Goal: Task Accomplishment & Management: Manage account settings

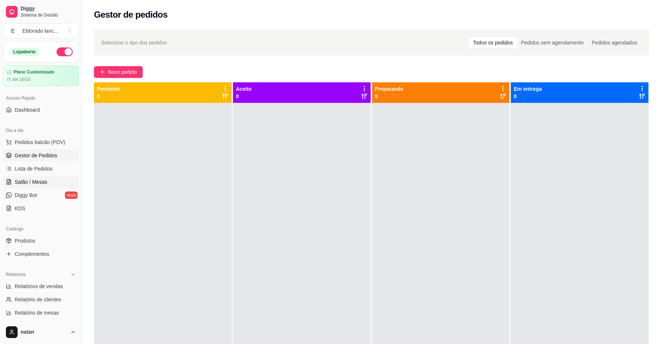
click at [27, 178] on span "Salão / Mesas" at bounding box center [31, 181] width 33 height 7
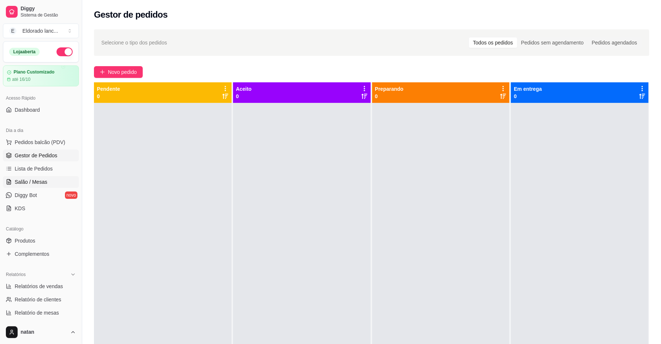
click at [27, 178] on span "Salão / Mesas" at bounding box center [31, 181] width 33 height 7
click at [54, 181] on link "Salão / Mesas" at bounding box center [41, 182] width 76 height 12
click at [40, 181] on span "Salão / Mesas" at bounding box center [31, 181] width 33 height 7
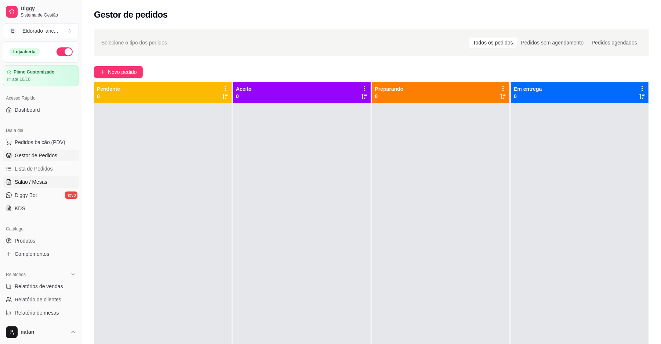
click at [40, 181] on span "Salão / Mesas" at bounding box center [31, 181] width 33 height 7
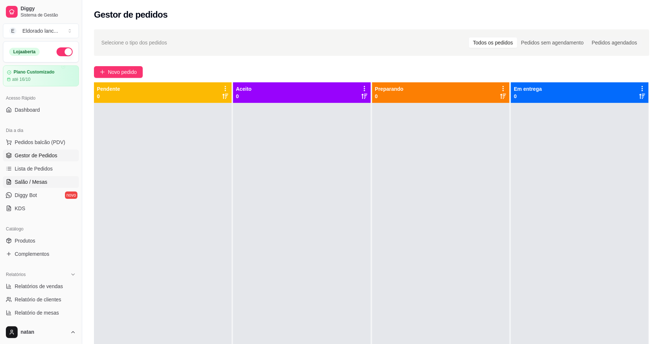
click at [40, 181] on span "Salão / Mesas" at bounding box center [31, 181] width 33 height 7
click at [49, 148] on button "Pedidos balcão (PDV)" at bounding box center [41, 142] width 76 height 12
click at [49, 148] on body "Diggy Sistema de Gestão E Eldorado lanc ... Loja aberta Plano Customizado até 1…" at bounding box center [330, 172] width 661 height 344
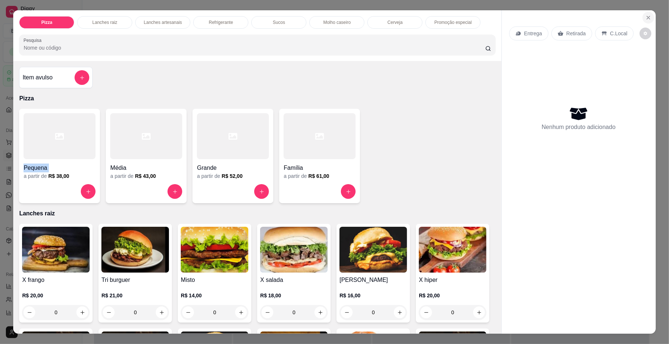
click at [647, 18] on icon "Close" at bounding box center [648, 17] width 3 height 3
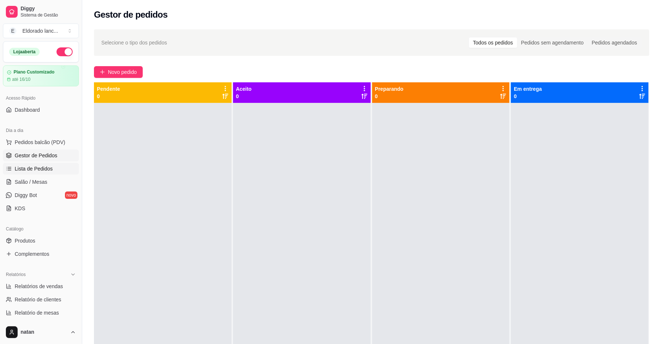
click at [34, 165] on span "Lista de Pedidos" at bounding box center [34, 168] width 38 height 7
click at [29, 178] on span "Salão / Mesas" at bounding box center [31, 181] width 33 height 7
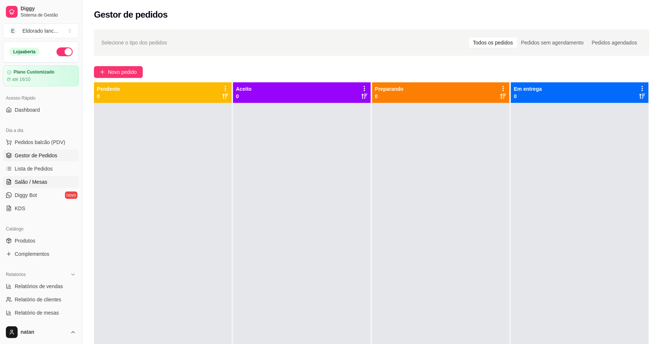
click at [29, 178] on span "Salão / Mesas" at bounding box center [31, 181] width 33 height 7
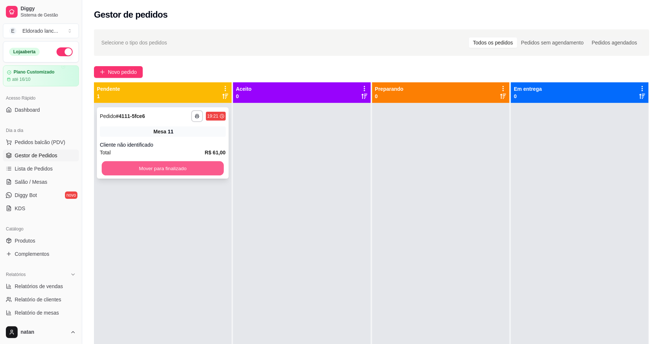
click at [172, 169] on button "Mover para finalizado" at bounding box center [163, 168] width 122 height 14
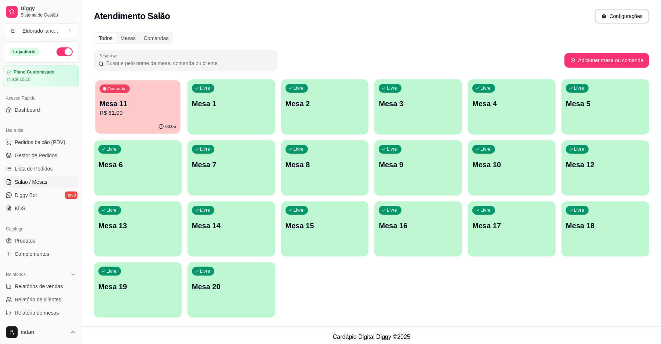
click at [113, 118] on div "Ocupada Mesa 11 R$ 61,00" at bounding box center [137, 100] width 85 height 40
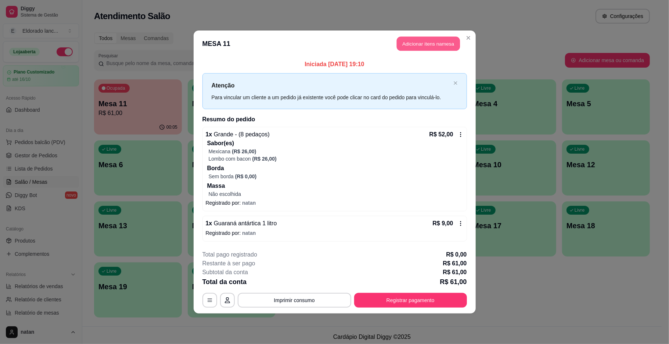
click at [403, 46] on button "Adicionar itens na mesa" at bounding box center [428, 44] width 63 height 14
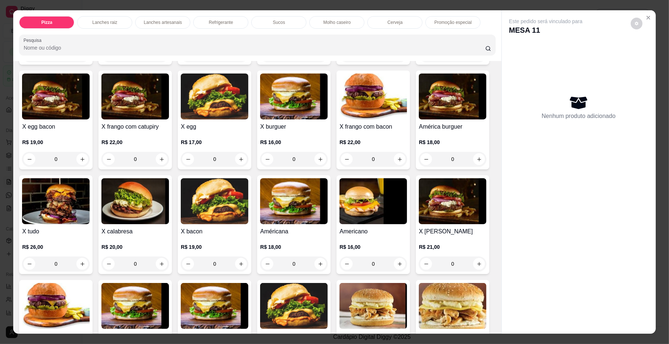
scroll to position [385, 0]
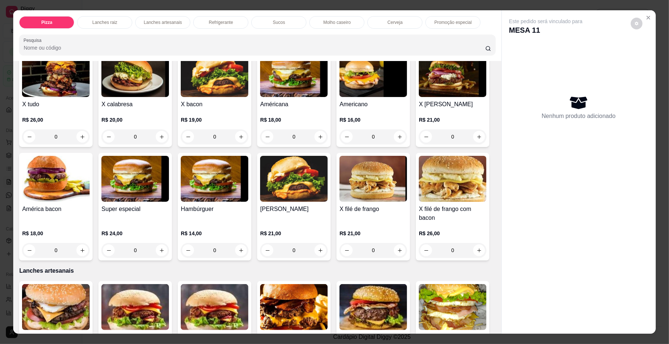
drag, startPoint x: 498, startPoint y: 140, endPoint x: 493, endPoint y: 146, distance: 7.5
click at [493, 146] on div "Pizza Lanches raiz Lanches artesanais Refrigerante Sucos Molho caseiro Cerveja …" at bounding box center [334, 171] width 642 height 323
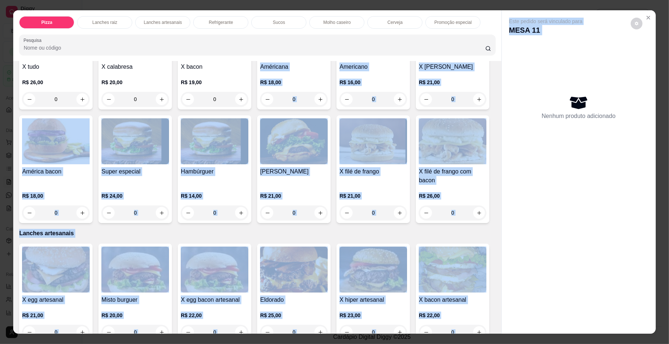
scroll to position [460, 0]
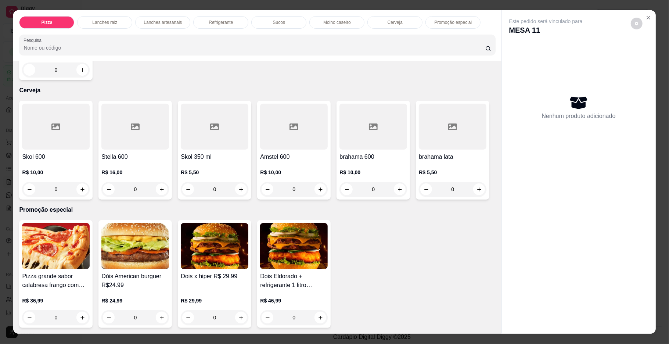
scroll to position [1462, 0]
drag, startPoint x: 490, startPoint y: 280, endPoint x: 491, endPoint y: 290, distance: 10.4
click at [490, 281] on div "Item avulso Pizza Pequena a partir de R$ 38,00 Média a partir de R$ 43,00 Grand…" at bounding box center [257, 197] width 488 height 273
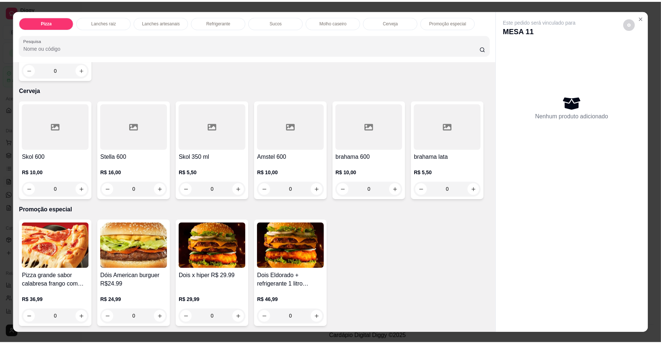
scroll to position [1507, 0]
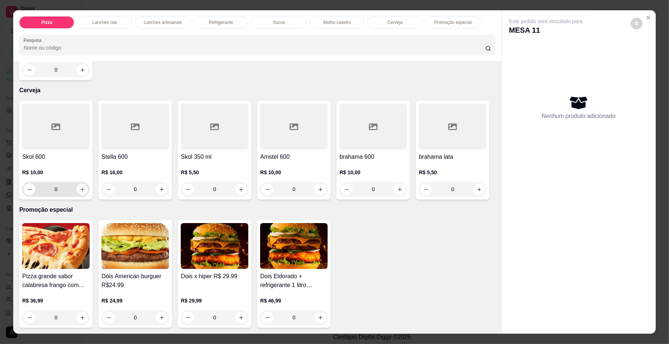
click at [80, 192] on icon "increase-product-quantity" at bounding box center [83, 190] width 6 height 6
type input "1"
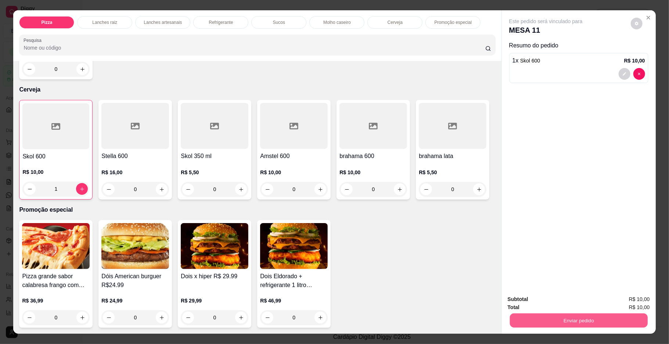
click at [522, 315] on button "Enviar pedido" at bounding box center [578, 320] width 138 height 14
click at [622, 298] on button "Enviar pedido" at bounding box center [630, 302] width 40 height 14
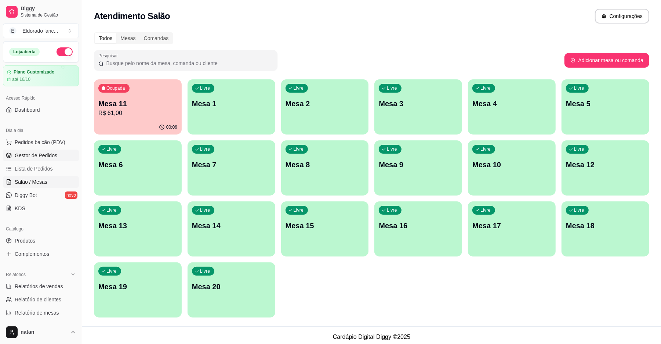
click at [52, 155] on span "Gestor de Pedidos" at bounding box center [36, 155] width 43 height 7
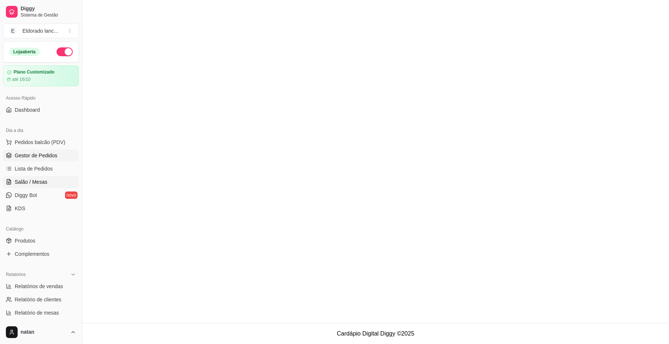
click at [48, 176] on link "Salão / Mesas" at bounding box center [41, 182] width 76 height 12
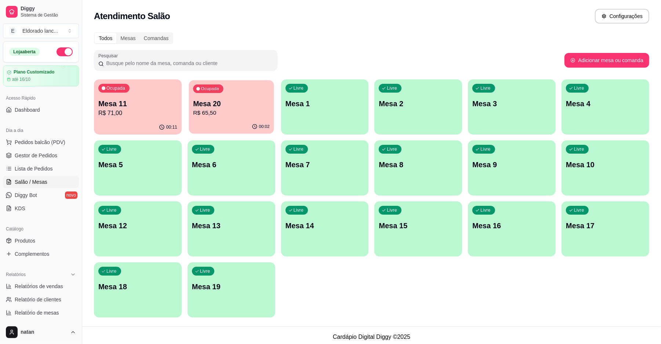
click at [206, 113] on p "R$ 65,50" at bounding box center [231, 113] width 76 height 8
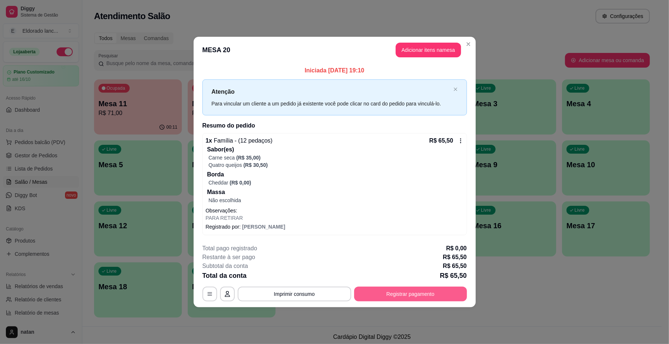
click at [422, 288] on button "Registrar pagamento" at bounding box center [410, 293] width 113 height 15
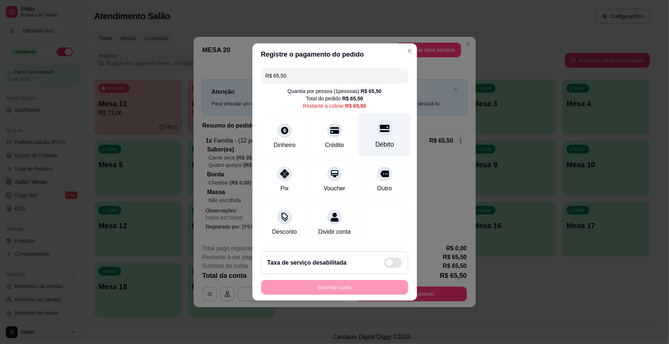
click at [379, 140] on div "Débito" at bounding box center [384, 145] width 19 height 10
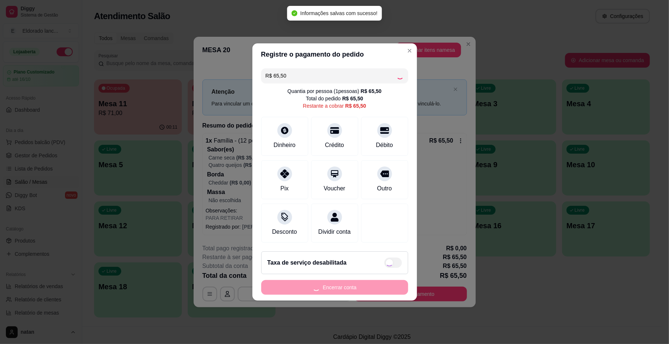
type input "R$ 0,00"
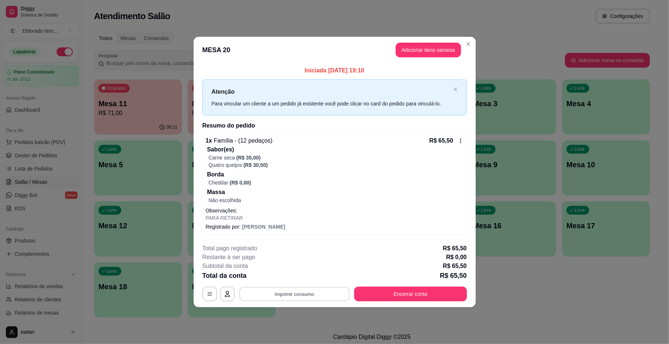
click at [290, 296] on button "Imprimir consumo" at bounding box center [294, 293] width 110 height 14
click at [292, 278] on button "IMPRESSORA" at bounding box center [296, 276] width 51 height 11
click at [408, 293] on button "Encerrar conta" at bounding box center [410, 293] width 109 height 14
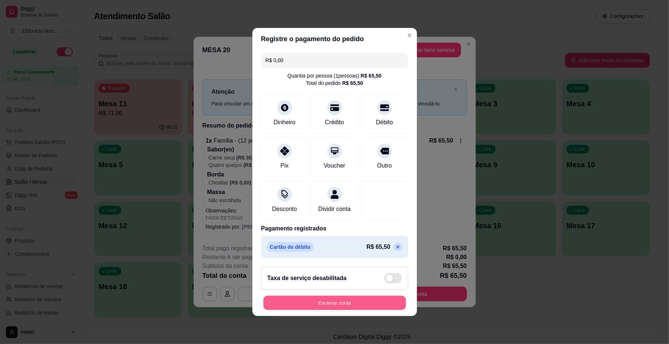
click at [365, 310] on button "Encerrar conta" at bounding box center [334, 303] width 143 height 14
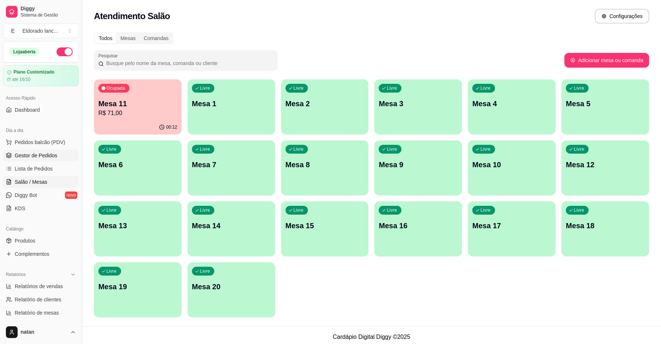
click at [51, 158] on span "Gestor de Pedidos" at bounding box center [36, 155] width 43 height 7
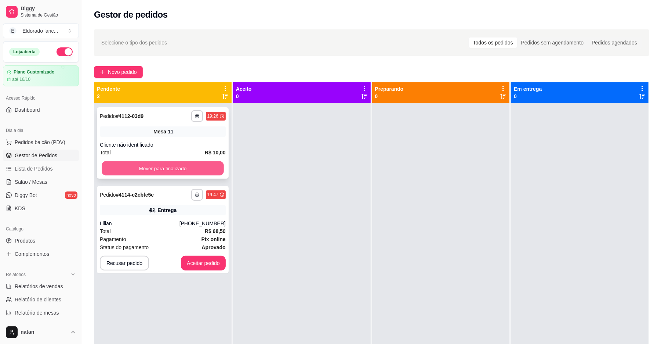
click at [120, 165] on button "Mover para finalizado" at bounding box center [163, 168] width 122 height 14
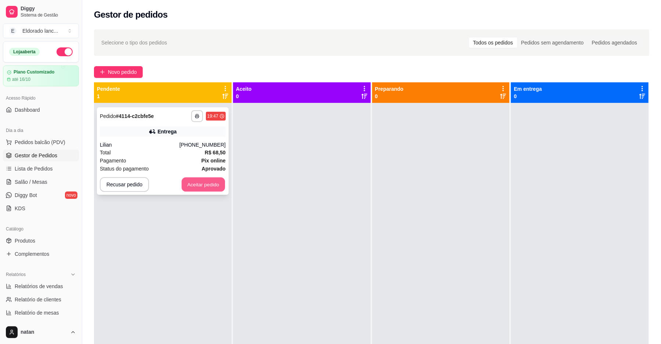
click at [190, 183] on button "Aceitar pedido" at bounding box center [203, 184] width 43 height 14
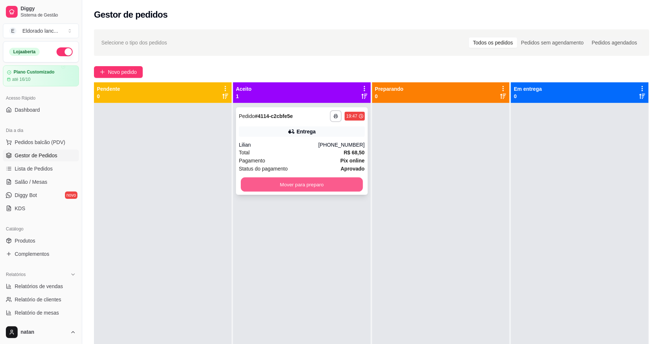
click at [269, 182] on button "Mover para preparo" at bounding box center [302, 184] width 122 height 14
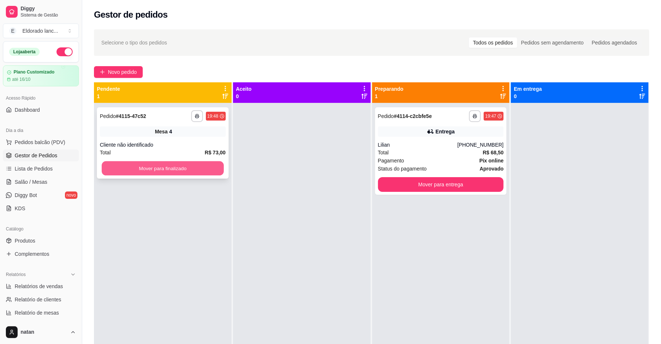
click at [214, 167] on button "Mover para finalizado" at bounding box center [163, 168] width 122 height 14
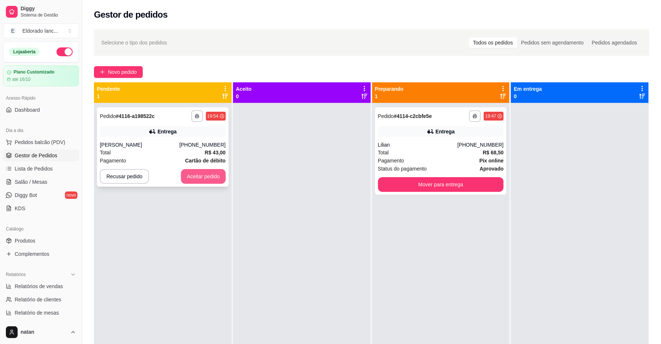
click at [210, 177] on button "Aceitar pedido" at bounding box center [203, 176] width 45 height 15
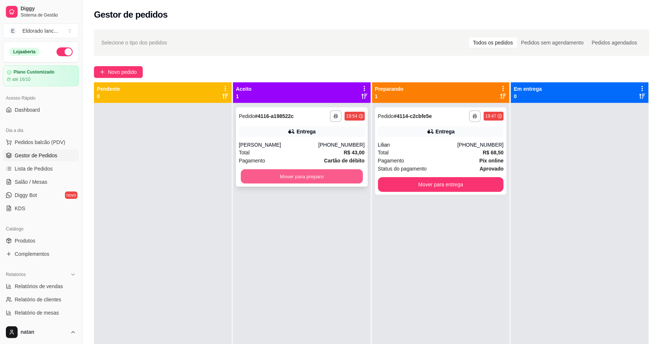
click at [327, 181] on button "Mover para preparo" at bounding box center [302, 176] width 122 height 14
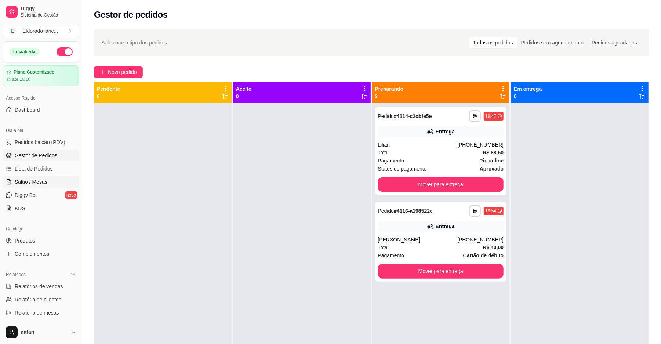
click at [34, 180] on span "Salão / Mesas" at bounding box center [31, 181] width 33 height 7
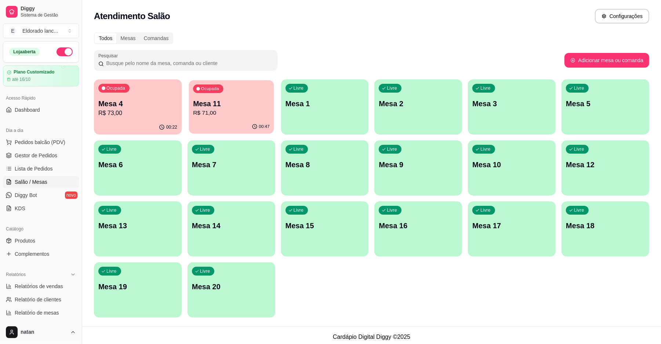
click at [194, 107] on p "Mesa 11" at bounding box center [231, 104] width 76 height 10
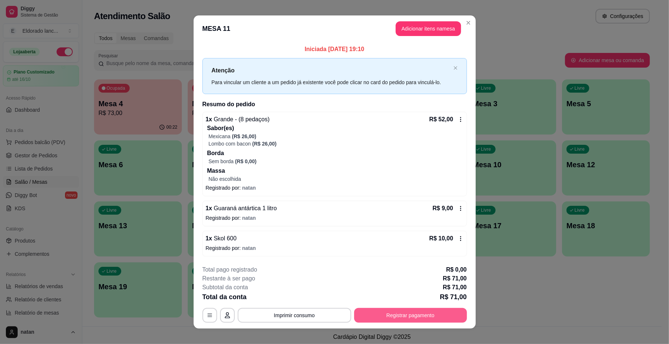
click at [379, 321] on button "Registrar pagamento" at bounding box center [410, 315] width 113 height 15
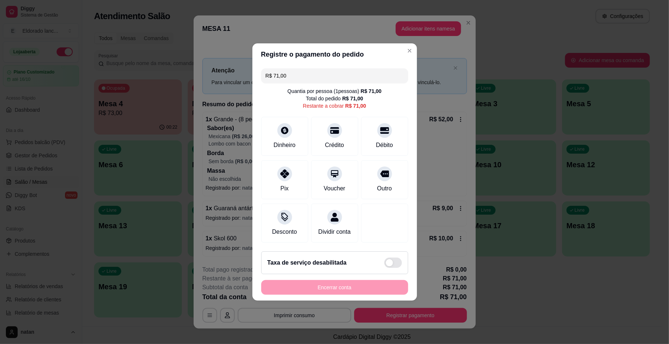
click at [325, 69] on input "R$ 71,00" at bounding box center [335, 75] width 138 height 15
type input "R$ 25,00"
click at [286, 129] on div at bounding box center [285, 128] width 16 height 16
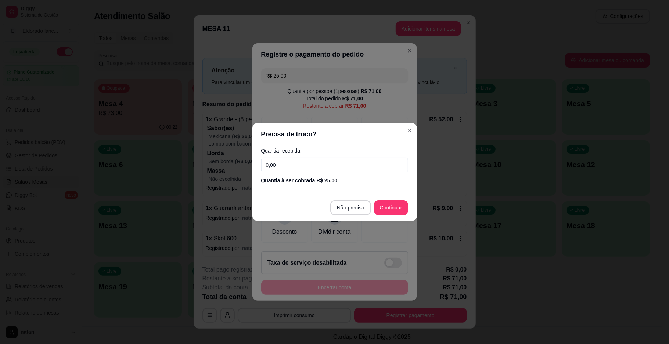
click at [296, 168] on input "0,00" at bounding box center [334, 165] width 147 height 15
type input "25,00"
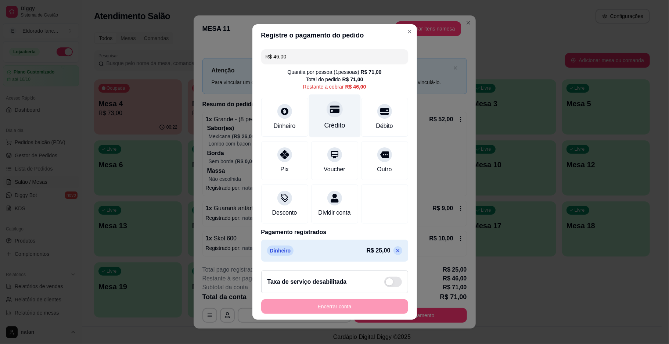
click at [332, 121] on div "Crédito" at bounding box center [334, 125] width 21 height 10
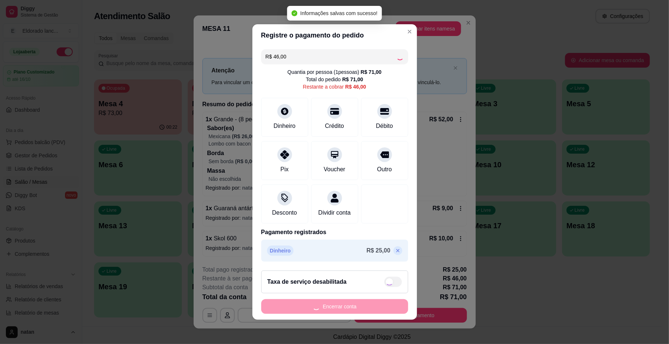
type input "R$ 0,00"
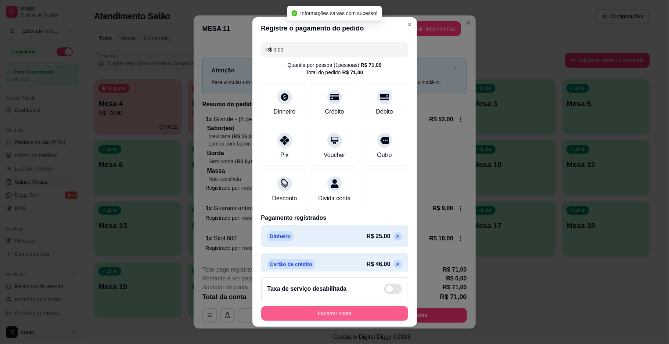
click at [328, 315] on button "Encerrar conta" at bounding box center [334, 313] width 147 height 15
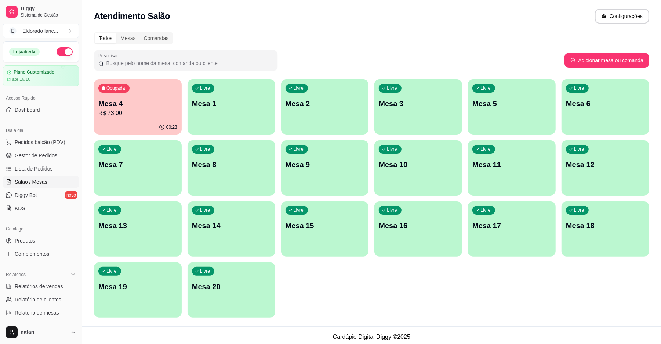
click at [29, 162] on ul "Pedidos balcão (PDV) Gestor de Pedidos Lista de Pedidos Salão / Mesas Diggy Bot…" at bounding box center [41, 175] width 76 height 78
click at [31, 166] on span "Lista de Pedidos" at bounding box center [34, 168] width 38 height 7
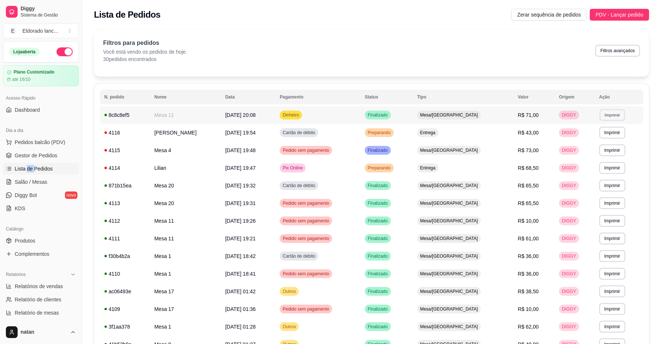
click at [604, 112] on button "Imprimir" at bounding box center [612, 114] width 25 height 11
click at [599, 138] on button "IMPRESSORA" at bounding box center [595, 140] width 51 height 11
click at [53, 159] on span "Gestor de Pedidos" at bounding box center [36, 155] width 43 height 7
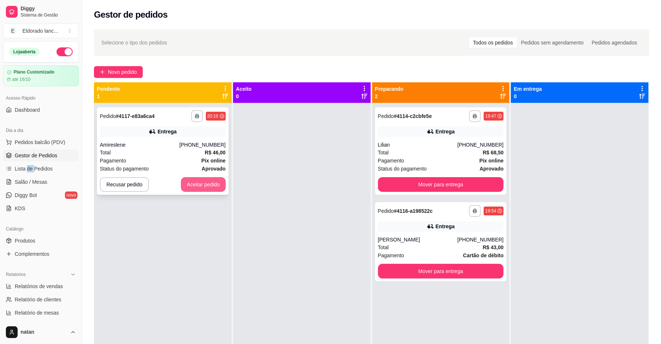
click at [223, 183] on button "Aceitar pedido" at bounding box center [203, 184] width 45 height 15
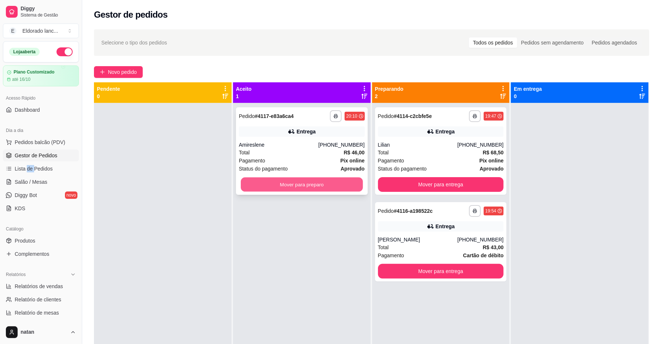
click at [253, 183] on button "Mover para preparo" at bounding box center [302, 184] width 122 height 14
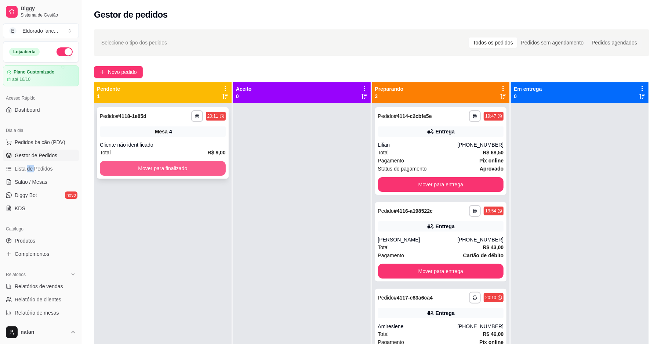
click at [143, 171] on button "Mover para finalizado" at bounding box center [163, 168] width 126 height 15
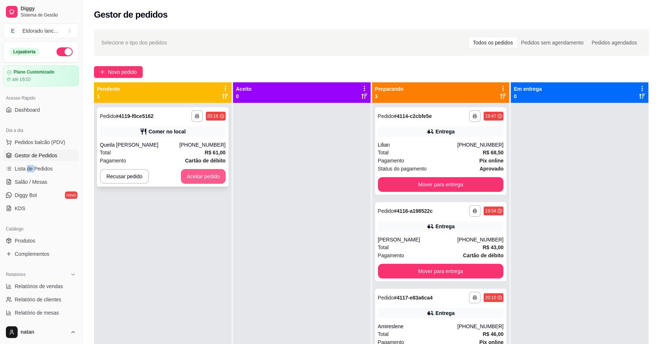
click at [206, 172] on button "Aceitar pedido" at bounding box center [203, 176] width 45 height 15
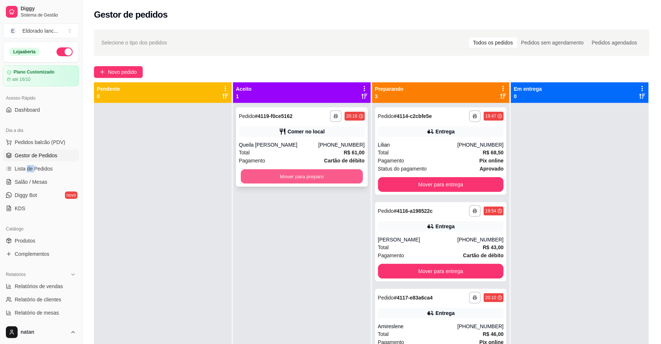
click at [266, 176] on button "Mover para preparo" at bounding box center [302, 176] width 122 height 14
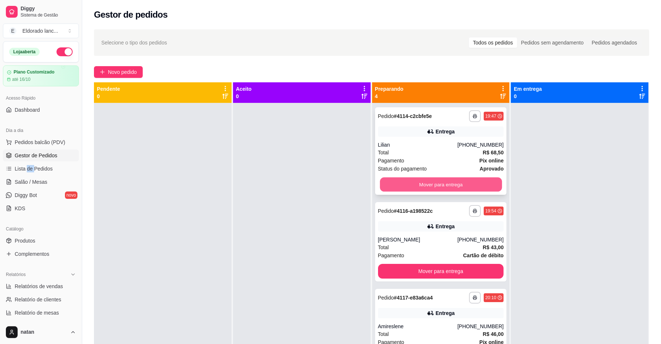
click at [452, 187] on button "Mover para entrega" at bounding box center [441, 184] width 122 height 14
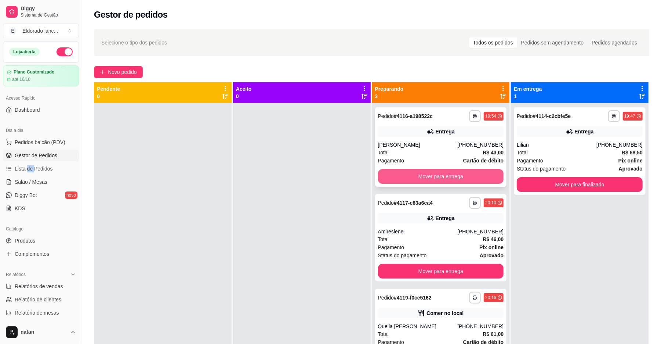
click at [450, 178] on button "Mover para entrega" at bounding box center [441, 176] width 126 height 15
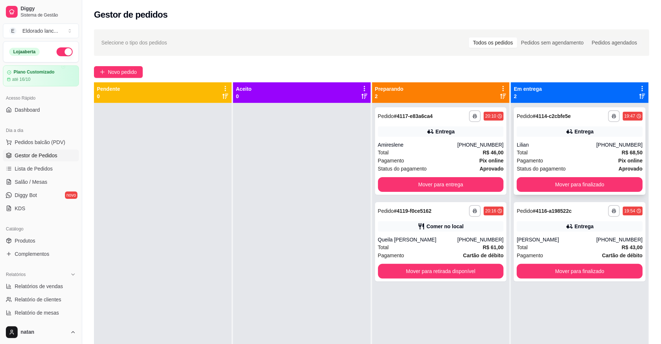
click at [570, 174] on div "**********" at bounding box center [580, 150] width 132 height 87
click at [601, 187] on button "Mover para finalizado" at bounding box center [580, 184] width 122 height 14
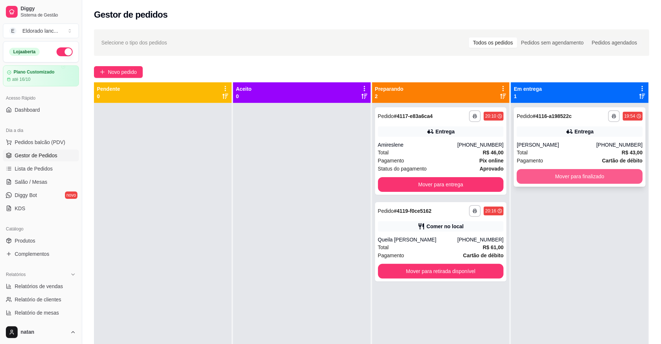
click at [599, 177] on button "Mover para finalizado" at bounding box center [580, 176] width 126 height 15
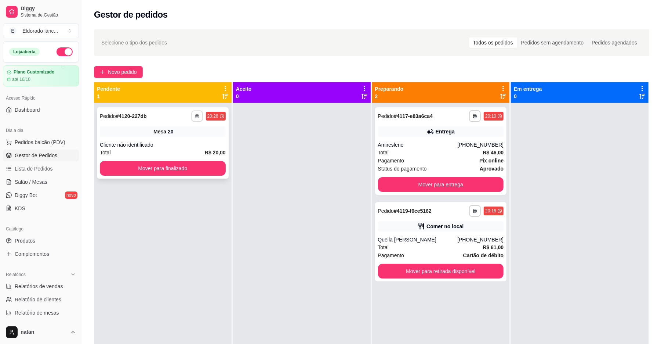
click at [199, 115] on button "button" at bounding box center [196, 115] width 11 height 11
click at [171, 142] on button "IMPRESSORA" at bounding box center [176, 141] width 51 height 11
click at [165, 176] on div "**********" at bounding box center [163, 142] width 132 height 71
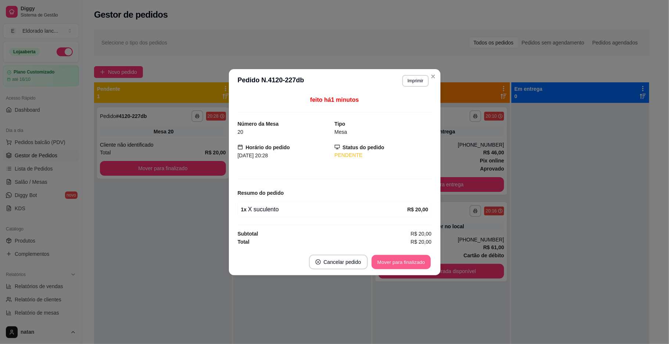
click at [387, 263] on button "Mover para finalizado" at bounding box center [400, 262] width 59 height 14
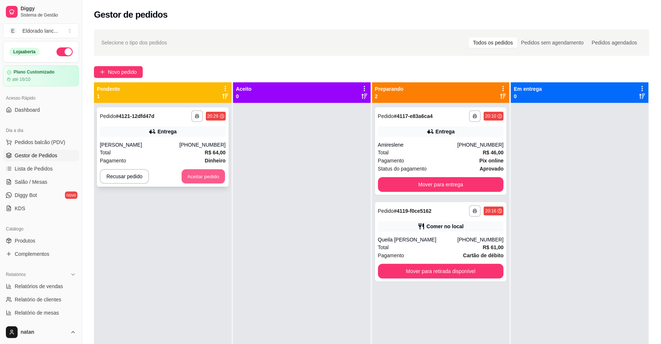
click at [200, 175] on button "Aceitar pedido" at bounding box center [203, 176] width 43 height 14
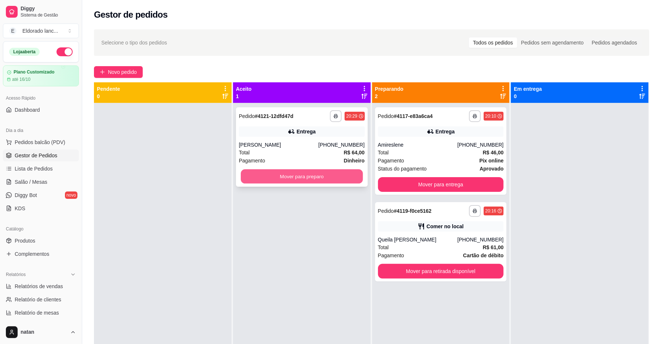
click at [286, 181] on button "Mover para preparo" at bounding box center [302, 176] width 122 height 14
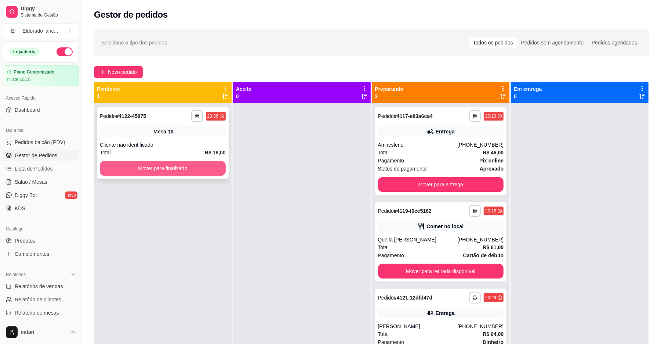
click at [188, 173] on button "Mover para finalizado" at bounding box center [163, 168] width 126 height 15
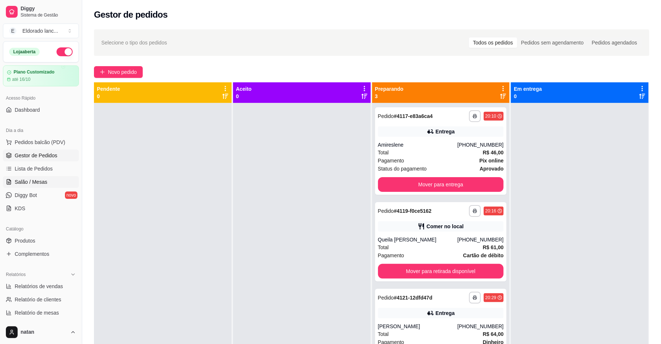
click at [52, 178] on link "Salão / Mesas" at bounding box center [41, 182] width 76 height 12
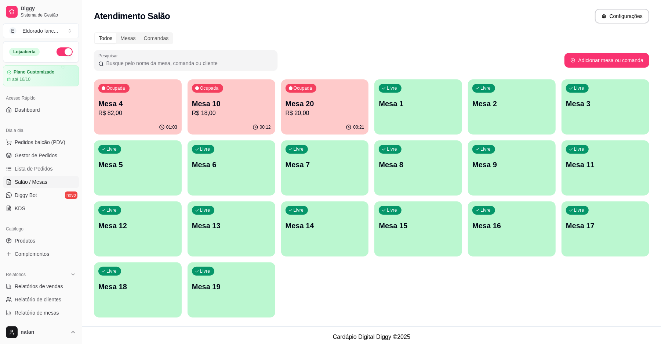
click at [143, 120] on button "Ocupada Mesa 4 R$ 82,00 01:03" at bounding box center [138, 106] width 88 height 55
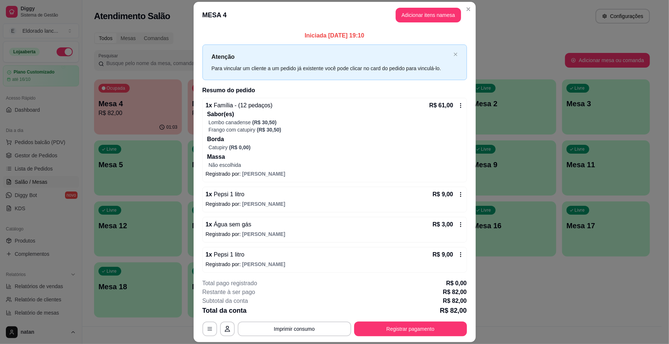
scroll to position [3, 0]
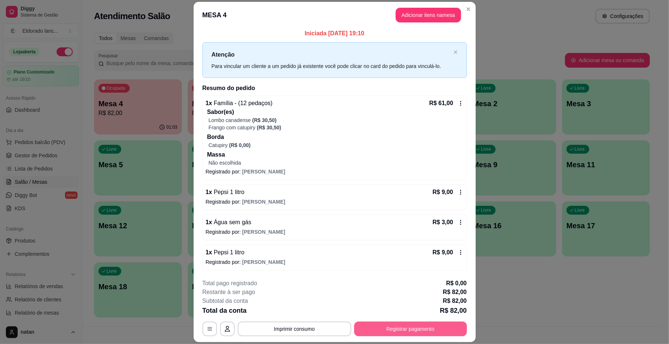
click at [444, 323] on button "Registrar pagamento" at bounding box center [410, 328] width 113 height 15
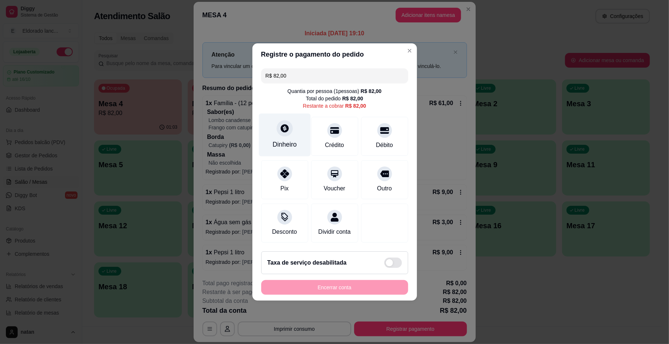
click at [281, 140] on div "Dinheiro" at bounding box center [285, 145] width 24 height 10
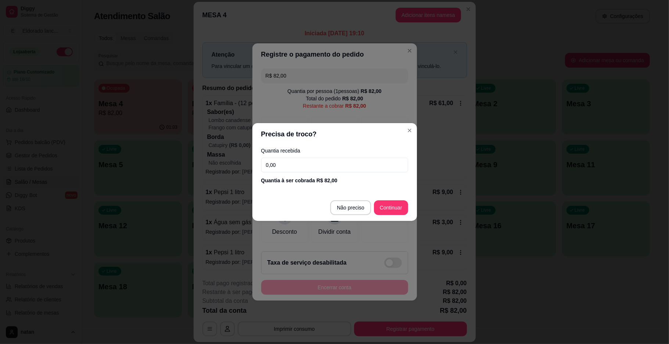
click at [290, 169] on input "0,00" at bounding box center [334, 165] width 147 height 15
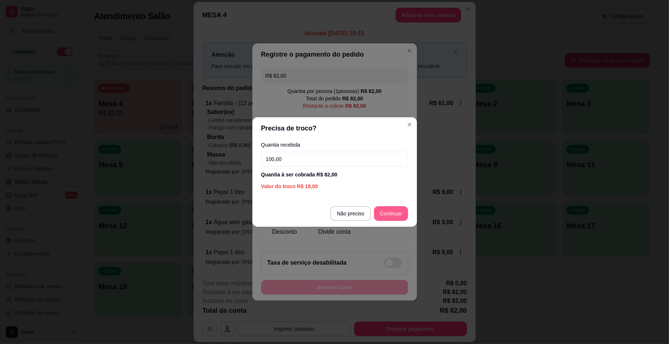
type input "100,00"
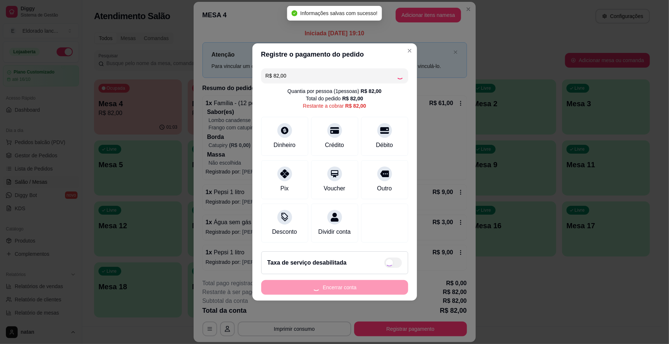
type input "R$ 0,00"
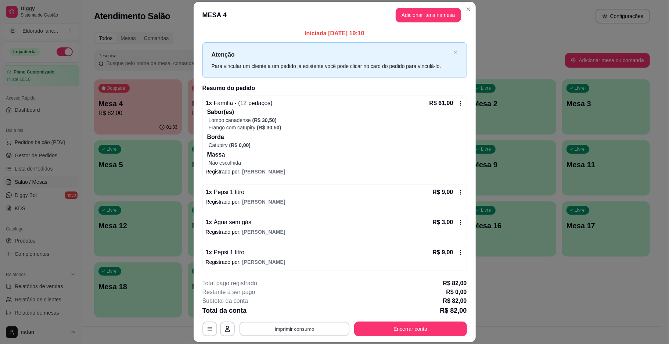
click at [260, 329] on button "Imprimir consumo" at bounding box center [294, 329] width 110 height 14
click at [278, 309] on button "IMPRESSORA" at bounding box center [292, 312] width 53 height 12
click at [380, 328] on button "Encerrar conta" at bounding box center [410, 329] width 109 height 14
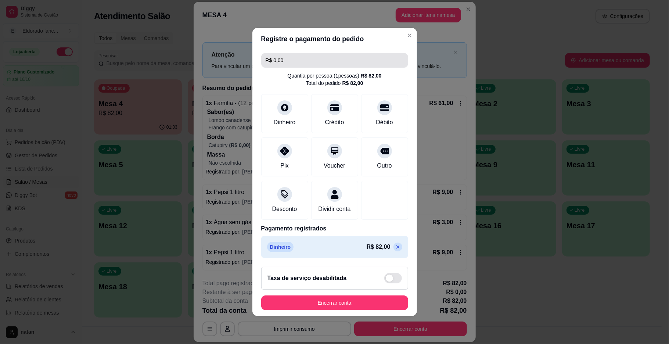
click at [326, 59] on input "R$ 0,00" at bounding box center [335, 60] width 138 height 15
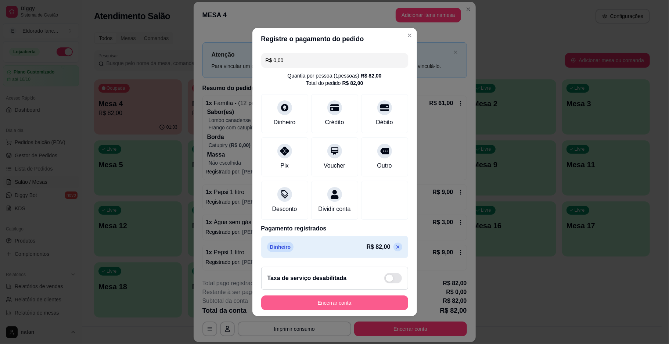
click at [322, 303] on button "Encerrar conta" at bounding box center [334, 302] width 147 height 15
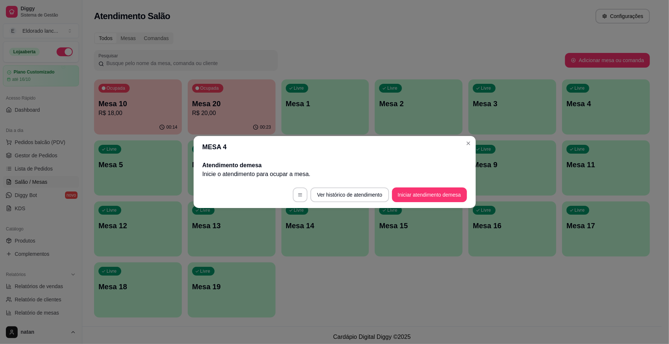
scroll to position [0, 0]
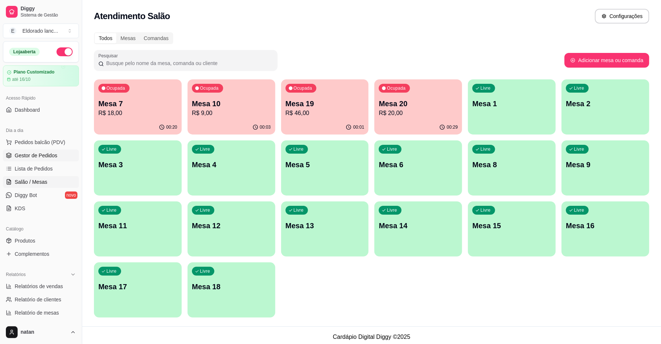
click at [46, 159] on span "Gestor de Pedidos" at bounding box center [36, 155] width 43 height 7
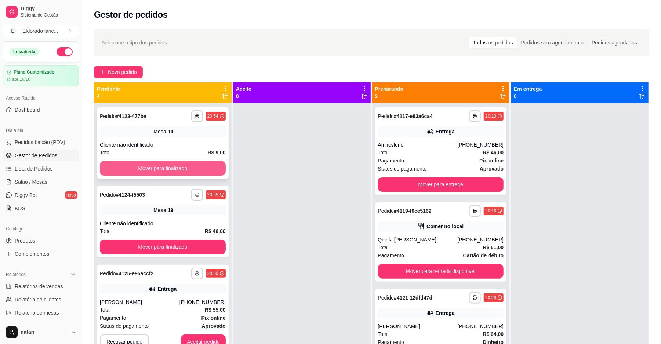
click at [187, 173] on button "Mover para finalizado" at bounding box center [163, 168] width 126 height 15
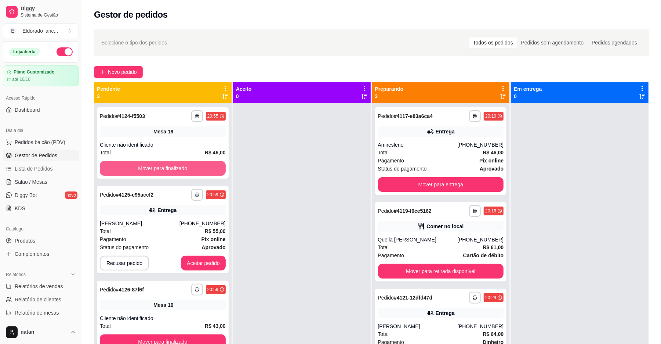
click at [187, 173] on button "Mover para finalizado" at bounding box center [163, 168] width 126 height 15
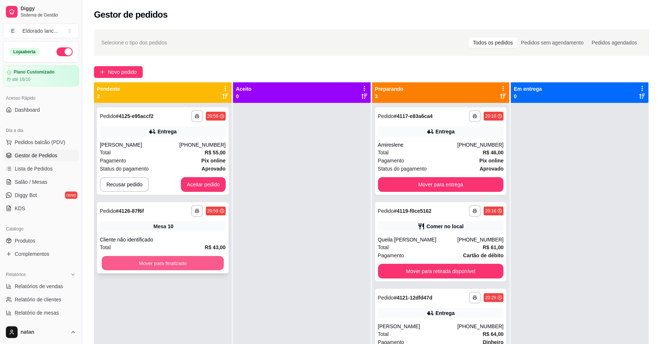
click at [165, 262] on button "Mover para finalizado" at bounding box center [163, 263] width 122 height 14
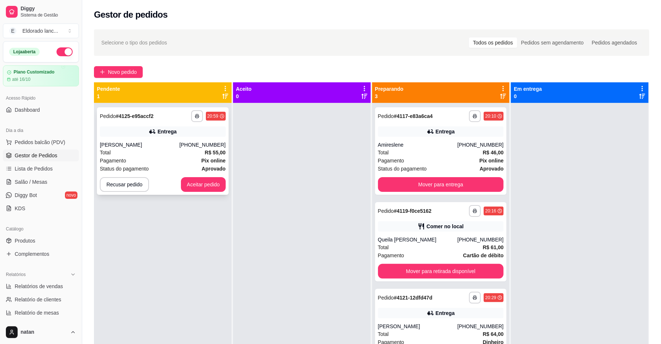
click at [197, 108] on div "**********" at bounding box center [163, 150] width 132 height 87
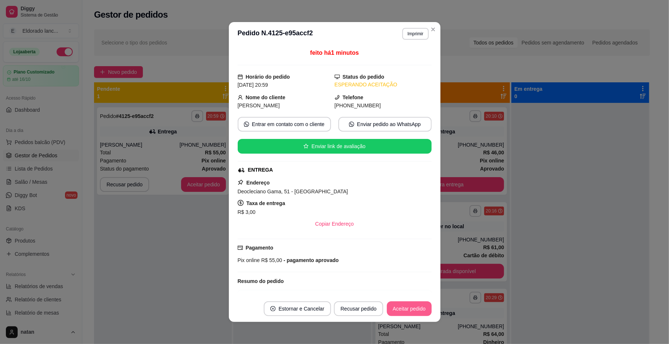
click at [395, 311] on button "Aceitar pedido" at bounding box center [409, 308] width 45 height 15
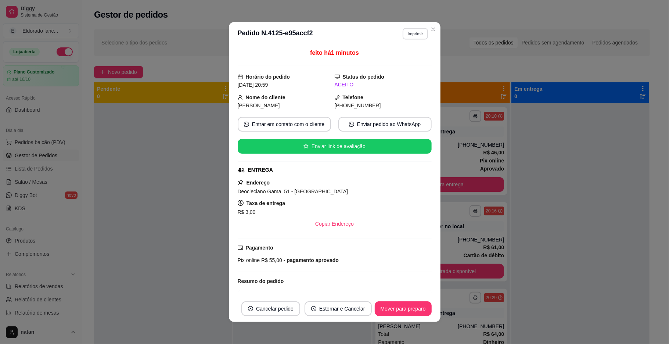
click at [418, 30] on button "Imprimir" at bounding box center [415, 33] width 25 height 11
click at [400, 57] on button "IMPRESSORA" at bounding box center [398, 60] width 53 height 12
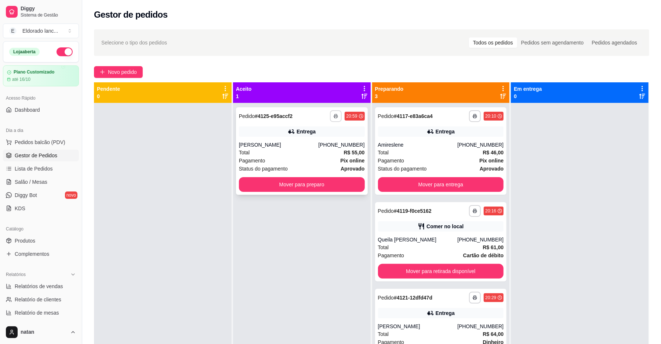
click at [332, 120] on button "button" at bounding box center [336, 116] width 12 height 12
click at [309, 145] on button "IMPRESSORA" at bounding box center [313, 141] width 51 height 11
click at [316, 182] on button "Mover para preparo" at bounding box center [302, 184] width 122 height 14
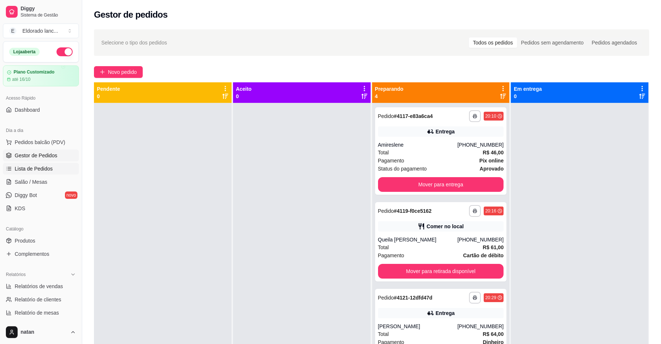
click at [43, 170] on span "Lista de Pedidos" at bounding box center [34, 168] width 38 height 7
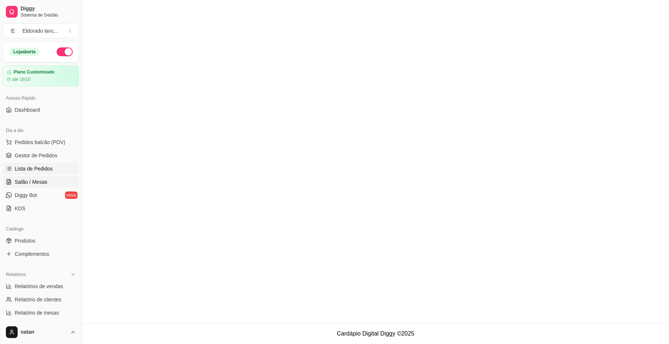
click at [43, 177] on link "Salão / Mesas" at bounding box center [41, 182] width 76 height 12
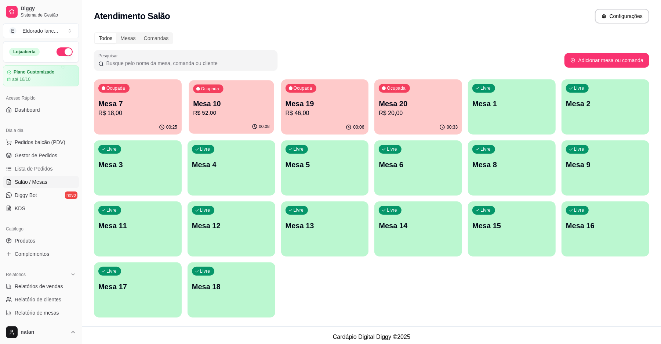
click at [251, 105] on p "Mesa 10" at bounding box center [231, 104] width 76 height 10
click at [315, 103] on p "Mesa 19" at bounding box center [325, 104] width 76 height 10
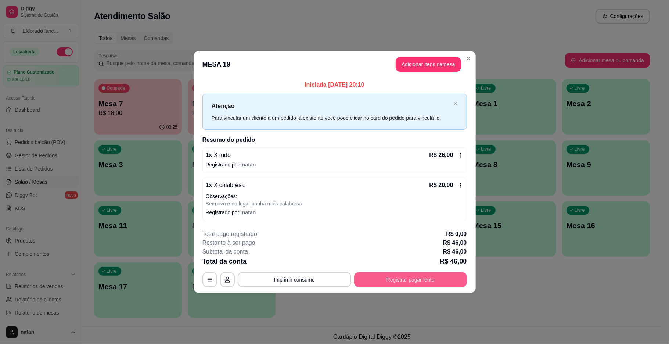
click at [369, 275] on button "Registrar pagamento" at bounding box center [410, 279] width 113 height 15
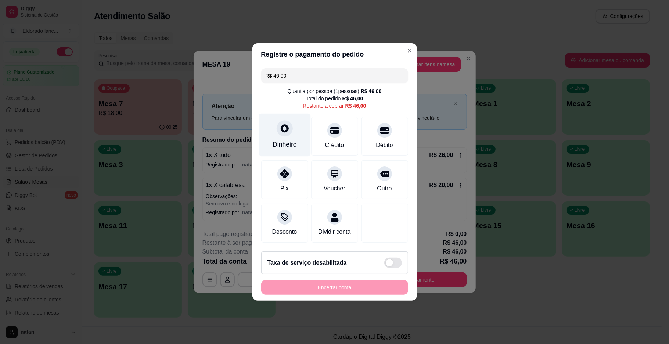
click at [286, 140] on div "Dinheiro" at bounding box center [285, 145] width 24 height 10
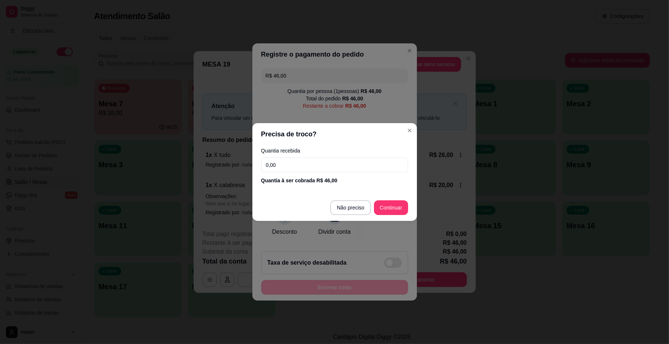
click at [304, 166] on input "0,00" at bounding box center [334, 165] width 147 height 15
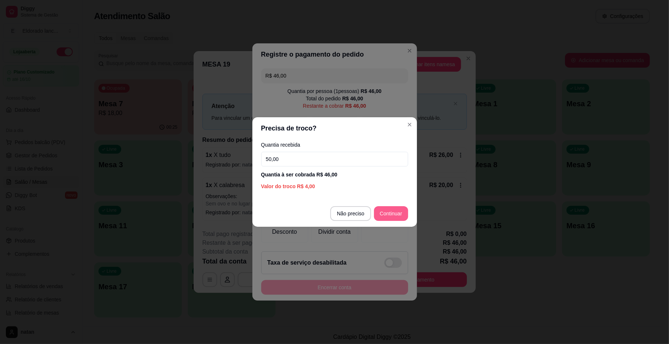
type input "50,00"
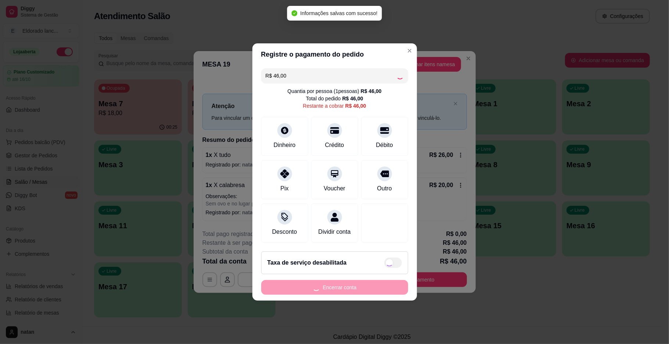
type input "R$ 0,00"
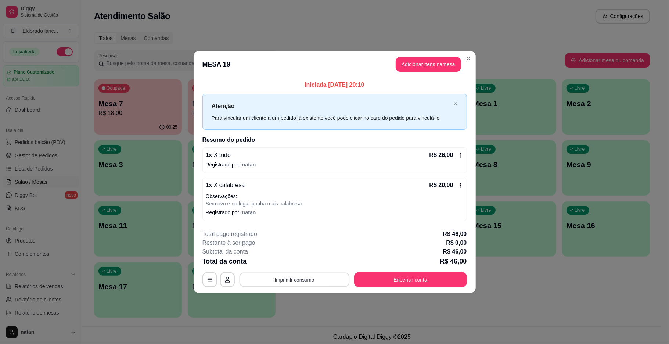
click at [270, 274] on button "Imprimir consumo" at bounding box center [294, 279] width 110 height 14
click at [299, 266] on button "IMPRESSORA" at bounding box center [296, 263] width 53 height 12
click at [382, 278] on button "Encerrar conta" at bounding box center [410, 279] width 113 height 15
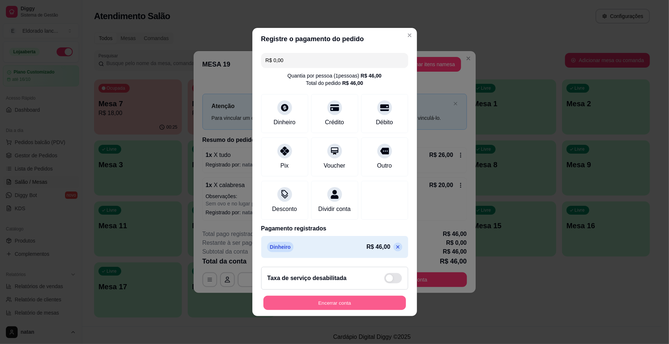
click at [358, 307] on button "Encerrar conta" at bounding box center [334, 303] width 143 height 14
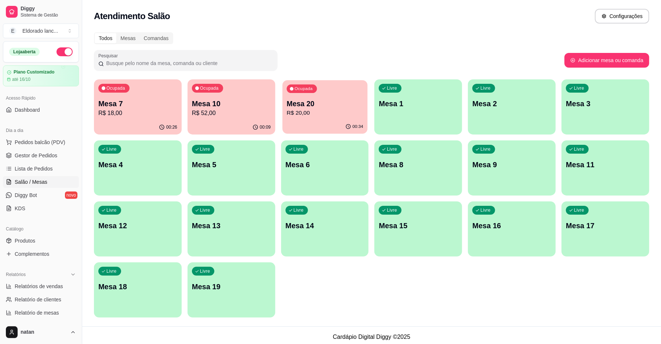
click at [312, 112] on p "R$ 20,00" at bounding box center [325, 113] width 76 height 8
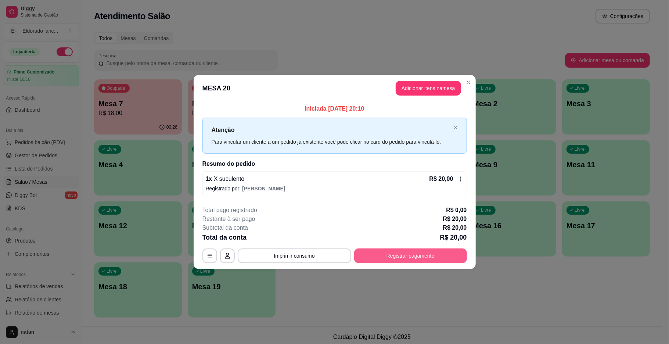
click at [372, 257] on button "Registrar pagamento" at bounding box center [410, 255] width 113 height 15
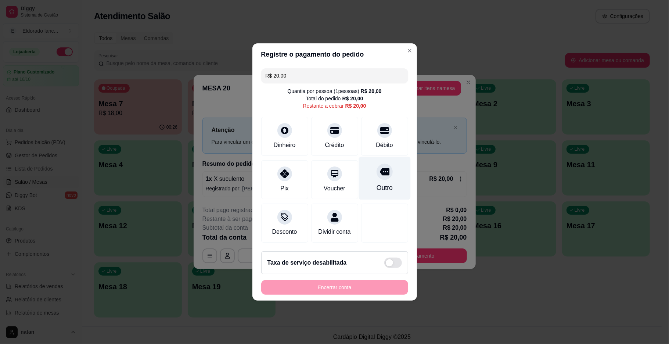
click at [379, 168] on icon at bounding box center [384, 171] width 10 height 7
type input "R$ 0,00"
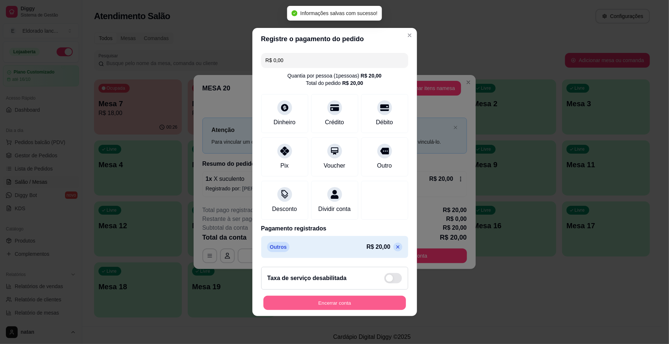
click at [359, 306] on button "Encerrar conta" at bounding box center [334, 303] width 143 height 14
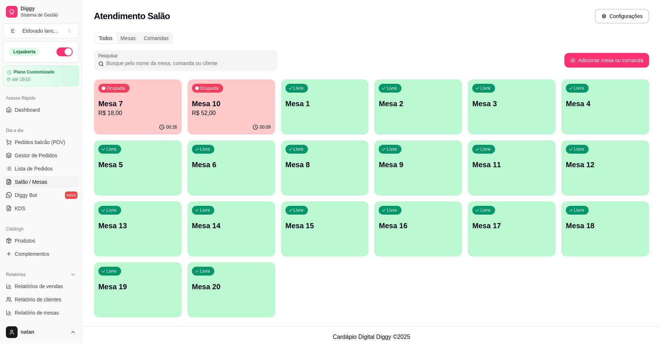
click at [125, 120] on button "Ocupada Mesa 7 R$ 18,00 00:26" at bounding box center [138, 106] width 88 height 55
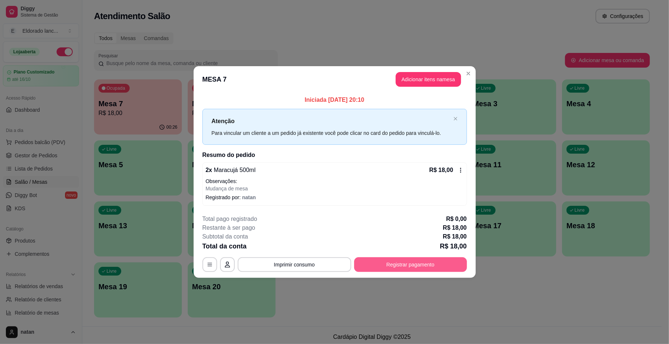
click at [368, 262] on button "Registrar pagamento" at bounding box center [410, 264] width 113 height 15
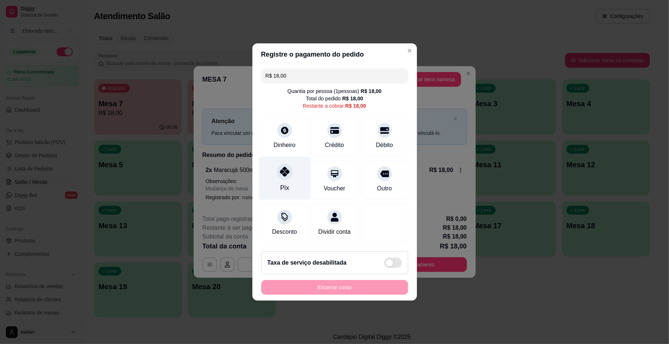
click at [295, 183] on div "Pix" at bounding box center [285, 178] width 52 height 43
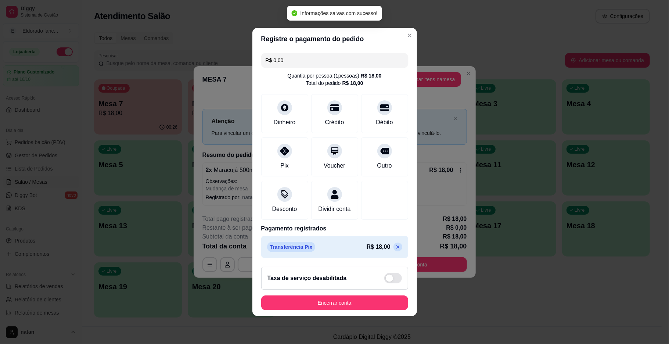
type input "R$ 0,00"
click at [372, 310] on button "Encerrar conta" at bounding box center [334, 303] width 143 height 14
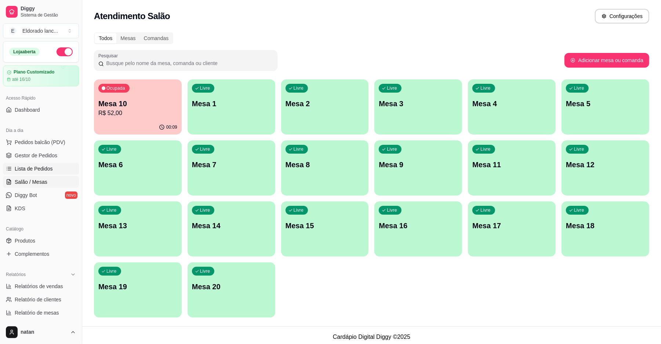
click at [29, 165] on link "Lista de Pedidos" at bounding box center [41, 169] width 76 height 12
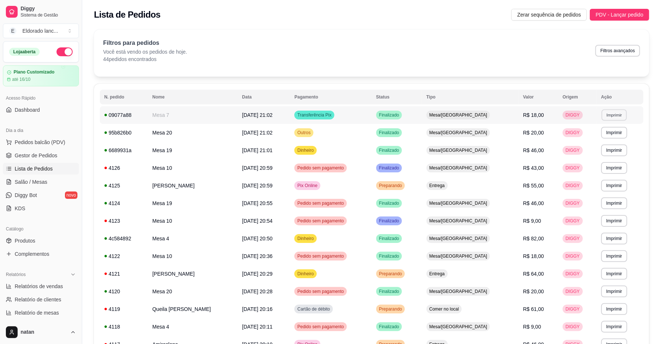
click at [619, 112] on button "Imprimir" at bounding box center [614, 114] width 25 height 11
click at [609, 137] on button "IMPRESSORA" at bounding box center [600, 140] width 51 height 11
click at [55, 158] on span "Gestor de Pedidos" at bounding box center [36, 155] width 43 height 7
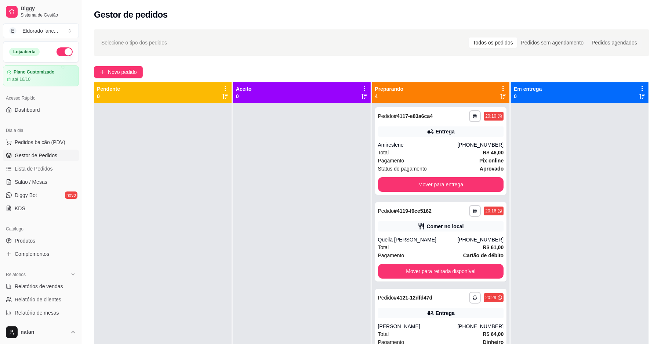
click at [52, 176] on ul "Pedidos balcão (PDV) Gestor de Pedidos Lista de Pedidos Salão / Mesas Diggy Bot…" at bounding box center [41, 175] width 76 height 78
click at [49, 189] on ul "Pedidos balcão (PDV) Gestor de Pedidos Lista de Pedidos Salão / Mesas Diggy Bot…" at bounding box center [41, 175] width 76 height 78
click at [48, 180] on link "Salão / Mesas" at bounding box center [41, 182] width 76 height 12
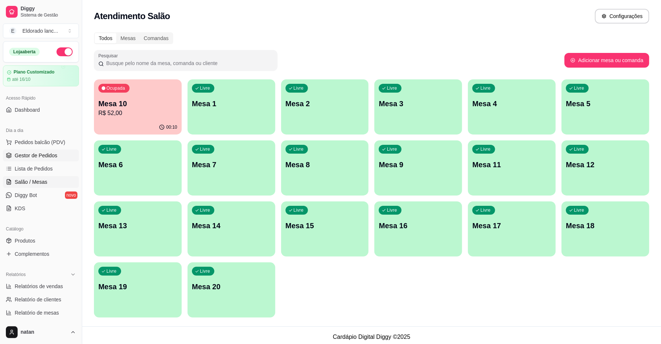
click at [18, 153] on span "Gestor de Pedidos" at bounding box center [36, 155] width 43 height 7
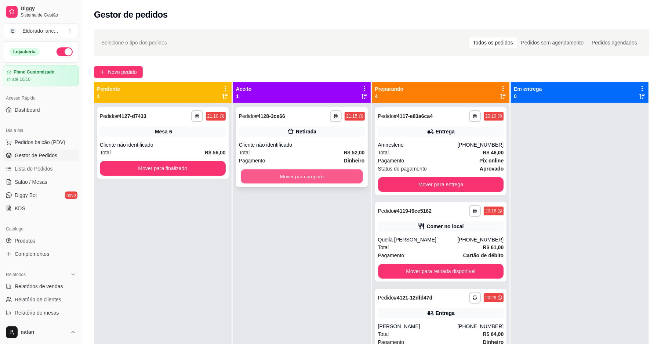
click at [250, 177] on button "Mover para preparo" at bounding box center [302, 176] width 122 height 14
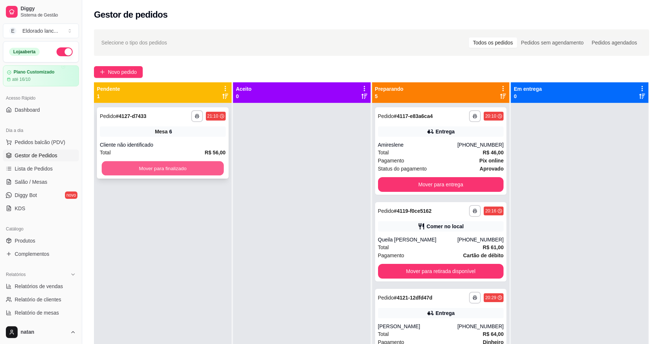
click at [208, 174] on button "Mover para finalizado" at bounding box center [163, 168] width 122 height 14
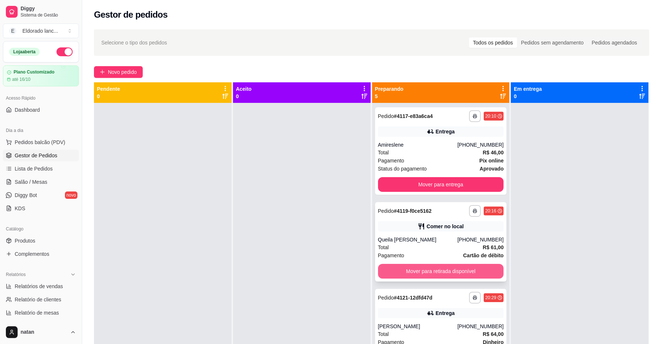
click at [416, 271] on button "Mover para retirada disponível" at bounding box center [441, 271] width 126 height 15
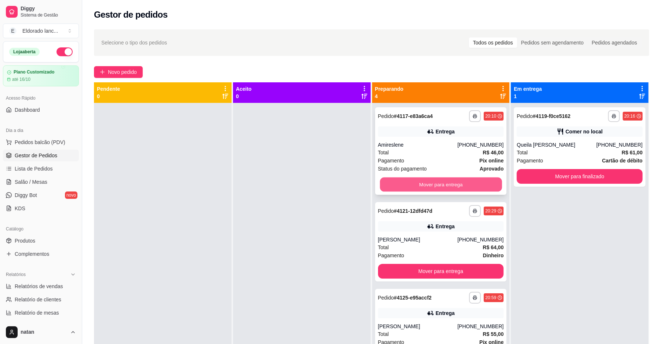
click at [431, 187] on button "Mover para entrega" at bounding box center [441, 184] width 122 height 14
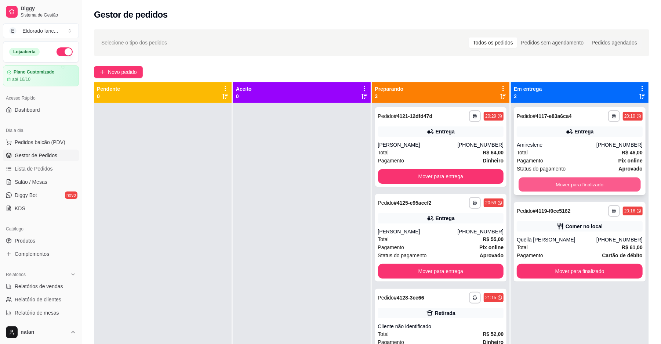
click at [520, 189] on button "Mover para finalizado" at bounding box center [580, 184] width 122 height 14
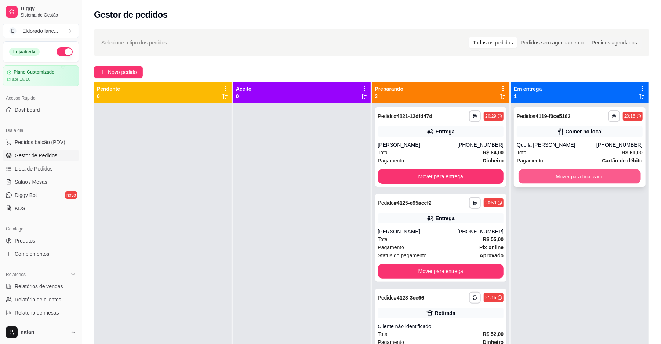
click at [527, 174] on button "Mover para finalizado" at bounding box center [580, 176] width 122 height 14
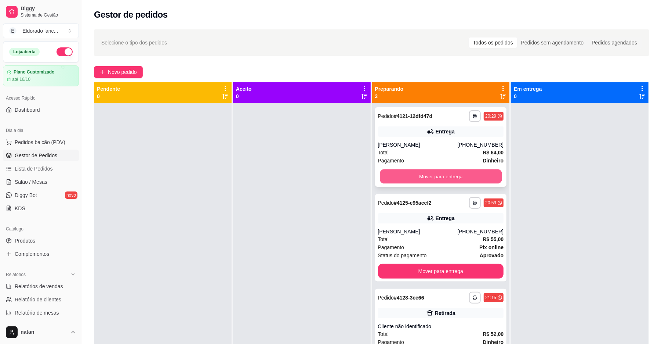
click at [396, 175] on button "Mover para entrega" at bounding box center [441, 176] width 122 height 14
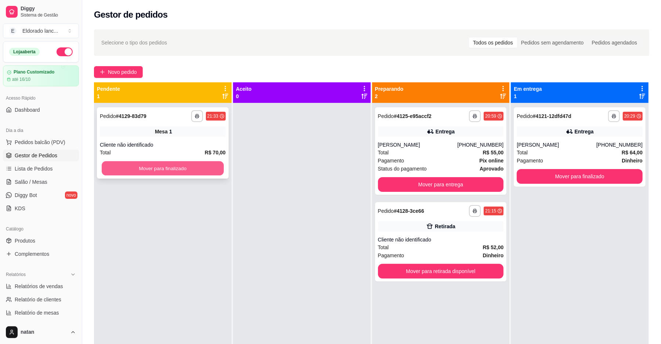
click at [165, 162] on button "Mover para finalizado" at bounding box center [163, 168] width 122 height 14
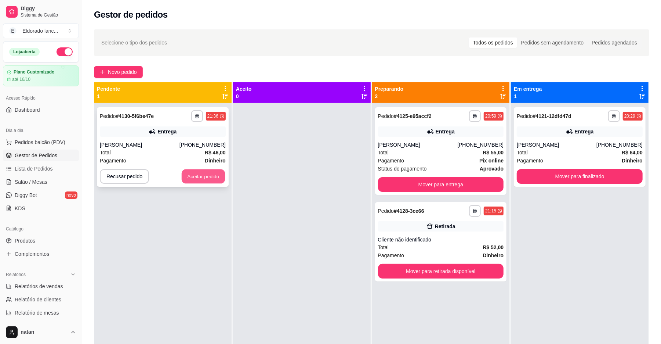
click at [214, 183] on button "Aceitar pedido" at bounding box center [203, 176] width 43 height 14
click at [214, 183] on div "Recusar pedido Aceitar pedido" at bounding box center [163, 176] width 126 height 15
click at [184, 181] on button "Aceitar pedido" at bounding box center [203, 176] width 45 height 15
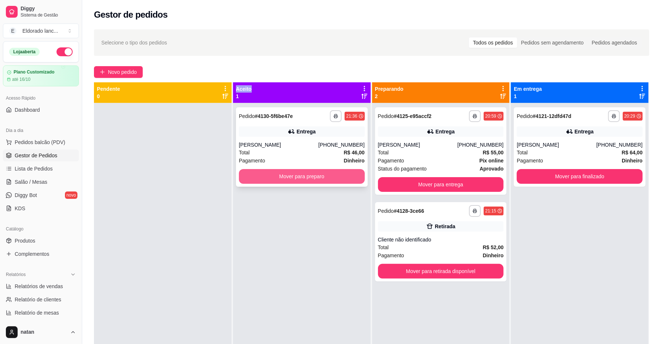
click at [266, 174] on button "Mover para preparo" at bounding box center [302, 176] width 126 height 15
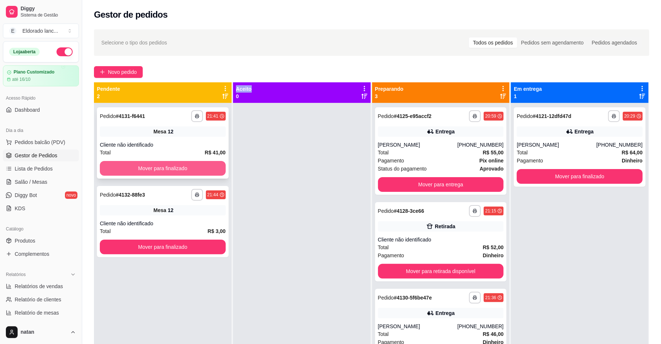
click at [199, 163] on button "Mover para finalizado" at bounding box center [163, 168] width 126 height 15
click at [199, 163] on div "Mover para finalizado" at bounding box center [163, 168] width 126 height 15
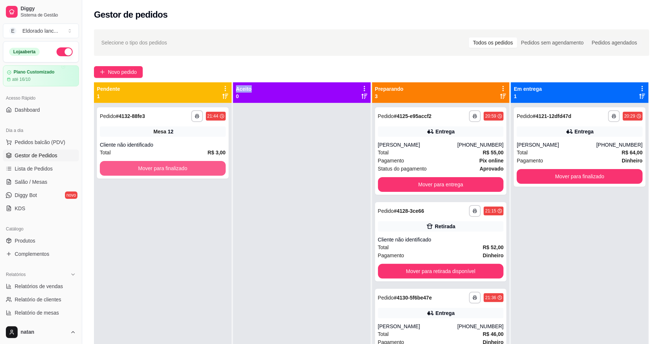
click at [197, 169] on button "Mover para finalizado" at bounding box center [163, 168] width 126 height 15
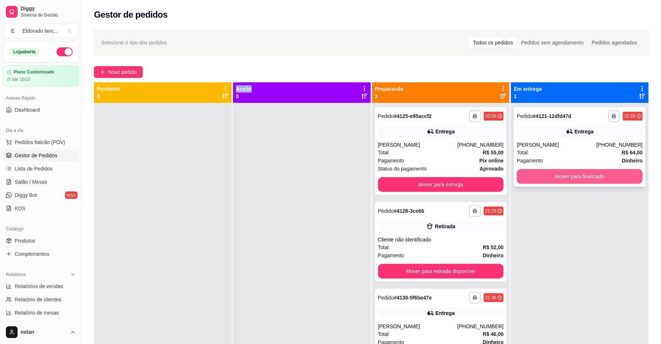
click at [590, 173] on button "Mover para finalizado" at bounding box center [580, 176] width 126 height 15
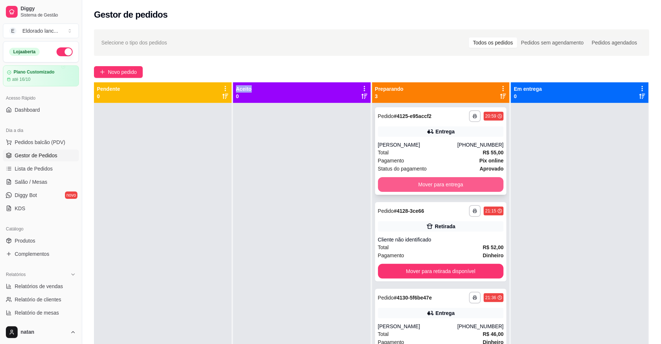
click at [430, 183] on button "Mover para entrega" at bounding box center [441, 184] width 126 height 15
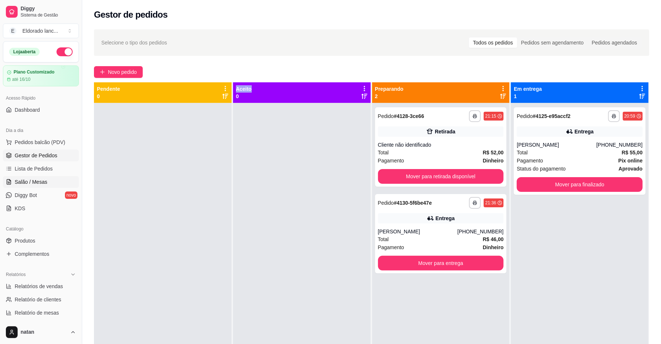
click at [24, 187] on link "Salão / Mesas" at bounding box center [41, 182] width 76 height 12
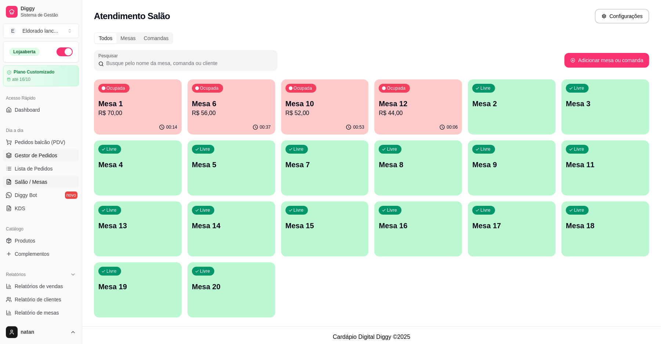
click at [60, 155] on link "Gestor de Pedidos" at bounding box center [41, 155] width 76 height 12
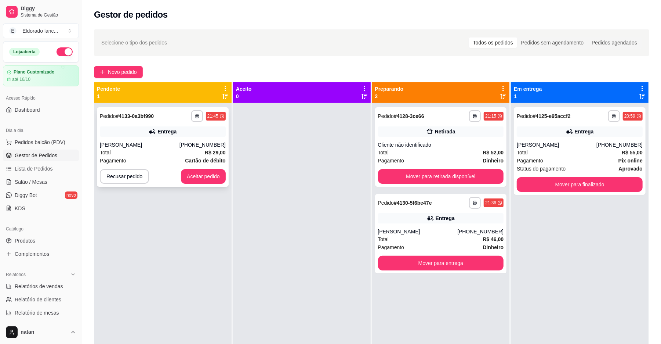
click at [175, 177] on div "Recusar pedido Aceitar pedido" at bounding box center [163, 176] width 126 height 15
click at [210, 184] on div "**********" at bounding box center [163, 146] width 132 height 79
click at [209, 172] on button "Aceitar pedido" at bounding box center [203, 176] width 45 height 15
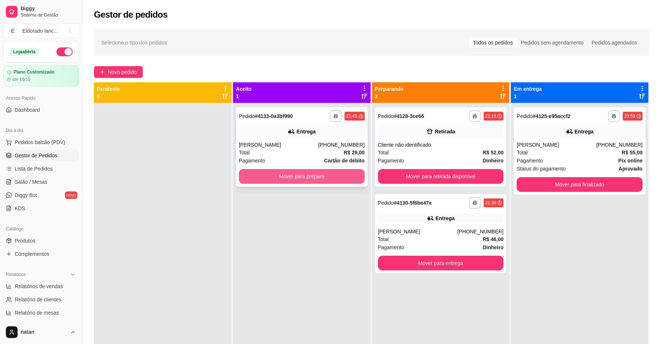
click at [314, 178] on button "Mover para preparo" at bounding box center [302, 176] width 126 height 15
click at [314, 178] on div "Mover para preparo" at bounding box center [302, 176] width 126 height 15
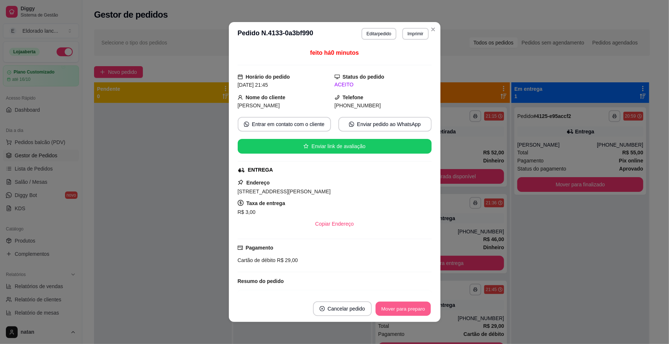
click at [378, 303] on button "Mover para preparo" at bounding box center [402, 309] width 55 height 14
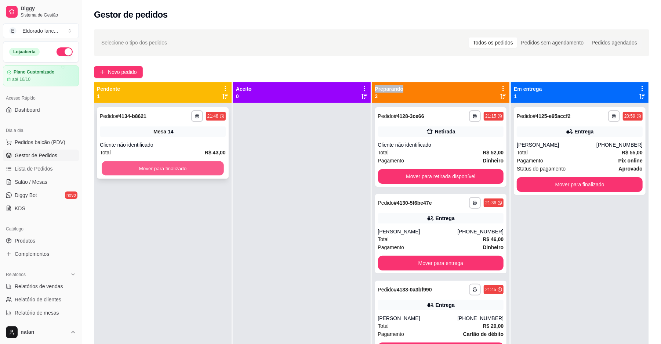
click at [163, 166] on button "Mover para finalizado" at bounding box center [163, 168] width 122 height 14
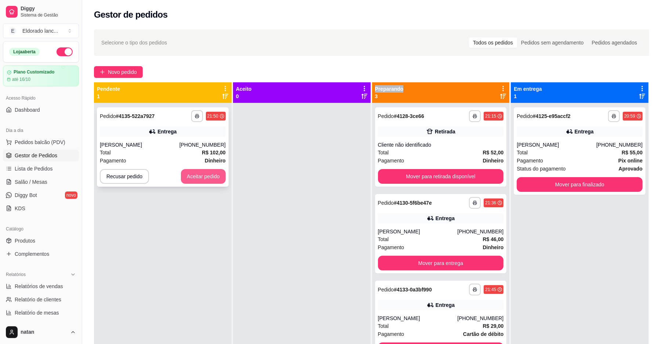
click at [190, 176] on button "Aceitar pedido" at bounding box center [203, 176] width 45 height 15
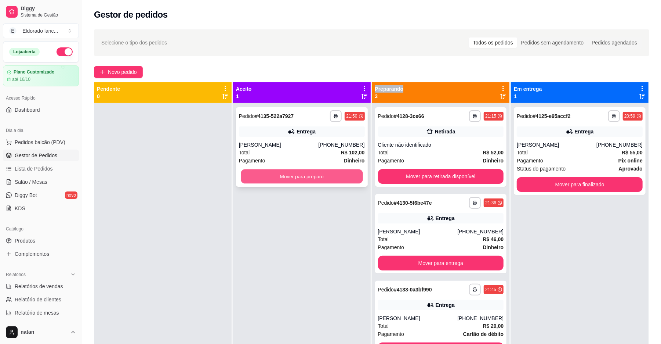
click at [275, 174] on button "Mover para preparo" at bounding box center [302, 176] width 122 height 14
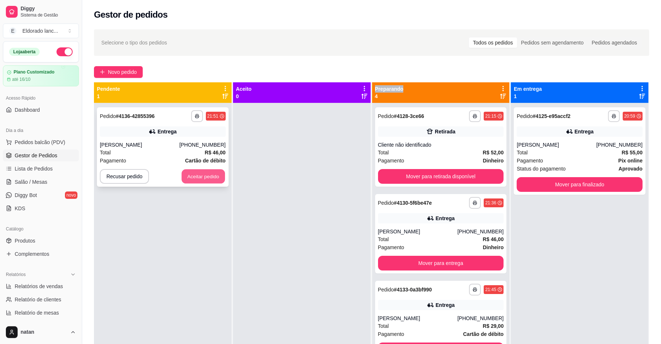
click at [214, 179] on button "Aceitar pedido" at bounding box center [203, 176] width 43 height 14
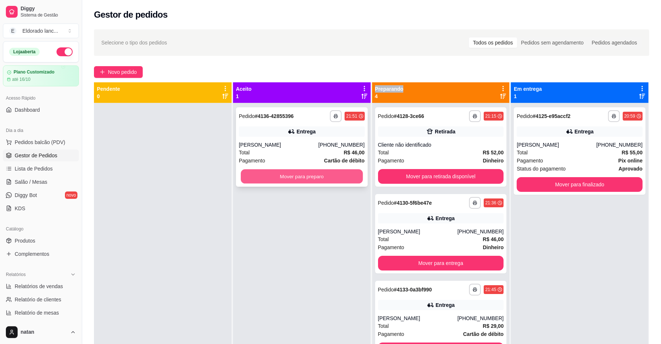
click at [262, 178] on button "Mover para preparo" at bounding box center [302, 176] width 122 height 14
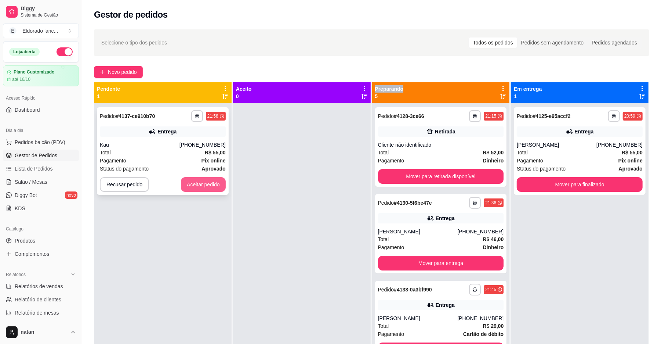
click at [201, 187] on button "Aceitar pedido" at bounding box center [203, 184] width 45 height 15
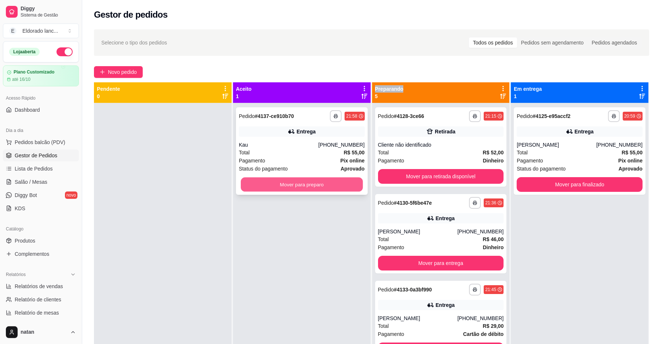
click at [245, 185] on button "Mover para preparo" at bounding box center [302, 184] width 122 height 14
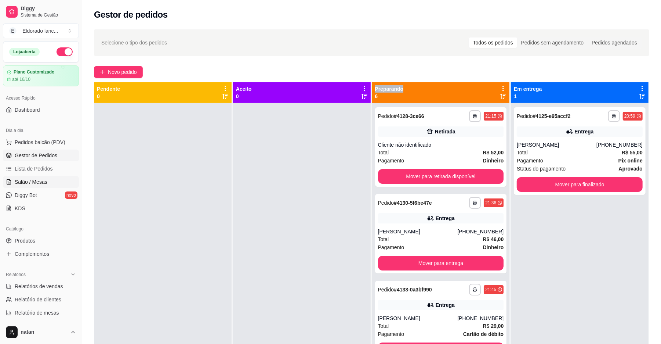
click at [44, 181] on span "Salão / Mesas" at bounding box center [31, 181] width 33 height 7
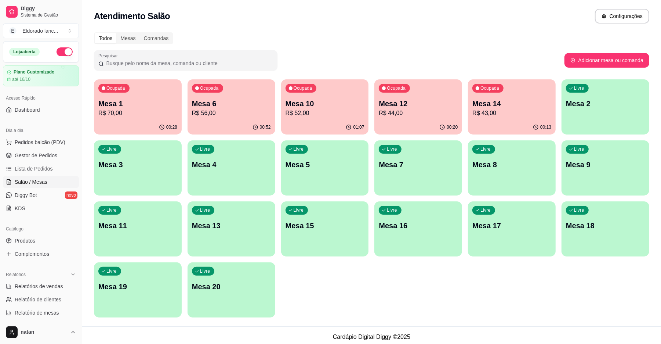
click at [324, 107] on p "Mesa 10" at bounding box center [325, 103] width 79 height 10
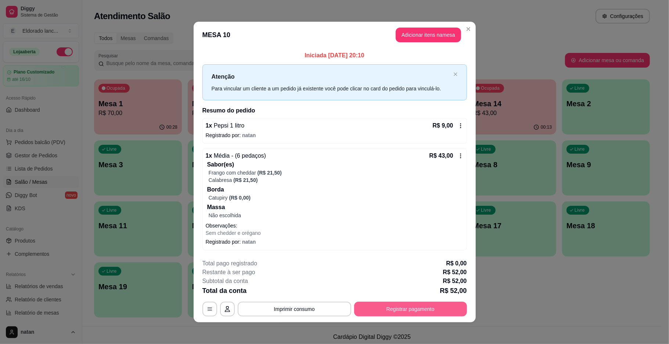
click at [377, 304] on button "Registrar pagamento" at bounding box center [410, 309] width 113 height 15
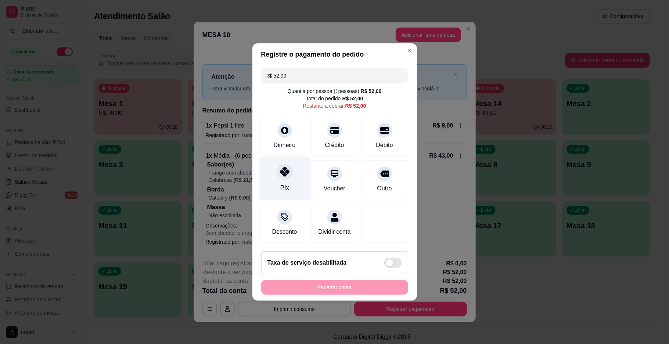
click at [281, 183] on div "Pix" at bounding box center [284, 188] width 9 height 10
type input "R$ 0,00"
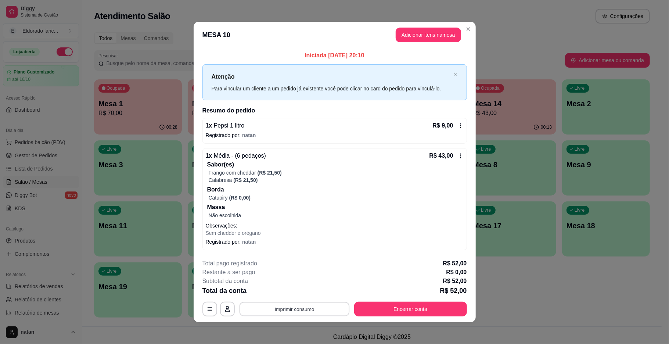
click at [300, 307] on button "Imprimir consumo" at bounding box center [294, 309] width 110 height 14
click at [299, 291] on button "IMPRESSORA" at bounding box center [292, 291] width 51 height 11
click at [425, 310] on button "Encerrar conta" at bounding box center [410, 309] width 113 height 15
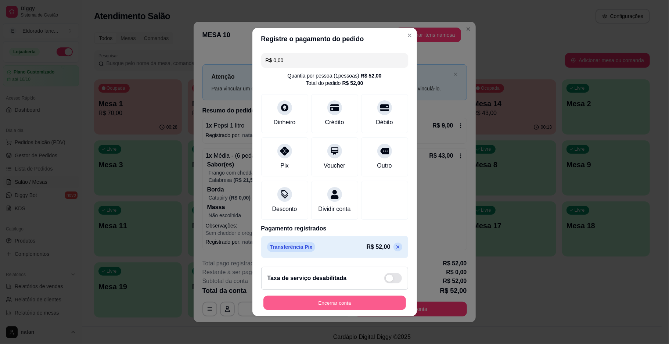
click at [350, 308] on button "Encerrar conta" at bounding box center [334, 303] width 143 height 14
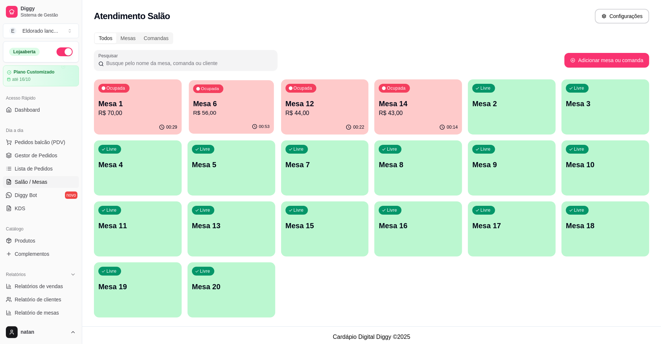
click at [264, 116] on p "R$ 56,00" at bounding box center [231, 113] width 76 height 8
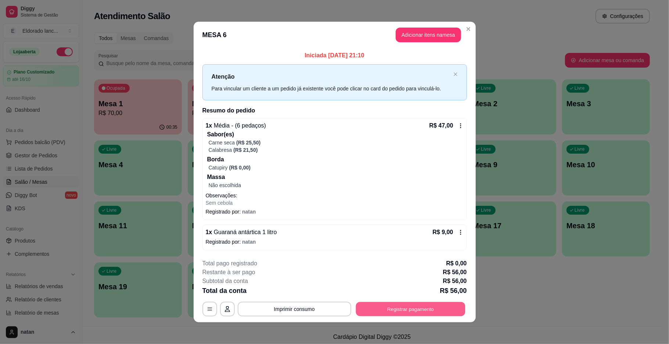
click at [388, 307] on button "Registrar pagamento" at bounding box center [410, 309] width 109 height 14
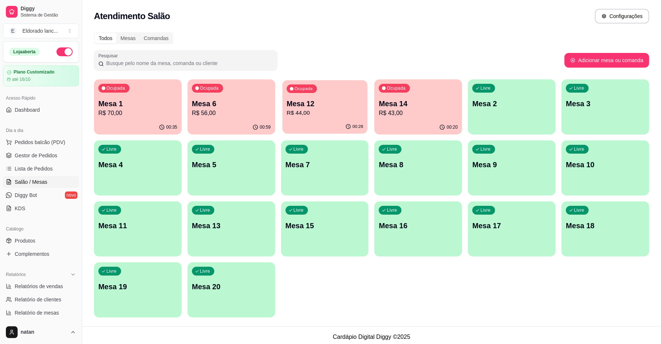
click at [313, 109] on p "R$ 44,00" at bounding box center [325, 113] width 76 height 8
click at [205, 109] on p "R$ 56,00" at bounding box center [231, 113] width 76 height 8
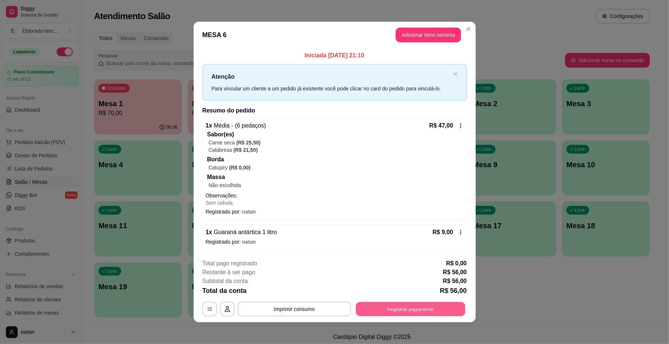
click at [371, 307] on button "Registrar pagamento" at bounding box center [410, 309] width 109 height 14
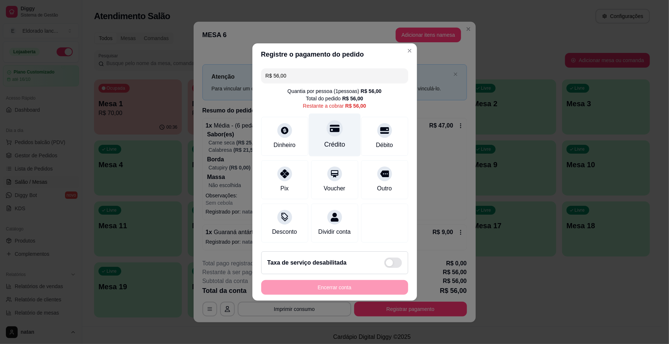
click at [331, 140] on div "Crédito" at bounding box center [334, 145] width 21 height 10
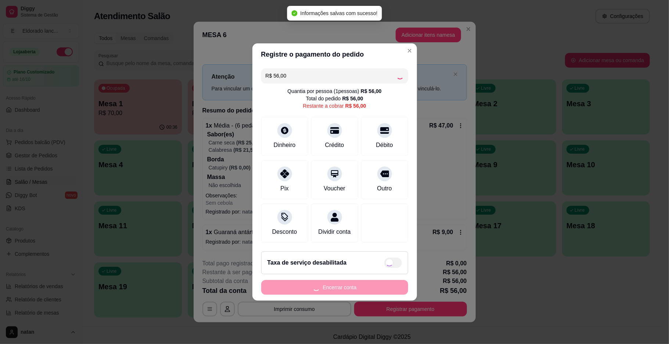
click at [341, 288] on div "Encerrar conta" at bounding box center [334, 287] width 147 height 15
type input "R$ 0,00"
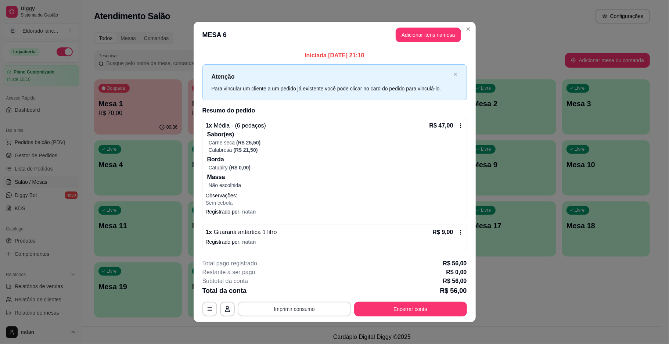
click at [273, 313] on button "Imprimir consumo" at bounding box center [294, 309] width 113 height 15
click at [281, 293] on button "IMPRESSORA" at bounding box center [292, 291] width 51 height 11
click at [376, 306] on button "Encerrar conta" at bounding box center [410, 309] width 109 height 14
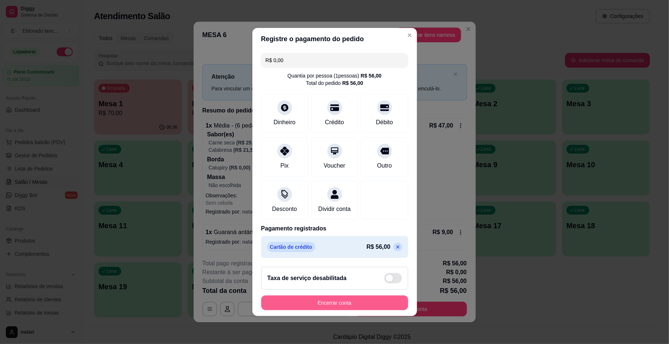
click at [377, 306] on button "Encerrar conta" at bounding box center [334, 302] width 147 height 15
click at [377, 306] on div "Encerrar conta" at bounding box center [334, 302] width 147 height 15
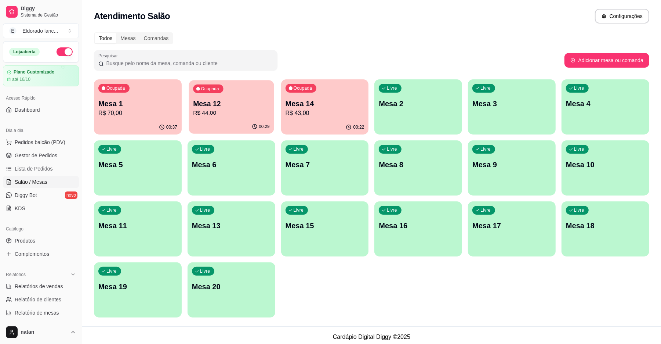
click at [240, 108] on div "Mesa 12 R$ 44,00" at bounding box center [231, 108] width 76 height 18
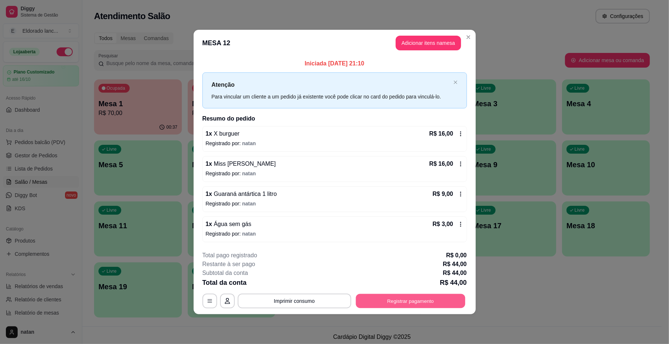
click at [374, 303] on button "Registrar pagamento" at bounding box center [410, 300] width 109 height 14
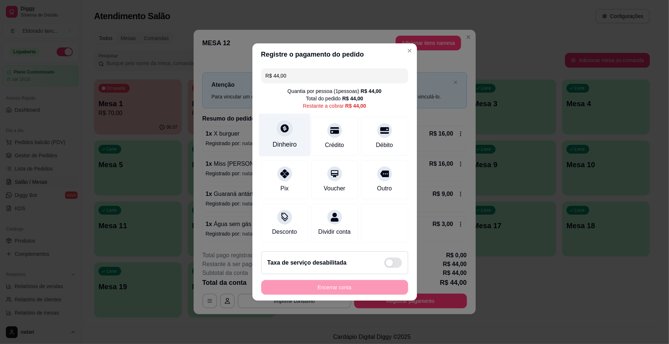
click at [297, 141] on div "Dinheiro" at bounding box center [285, 134] width 52 height 43
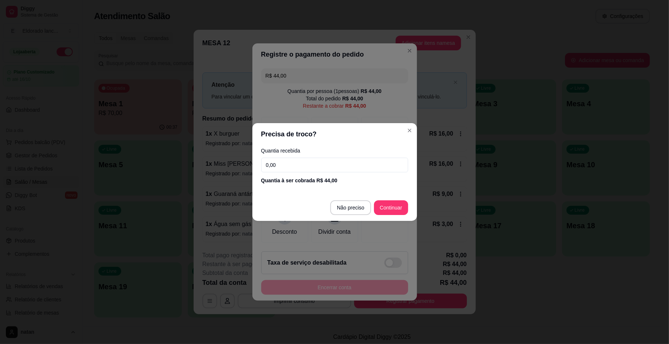
click at [296, 165] on input "0,00" at bounding box center [334, 165] width 147 height 15
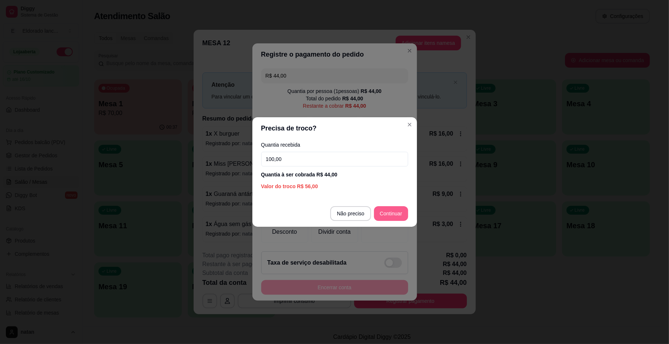
type input "100,00"
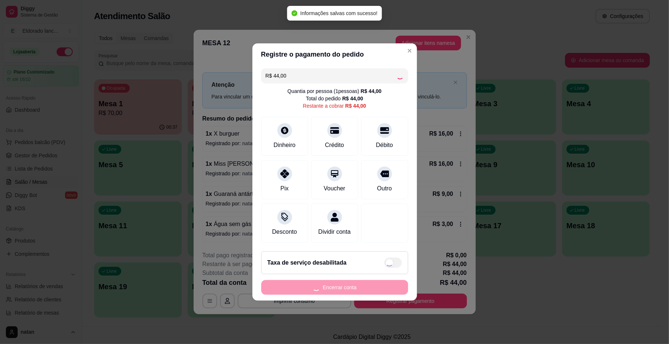
type input "R$ 0,00"
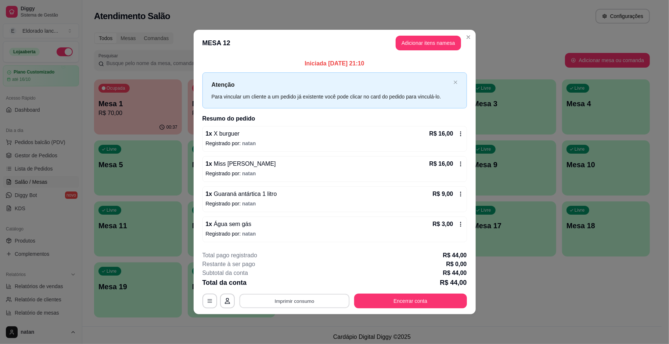
click at [317, 295] on button "Imprimir consumo" at bounding box center [294, 300] width 110 height 14
click at [304, 285] on button "IMPRESSORA" at bounding box center [296, 283] width 51 height 11
click at [396, 306] on button "Encerrar conta" at bounding box center [410, 300] width 109 height 14
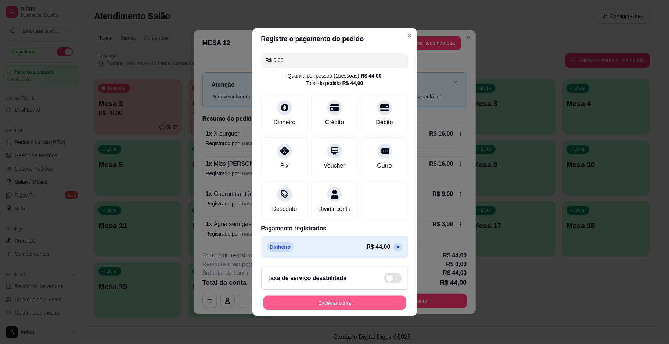
click at [382, 306] on button "Encerrar conta" at bounding box center [334, 303] width 143 height 14
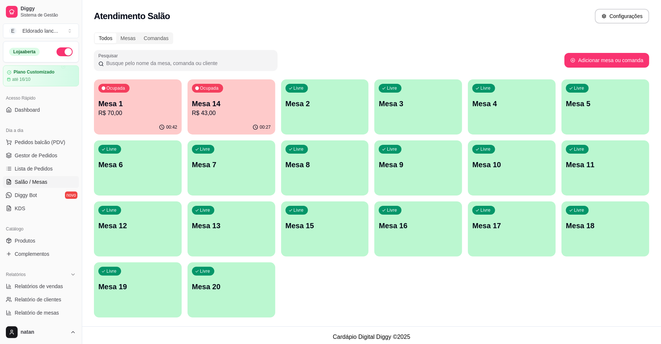
click at [159, 122] on div "00:42" at bounding box center [138, 127] width 88 height 14
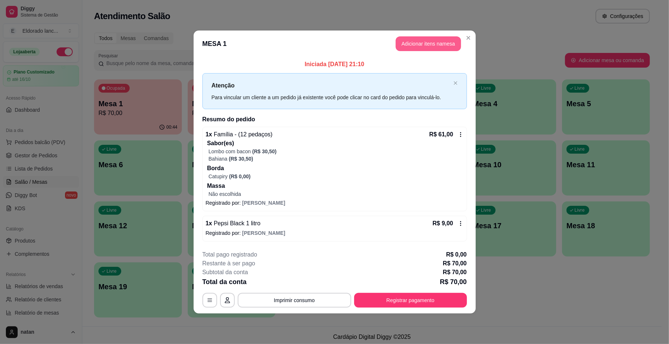
click at [419, 44] on button "Adicionar itens na mesa" at bounding box center [428, 43] width 65 height 15
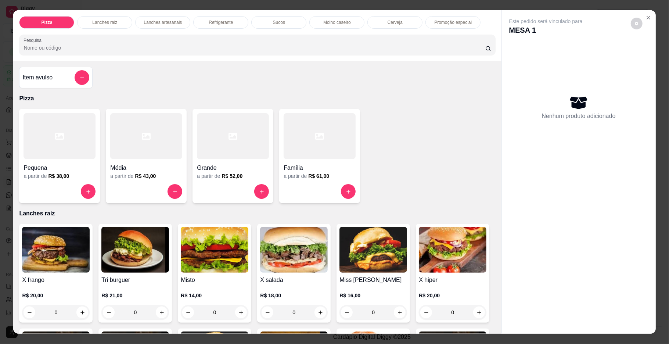
click at [228, 26] on div "Refrigerante" at bounding box center [220, 22] width 55 height 12
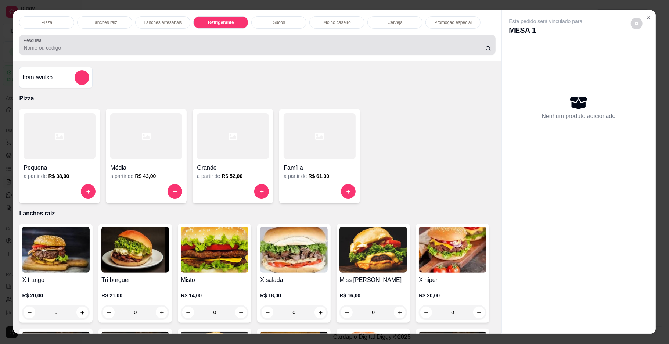
scroll to position [13, 0]
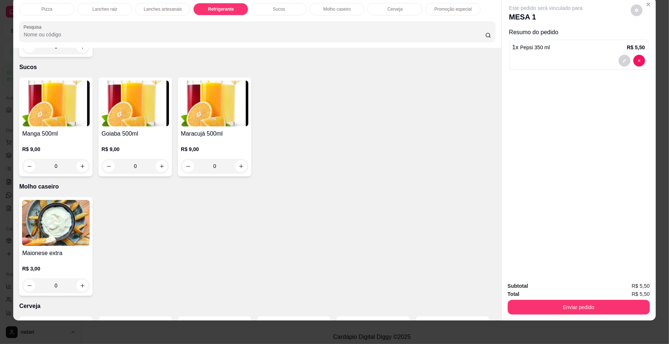
type input "1"
click at [585, 306] on button "Enviar pedido" at bounding box center [578, 307] width 138 height 14
click at [585, 306] on button "Enviar pedido" at bounding box center [579, 307] width 142 height 15
click at [619, 288] on button "Enviar pedido" at bounding box center [630, 289] width 42 height 14
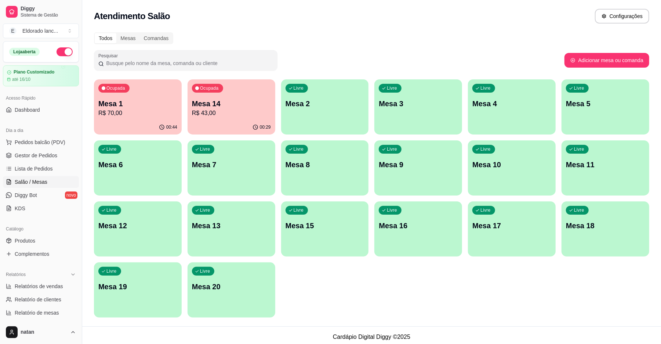
click at [191, 112] on div "Ocupada Mesa 14 R$ 43,00" at bounding box center [232, 99] width 88 height 41
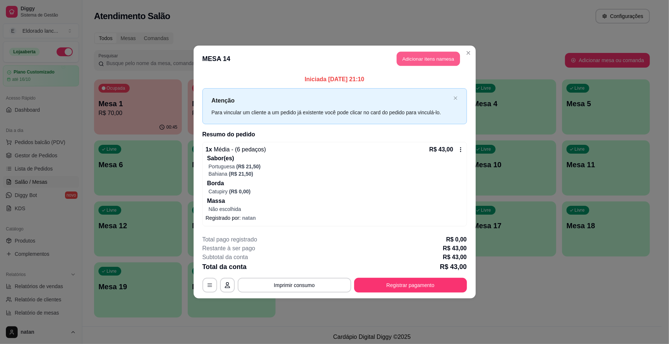
click at [413, 54] on button "Adicionar itens na mesa" at bounding box center [428, 59] width 63 height 14
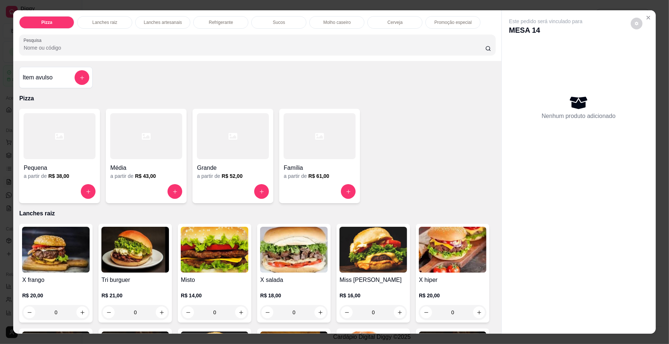
click at [225, 27] on div "Refrigerante" at bounding box center [220, 22] width 55 height 12
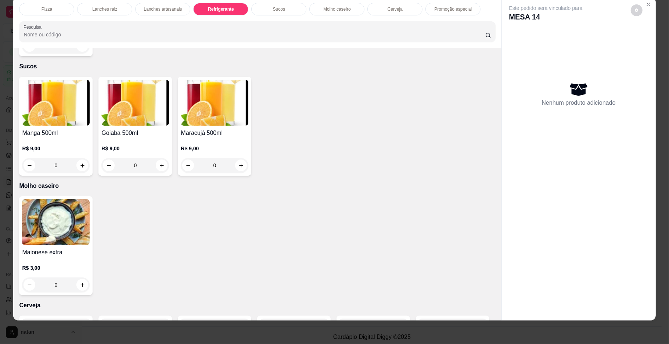
type input "1"
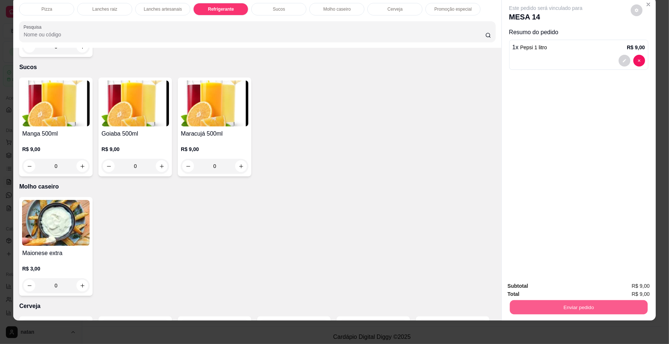
click at [600, 302] on button "Enviar pedido" at bounding box center [578, 307] width 138 height 14
click at [633, 290] on button "Enviar pedido" at bounding box center [630, 289] width 40 height 14
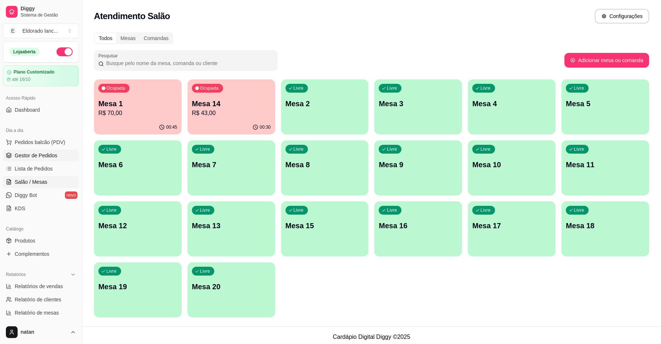
click at [40, 152] on span "Gestor de Pedidos" at bounding box center [36, 155] width 43 height 7
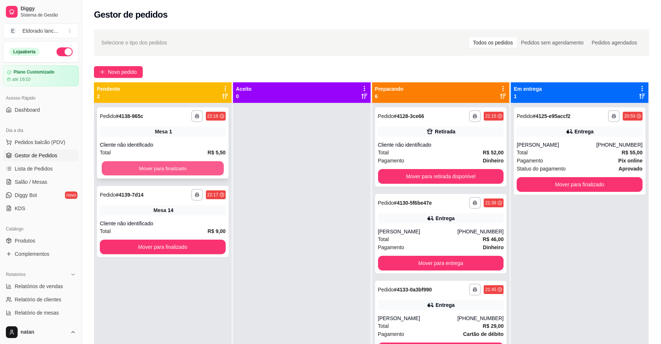
click at [165, 165] on button "Mover para finalizado" at bounding box center [163, 168] width 122 height 14
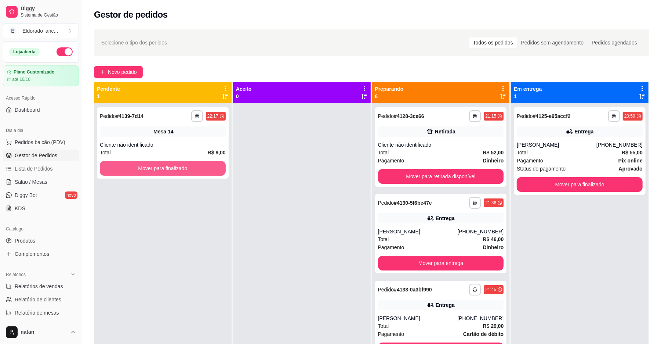
click at [165, 165] on button "Mover para finalizado" at bounding box center [163, 168] width 126 height 15
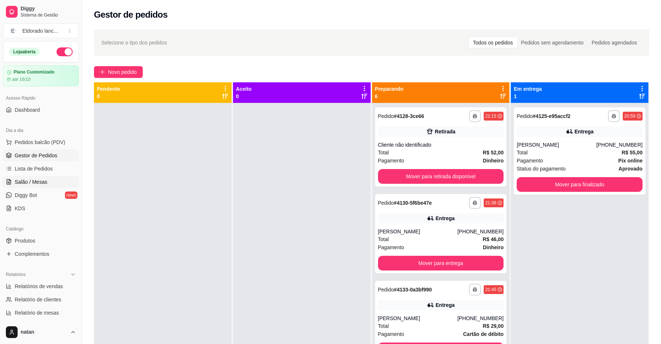
click at [21, 181] on span "Salão / Mesas" at bounding box center [31, 181] width 33 height 7
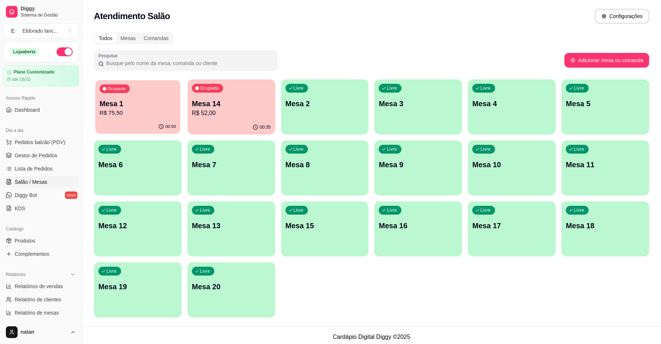
click at [125, 106] on p "Mesa 1" at bounding box center [138, 104] width 76 height 10
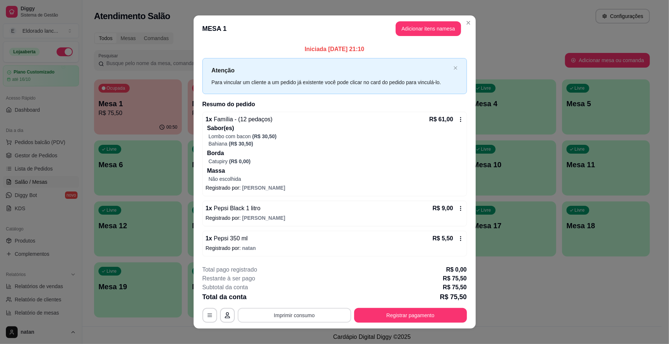
click at [275, 319] on button "Imprimir consumo" at bounding box center [294, 315] width 113 height 15
click at [291, 297] on button "IMPRESSORA" at bounding box center [292, 299] width 53 height 12
click at [378, 321] on button "Registrar pagamento" at bounding box center [410, 315] width 113 height 15
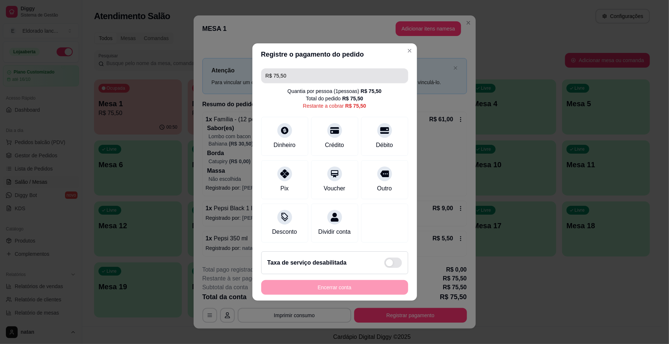
click at [294, 68] on input "R$ 75,50" at bounding box center [335, 75] width 138 height 15
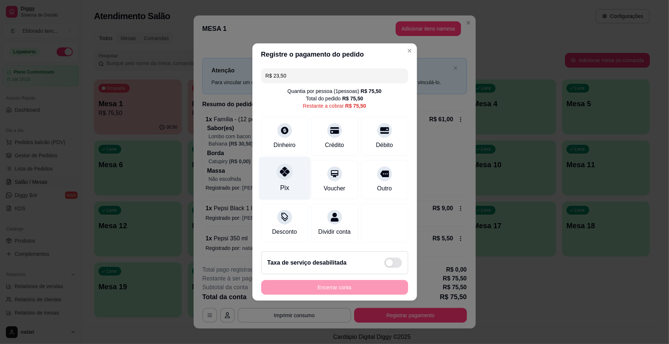
click at [276, 173] on div "Pix" at bounding box center [285, 178] width 52 height 43
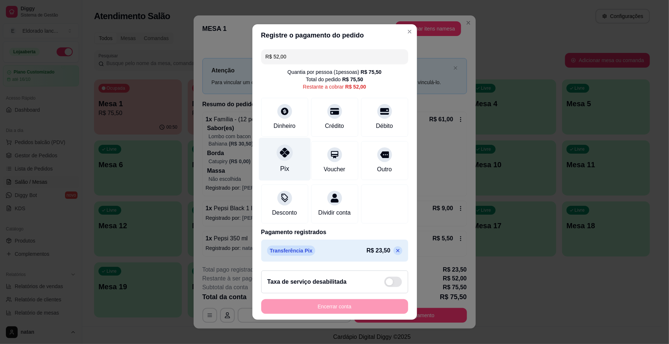
click at [281, 168] on div "Pix" at bounding box center [284, 169] width 9 height 10
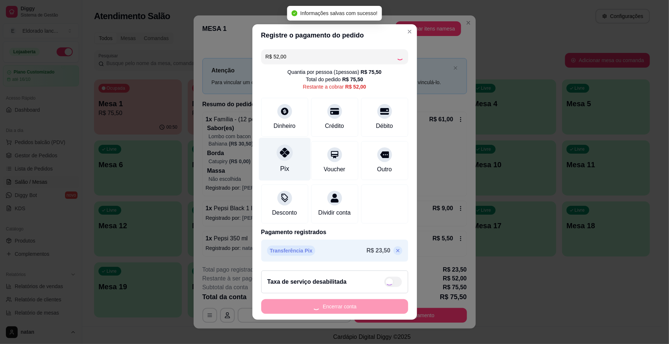
type input "R$ 0,00"
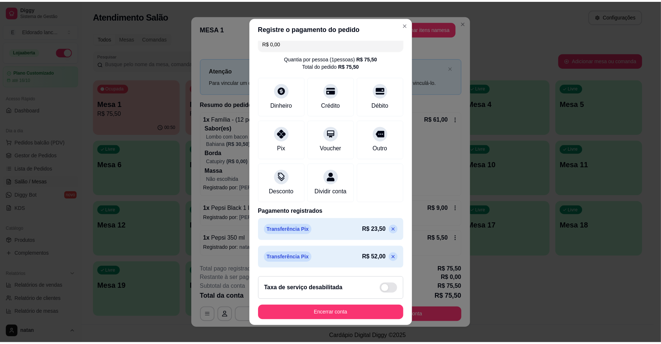
scroll to position [16, 0]
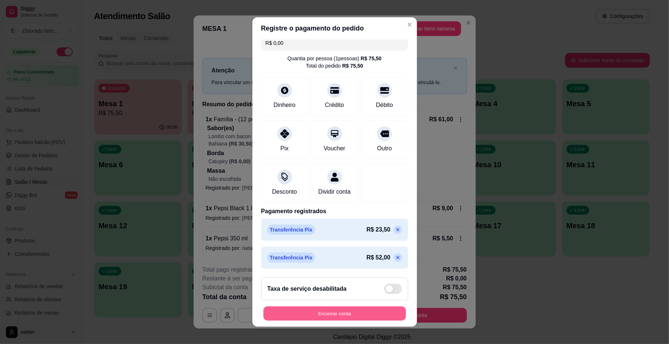
click at [349, 315] on button "Encerrar conta" at bounding box center [334, 313] width 143 height 14
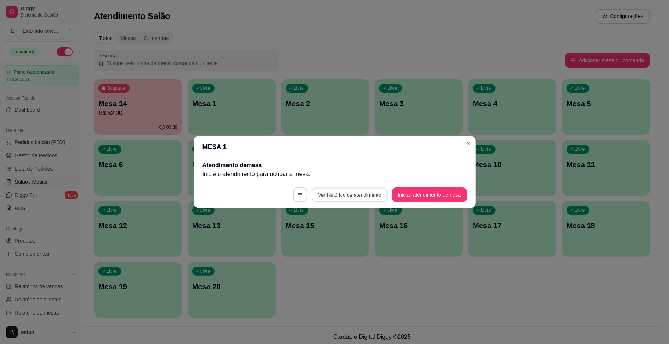
click at [355, 197] on button "Ver histórico de atendimento" at bounding box center [349, 195] width 76 height 14
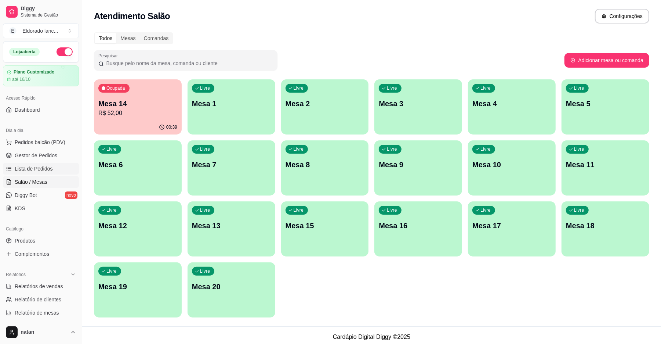
click at [40, 170] on span "Lista de Pedidos" at bounding box center [34, 168] width 38 height 7
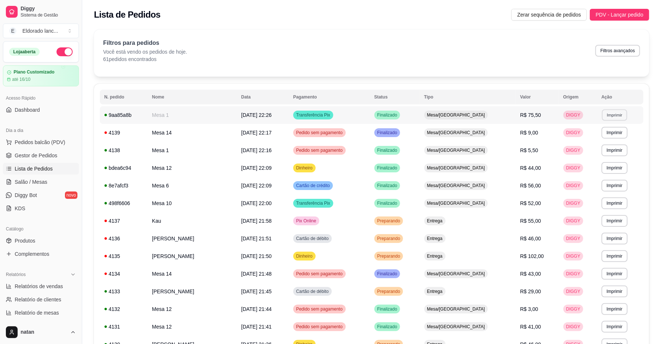
click at [613, 120] on button "Imprimir" at bounding box center [614, 114] width 25 height 11
click at [605, 137] on button "IMPRESSORA" at bounding box center [600, 140] width 51 height 11
click at [37, 155] on span "Gestor de Pedidos" at bounding box center [36, 155] width 43 height 7
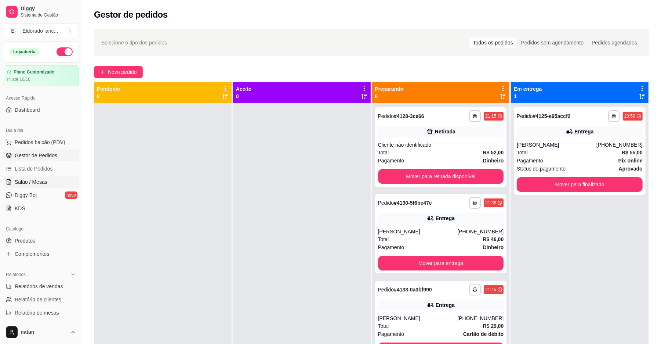
click at [43, 177] on link "Salão / Mesas" at bounding box center [41, 182] width 76 height 12
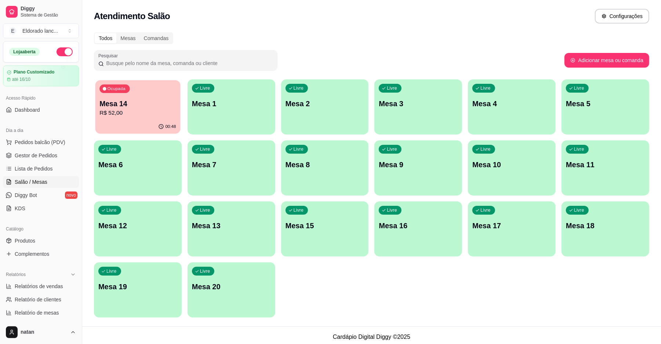
click at [127, 88] on div "Ocupada" at bounding box center [115, 88] width 30 height 8
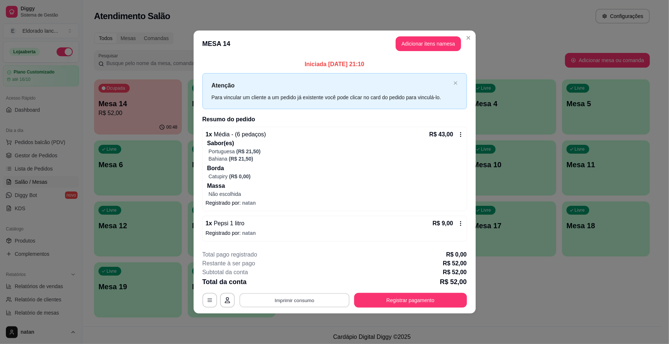
click at [305, 300] on button "Imprimir consumo" at bounding box center [294, 300] width 110 height 14
click at [304, 284] on button "IMPRESSORA" at bounding box center [296, 283] width 51 height 11
click at [387, 299] on button "Registrar pagamento" at bounding box center [410, 300] width 109 height 14
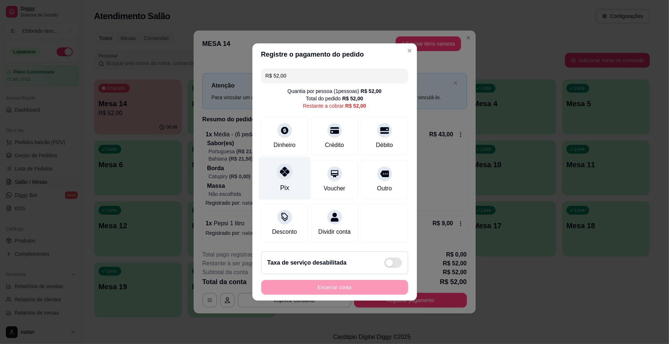
click at [289, 163] on div at bounding box center [285, 171] width 16 height 16
type input "R$ 0,00"
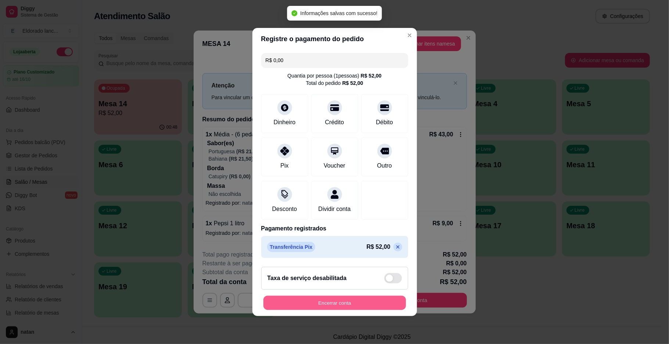
click at [307, 309] on button "Encerrar conta" at bounding box center [334, 303] width 143 height 14
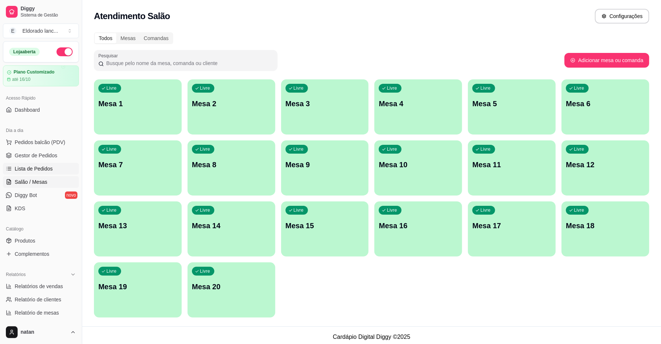
click at [24, 173] on link "Lista de Pedidos" at bounding box center [41, 169] width 76 height 12
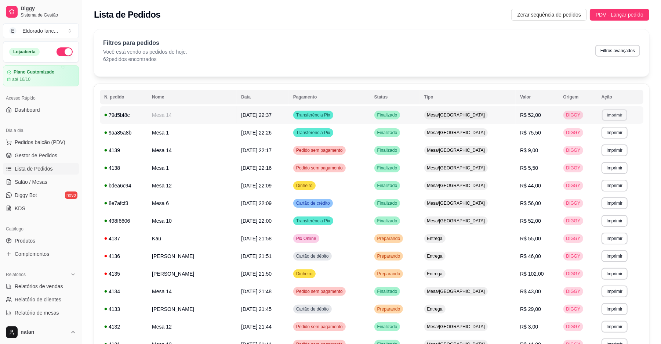
click at [611, 119] on button "Imprimir" at bounding box center [614, 114] width 25 height 11
click at [603, 139] on button "IMPRESSORA" at bounding box center [600, 140] width 51 height 11
click at [57, 151] on link "Gestor de Pedidos" at bounding box center [41, 155] width 76 height 12
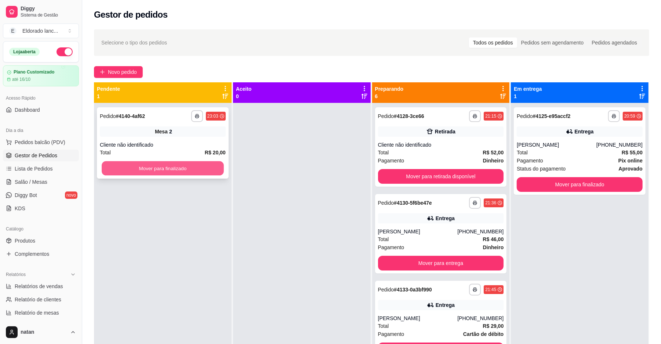
click at [190, 173] on button "Mover para finalizado" at bounding box center [163, 168] width 122 height 14
click at [185, 173] on button "Mover para finalizado" at bounding box center [163, 168] width 126 height 15
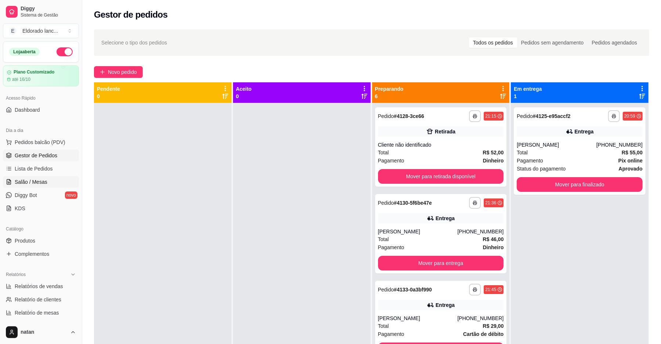
click at [29, 183] on span "Salão / Mesas" at bounding box center [31, 181] width 33 height 7
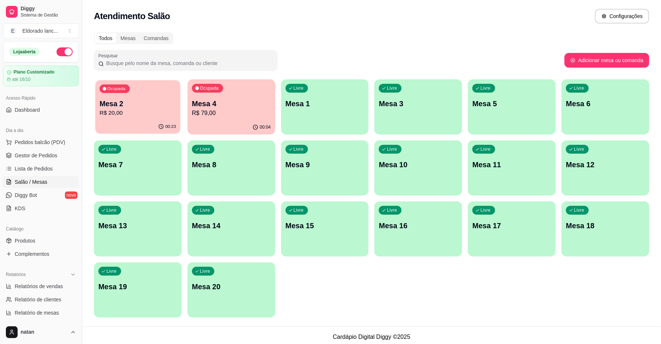
click at [127, 115] on p "R$ 20,00" at bounding box center [138, 113] width 76 height 8
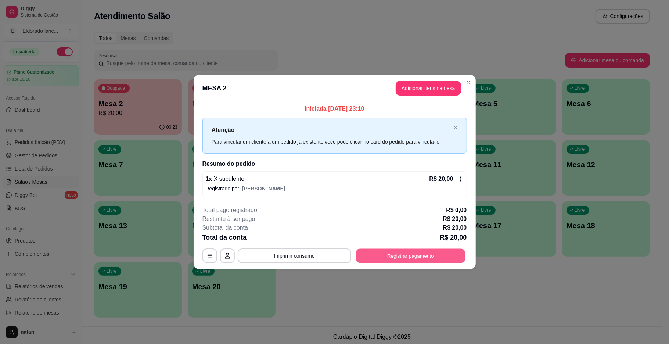
click at [384, 253] on button "Registrar pagamento" at bounding box center [410, 255] width 109 height 14
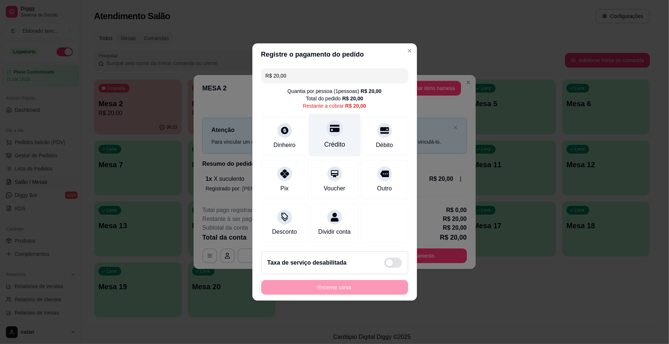
click at [331, 130] on div at bounding box center [335, 128] width 16 height 16
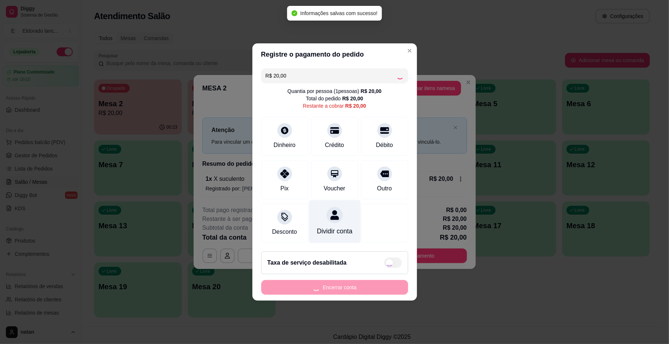
type input "R$ 0,00"
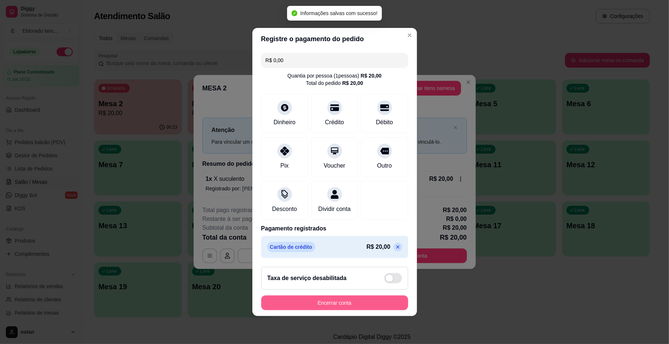
click at [316, 302] on button "Encerrar conta" at bounding box center [334, 302] width 147 height 15
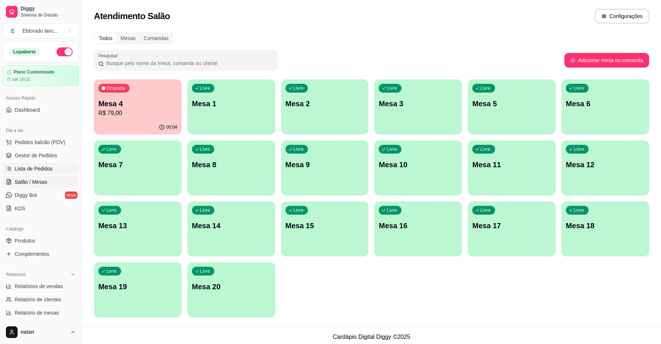
click at [46, 165] on span "Lista de Pedidos" at bounding box center [34, 168] width 38 height 7
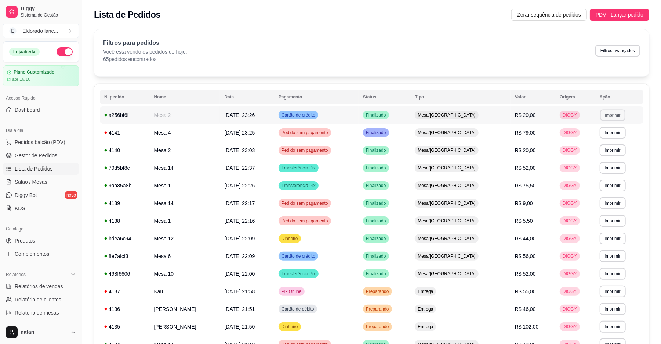
click at [601, 114] on button "Imprimir" at bounding box center [612, 114] width 25 height 11
click at [591, 137] on button "IMPRESSORA" at bounding box center [597, 140] width 51 height 11
click at [46, 158] on span "Gestor de Pedidos" at bounding box center [36, 155] width 43 height 7
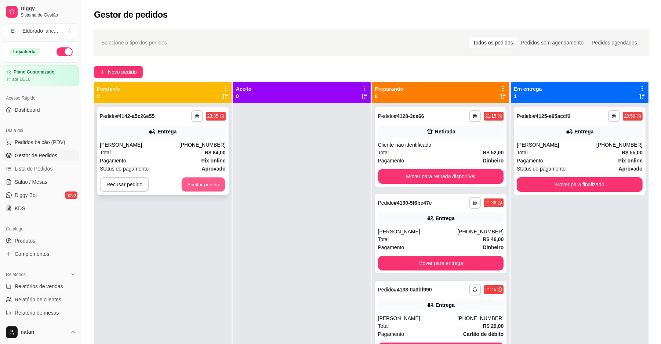
click at [209, 188] on button "Aceitar pedido" at bounding box center [203, 184] width 43 height 14
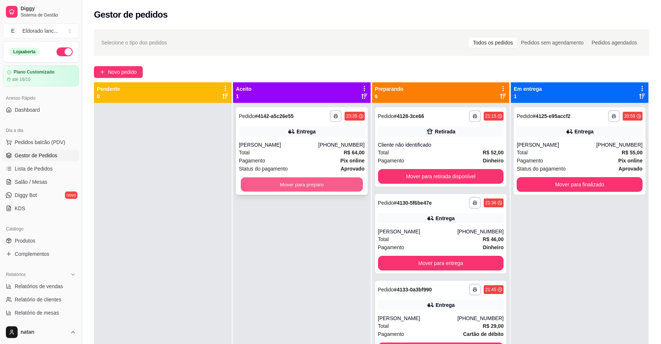
click at [343, 187] on button "Mover para preparo" at bounding box center [302, 184] width 122 height 14
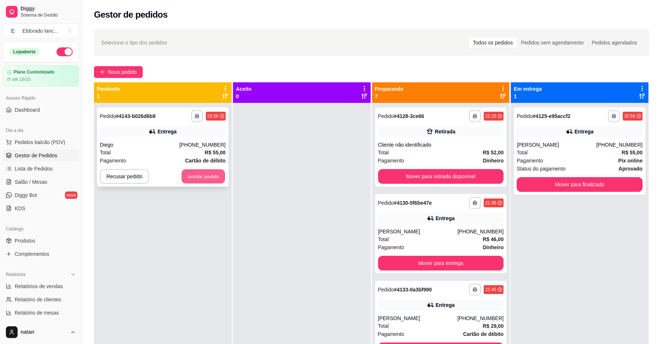
click at [200, 178] on button "Aceitar pedido" at bounding box center [203, 176] width 43 height 14
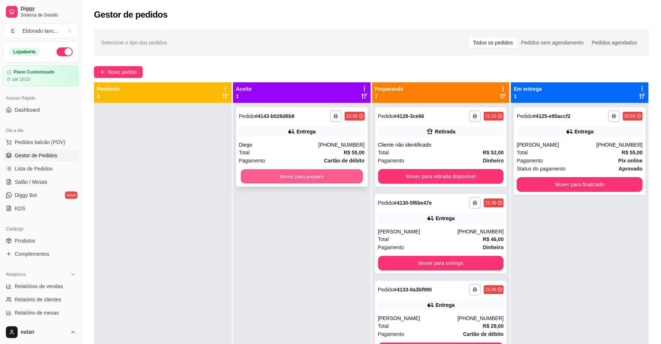
click at [282, 171] on button "Mover para preparo" at bounding box center [302, 176] width 122 height 14
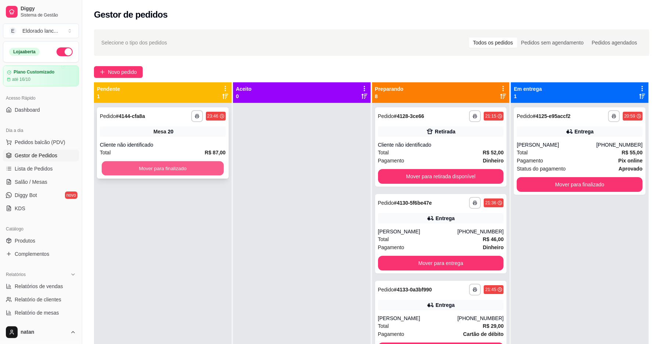
click at [213, 172] on button "Mover para finalizado" at bounding box center [163, 168] width 122 height 14
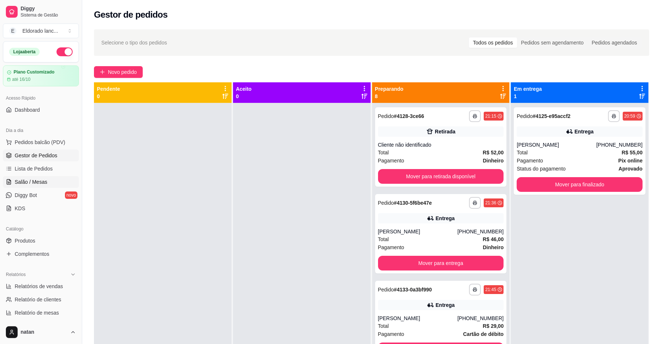
click at [26, 184] on span "Salão / Mesas" at bounding box center [31, 181] width 33 height 7
click at [47, 176] on link "Salão / Mesas" at bounding box center [41, 182] width 76 height 12
click at [42, 185] on span "Salão / Mesas" at bounding box center [31, 181] width 33 height 7
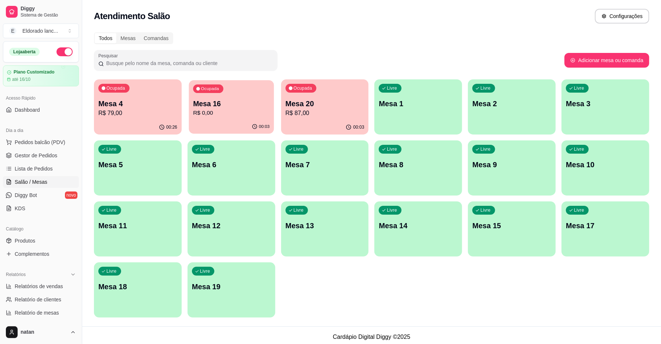
click at [224, 120] on div "00:03" at bounding box center [231, 127] width 85 height 14
click at [39, 153] on span "Gestor de Pedidos" at bounding box center [36, 155] width 43 height 7
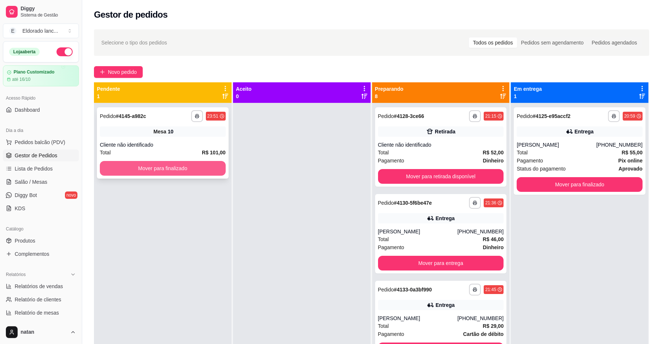
click at [112, 168] on button "Mover para finalizado" at bounding box center [163, 168] width 126 height 15
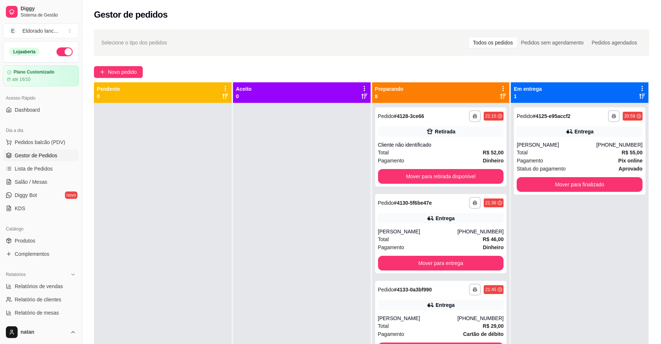
click at [43, 154] on span "Gestor de Pedidos" at bounding box center [36, 155] width 43 height 7
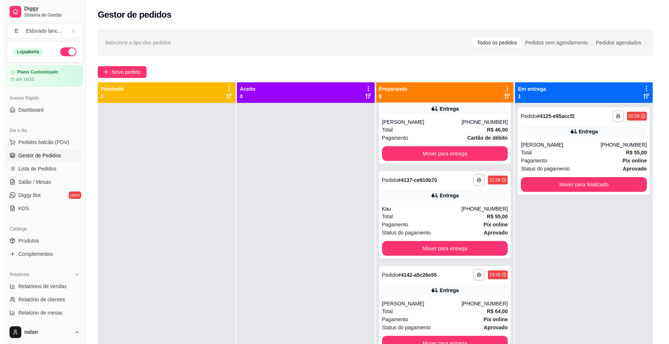
scroll to position [373, 0]
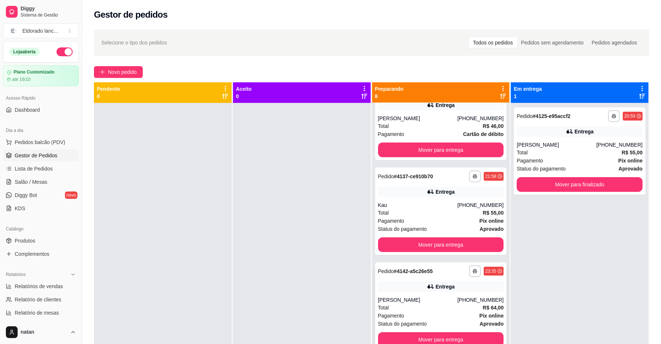
click at [462, 325] on div "Status do pagamento aprovado" at bounding box center [441, 324] width 126 height 8
click at [34, 169] on span "Lista de Pedidos" at bounding box center [34, 168] width 38 height 7
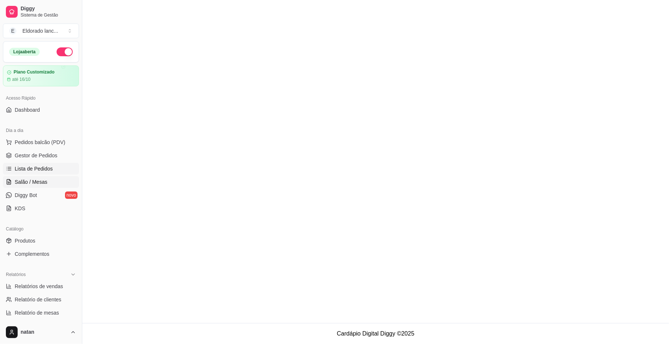
click at [38, 180] on span "Salão / Mesas" at bounding box center [31, 181] width 33 height 7
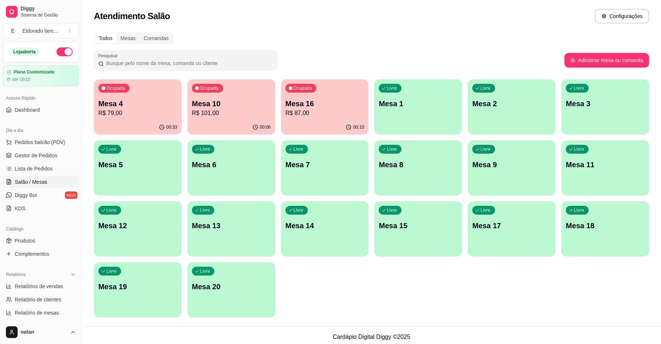
click at [143, 109] on p "R$ 79,00" at bounding box center [137, 113] width 79 height 9
click at [314, 105] on p "Mesa 16" at bounding box center [325, 103] width 79 height 10
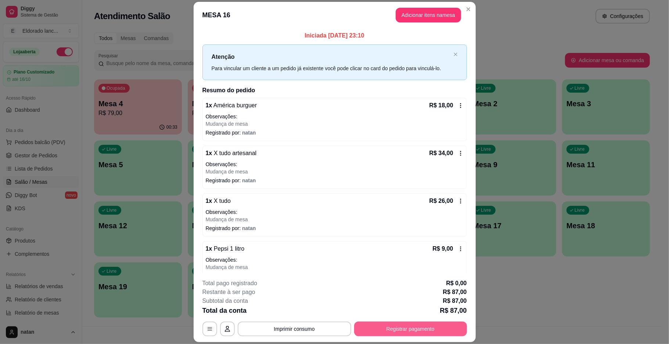
click at [410, 324] on button "Registrar pagamento" at bounding box center [410, 328] width 113 height 15
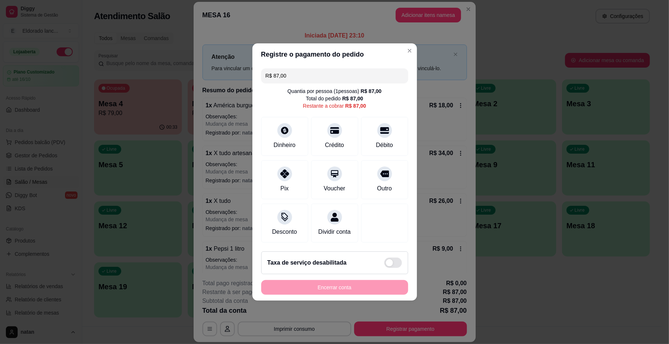
click at [354, 73] on input "R$ 87,00" at bounding box center [335, 75] width 138 height 15
click at [333, 130] on div at bounding box center [335, 128] width 16 height 16
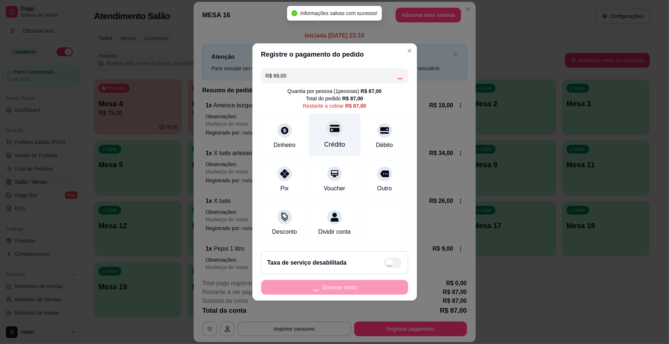
type input "R$ 18,00"
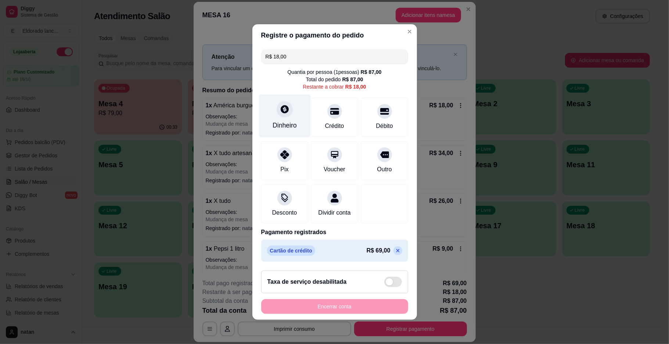
click at [284, 112] on div "Dinheiro" at bounding box center [285, 115] width 52 height 43
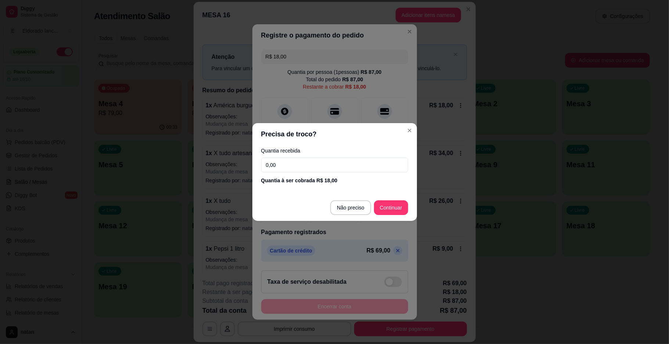
click at [286, 164] on input "0,00" at bounding box center [334, 165] width 147 height 15
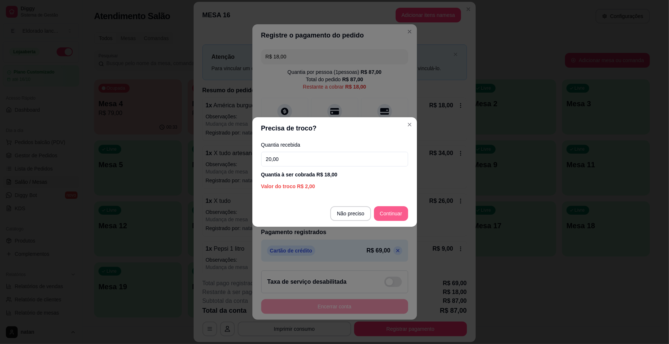
type input "20,00"
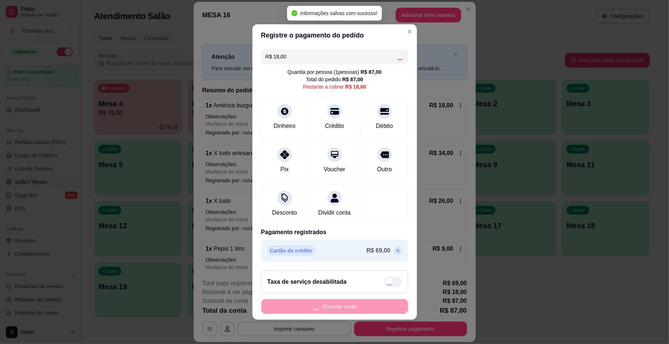
type input "R$ 0,00"
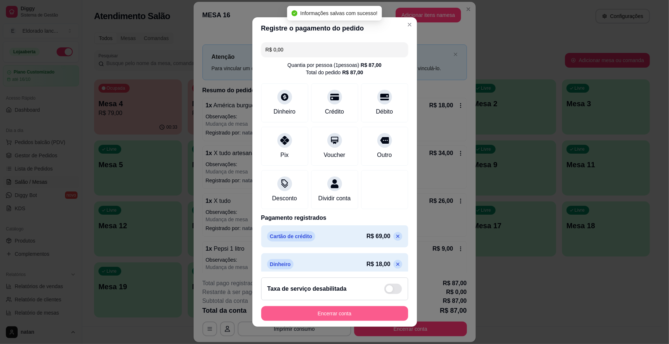
click at [347, 313] on button "Encerrar conta" at bounding box center [334, 313] width 147 height 15
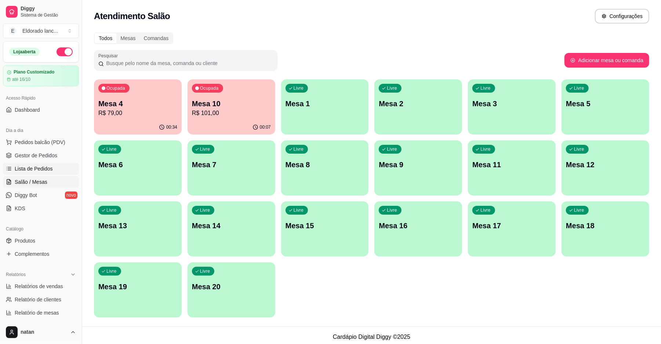
click at [43, 167] on span "Lista de Pedidos" at bounding box center [34, 168] width 38 height 7
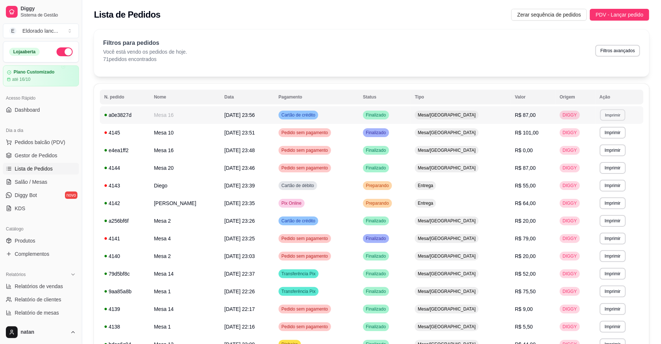
click at [602, 115] on button "Imprimir" at bounding box center [612, 114] width 25 height 11
click at [597, 140] on button "IMPRESSORA" at bounding box center [597, 140] width 51 height 11
click at [57, 159] on link "Gestor de Pedidos" at bounding box center [41, 155] width 76 height 12
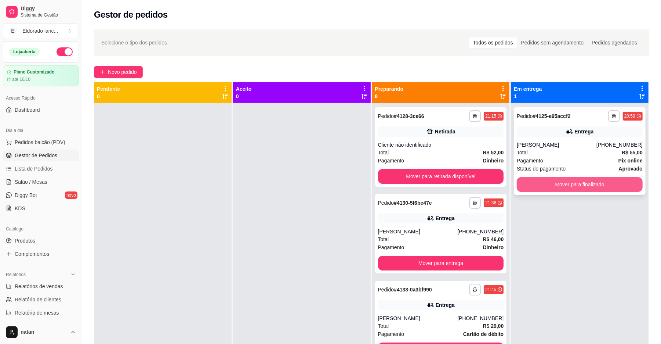
click at [537, 182] on button "Mover para finalizado" at bounding box center [580, 184] width 126 height 15
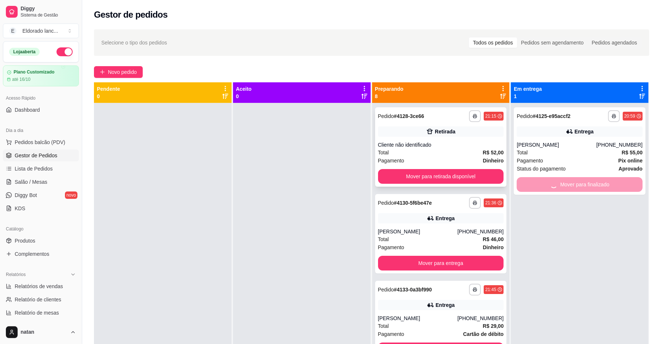
click at [483, 159] on strong "Dinheiro" at bounding box center [493, 161] width 21 height 6
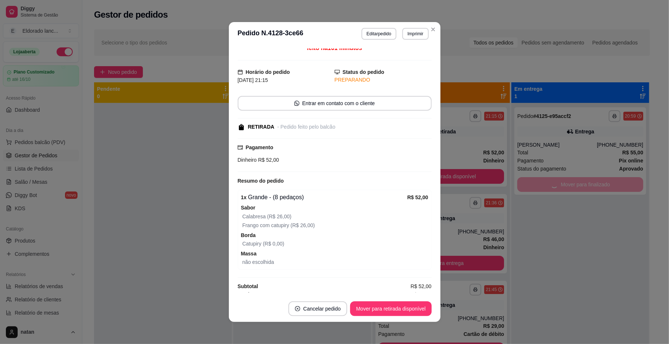
scroll to position [14, 0]
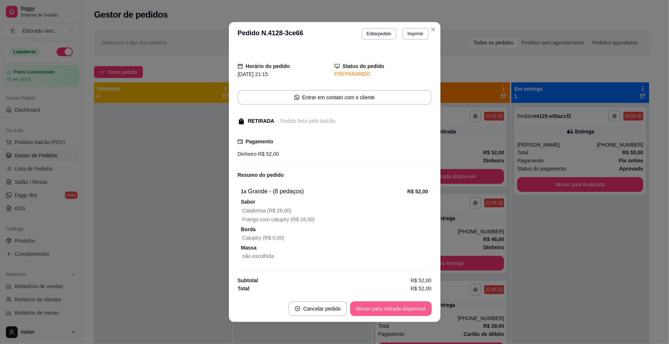
click at [390, 304] on button "Mover para retirada disponível" at bounding box center [390, 308] width 81 height 15
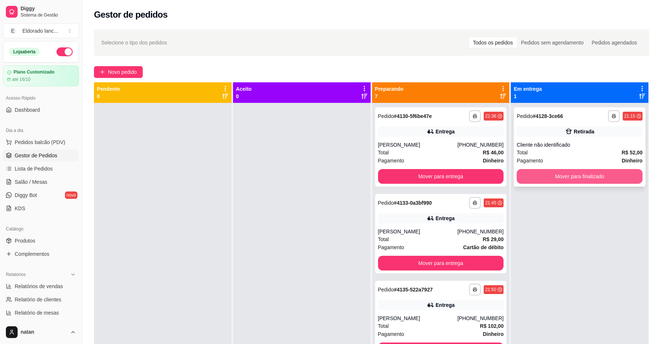
click at [551, 178] on button "Mover para finalizado" at bounding box center [580, 176] width 126 height 15
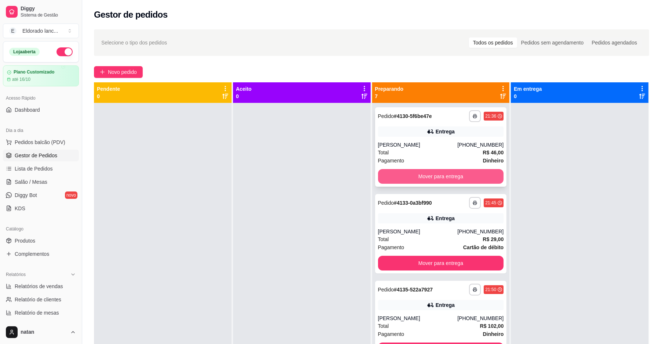
click at [457, 175] on button "Mover para entrega" at bounding box center [441, 176] width 126 height 15
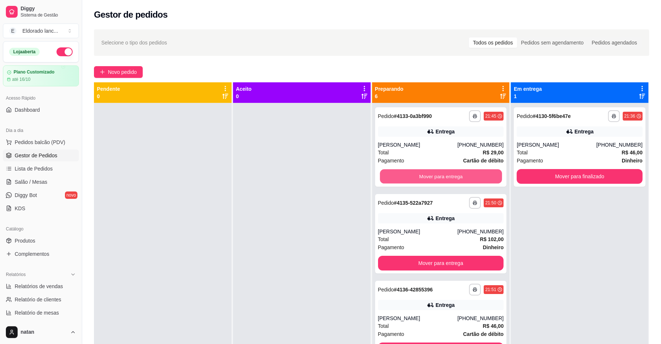
click at [457, 175] on button "Mover para entrega" at bounding box center [441, 176] width 122 height 14
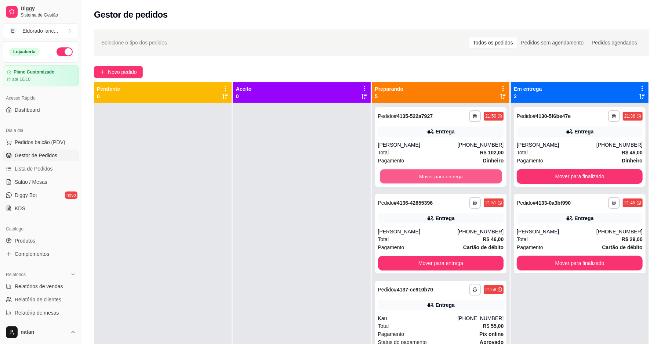
click at [457, 175] on button "Mover para entrega" at bounding box center [441, 176] width 122 height 14
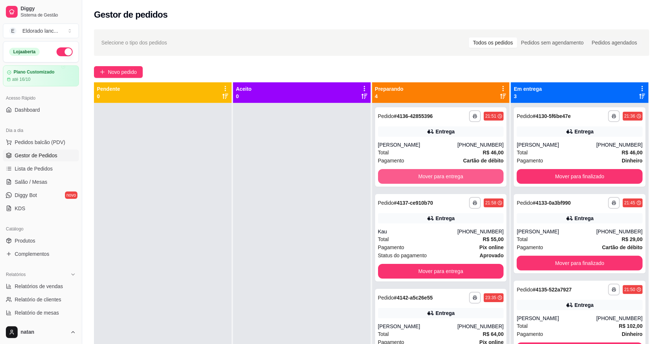
click at [457, 175] on button "Mover para entrega" at bounding box center [441, 176] width 126 height 15
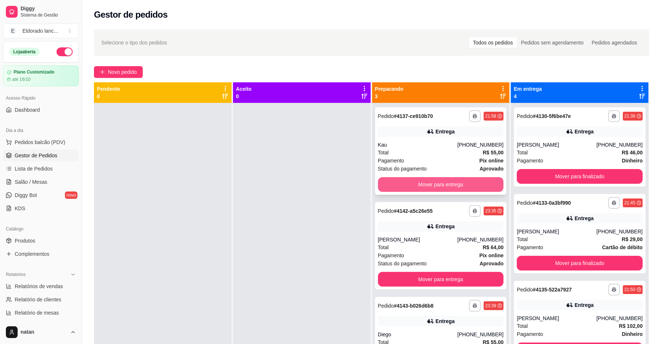
click at [457, 180] on button "Mover para entrega" at bounding box center [441, 184] width 126 height 15
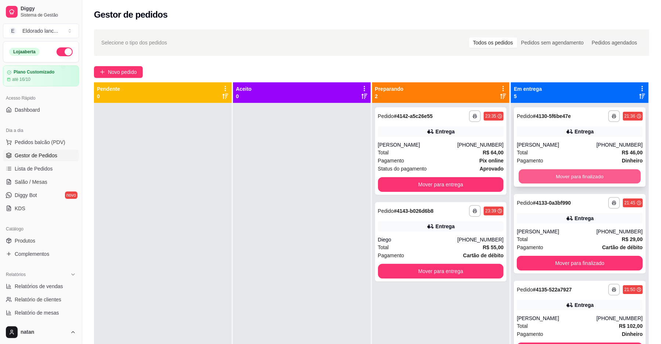
click at [560, 172] on button "Mover para finalizado" at bounding box center [580, 176] width 122 height 14
click at [560, 172] on button "Mover para finalizado" at bounding box center [580, 176] width 126 height 15
click at [560, 172] on button "Mover para finalizado" at bounding box center [580, 176] width 122 height 14
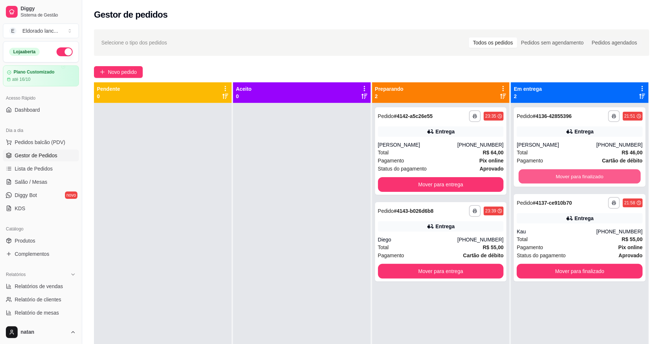
click at [560, 172] on button "Mover para finalizado" at bounding box center [580, 176] width 122 height 14
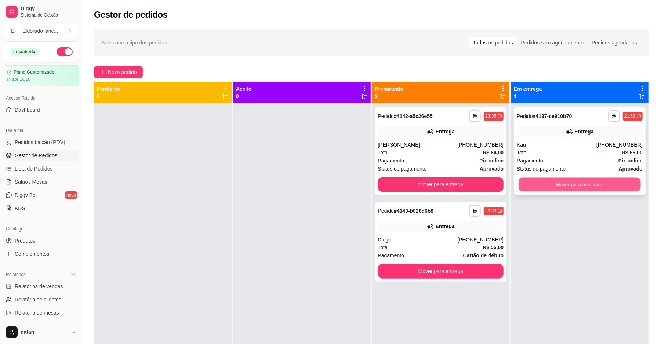
click at [560, 186] on button "Mover para finalizado" at bounding box center [580, 184] width 122 height 14
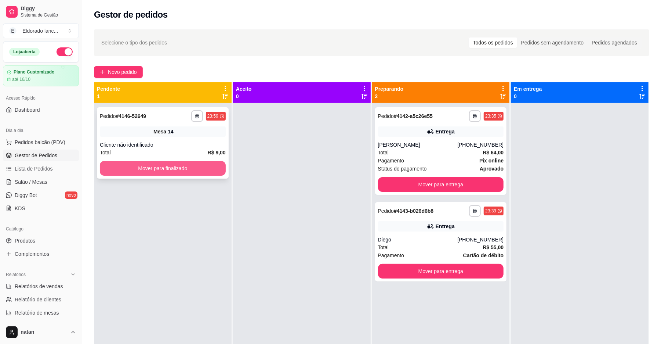
click at [215, 166] on button "Mover para finalizado" at bounding box center [163, 168] width 126 height 15
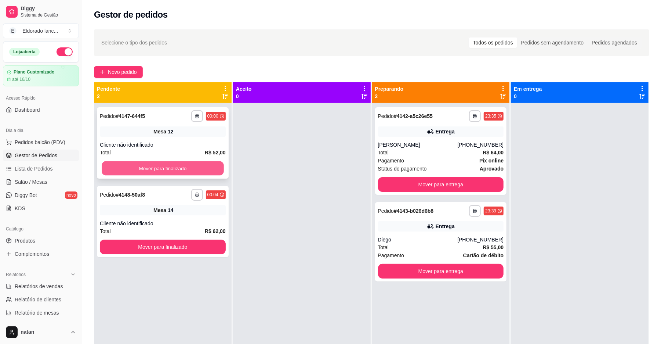
click at [209, 162] on button "Mover para finalizado" at bounding box center [163, 168] width 122 height 14
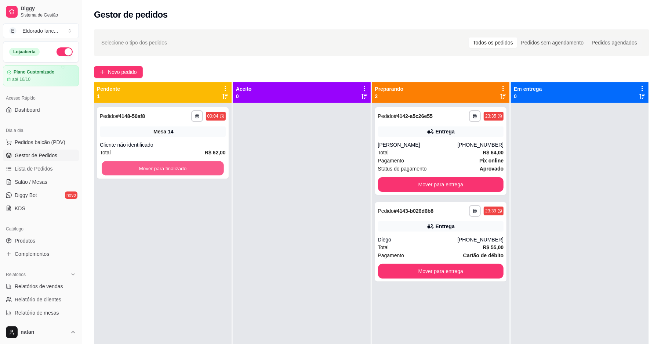
click at [209, 162] on button "Mover para finalizado" at bounding box center [163, 168] width 122 height 14
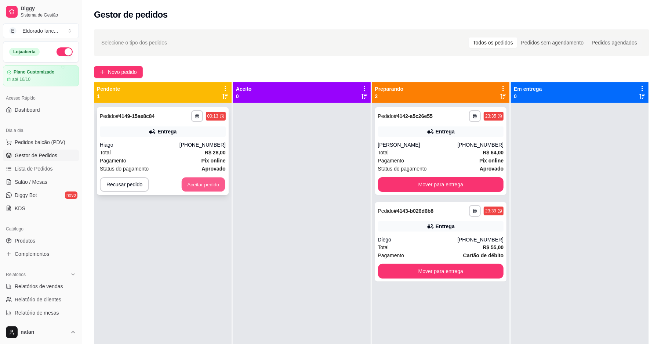
click at [212, 187] on button "Aceitar pedido" at bounding box center [203, 184] width 43 height 14
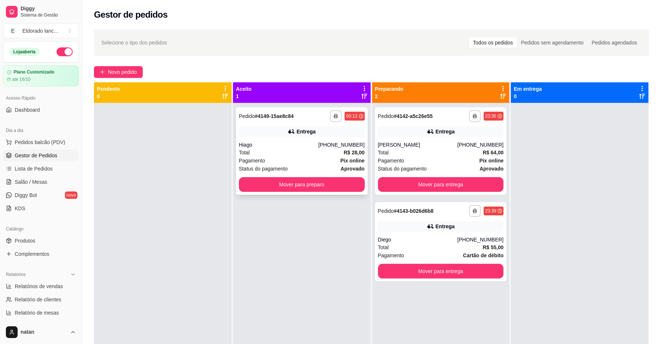
click at [296, 136] on div "Entrega" at bounding box center [302, 131] width 126 height 10
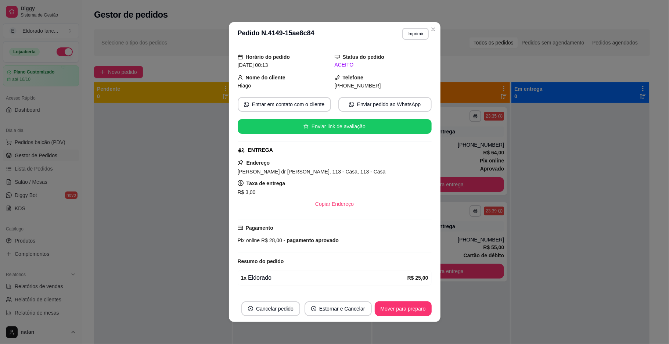
scroll to position [24, 0]
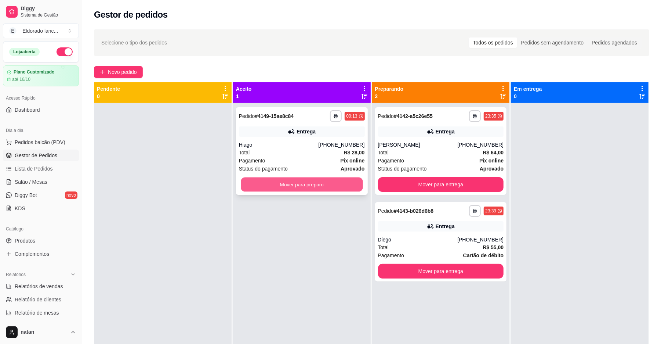
click at [335, 191] on button "Mover para preparo" at bounding box center [302, 184] width 122 height 14
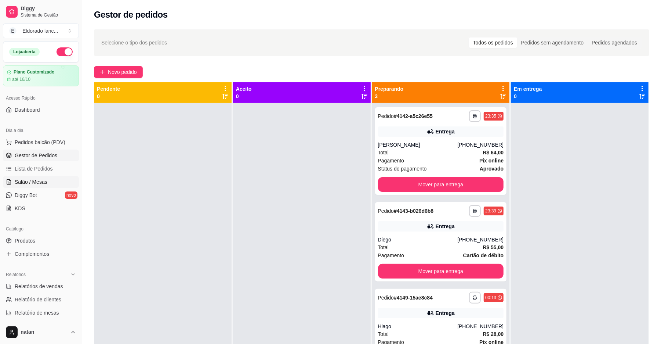
click at [39, 178] on link "Salão / Mesas" at bounding box center [41, 182] width 76 height 12
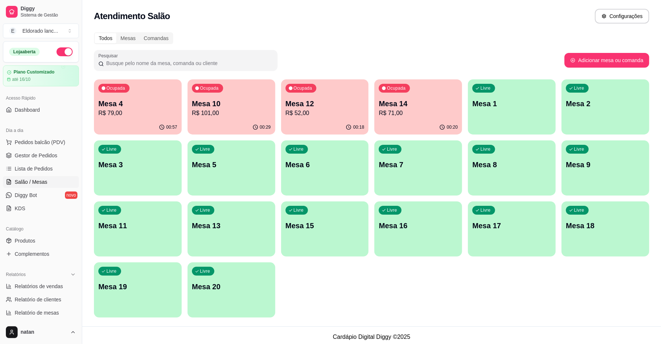
click at [132, 99] on p "Mesa 4" at bounding box center [137, 103] width 79 height 10
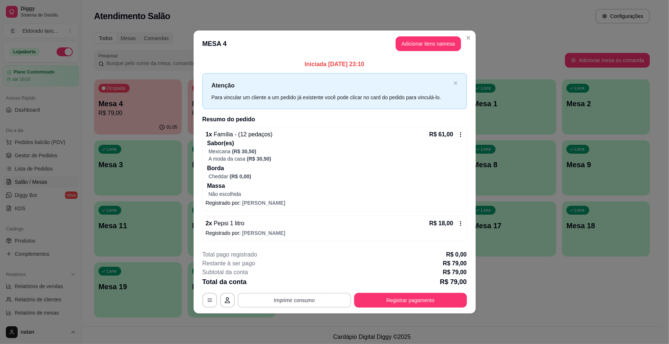
click at [327, 304] on button "Imprimir consumo" at bounding box center [294, 300] width 113 height 15
click at [311, 287] on button "IMPRESSORA" at bounding box center [296, 284] width 53 height 12
click at [309, 297] on button "Imprimir consumo" at bounding box center [294, 300] width 113 height 15
click at [517, 278] on div "**********" at bounding box center [334, 172] width 669 height 344
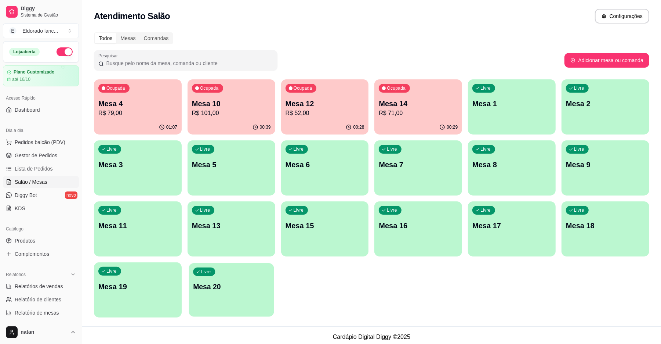
click at [243, 288] on p "Mesa 20" at bounding box center [231, 287] width 76 height 10
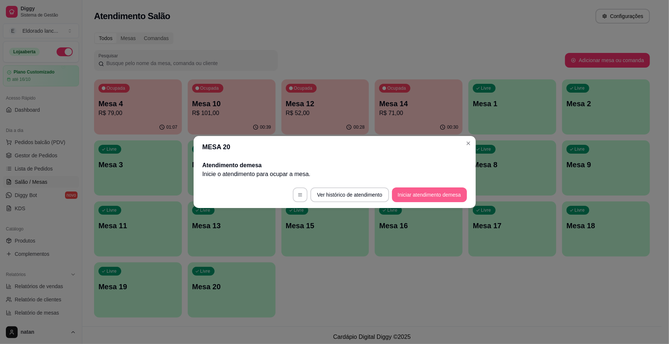
click at [412, 196] on button "Iniciar atendimento de mesa" at bounding box center [429, 194] width 75 height 15
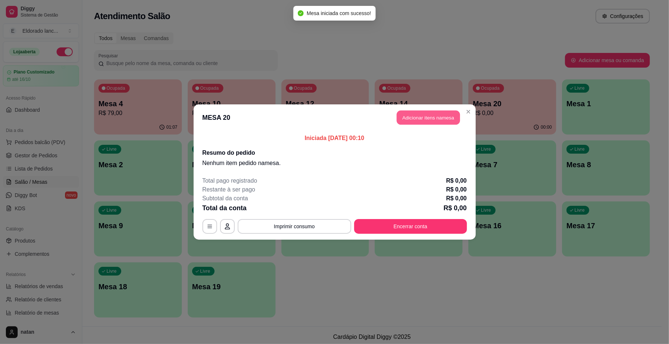
click at [409, 122] on button "Adicionar itens na mesa" at bounding box center [428, 118] width 63 height 14
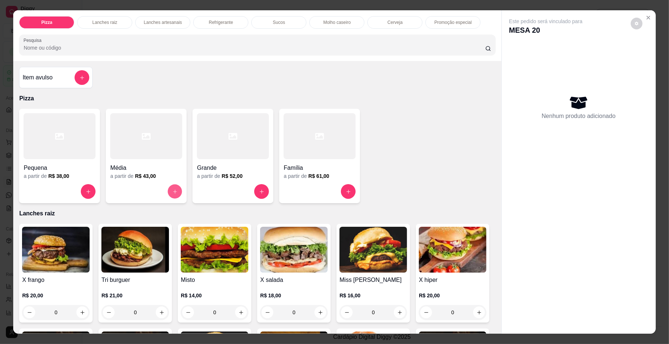
click at [172, 188] on button "increase-product-quantity" at bounding box center [175, 191] width 14 height 14
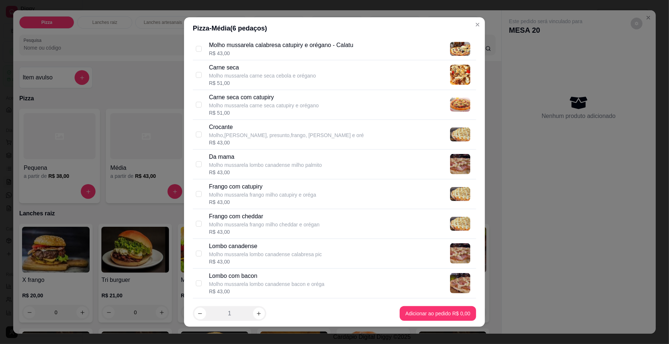
scroll to position [279, 0]
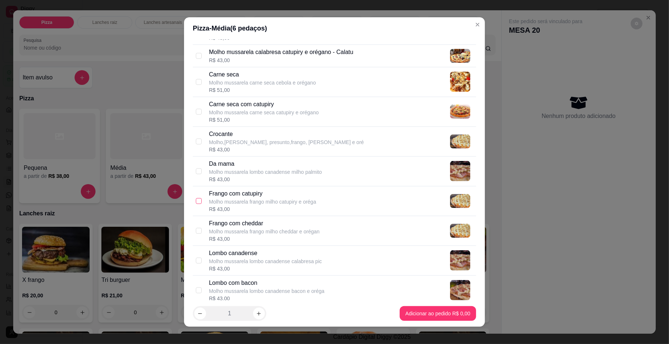
click at [196, 199] on input "checkbox" at bounding box center [199, 201] width 6 height 6
checkbox input "true"
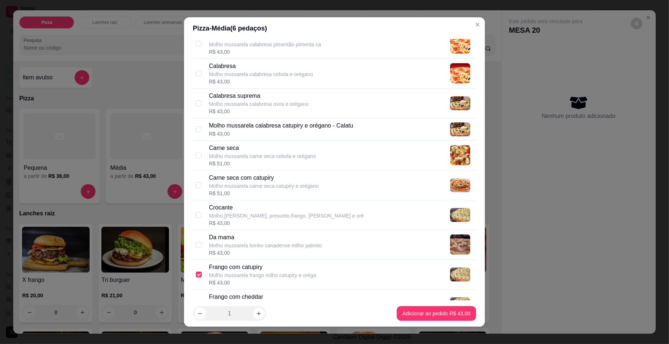
scroll to position [202, 0]
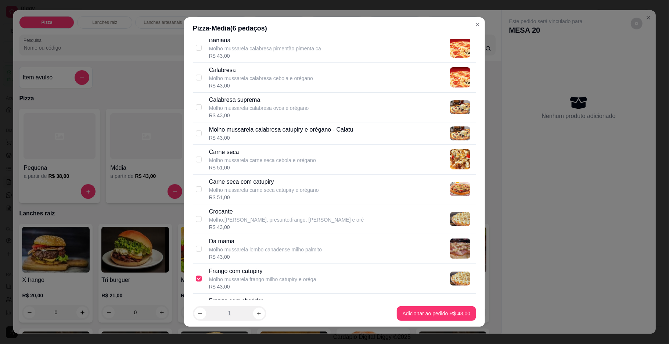
click at [193, 72] on div "Calabresa Molho mussarela calabresa cebola e orégano R$ 43,00" at bounding box center [334, 78] width 283 height 30
checkbox input "true"
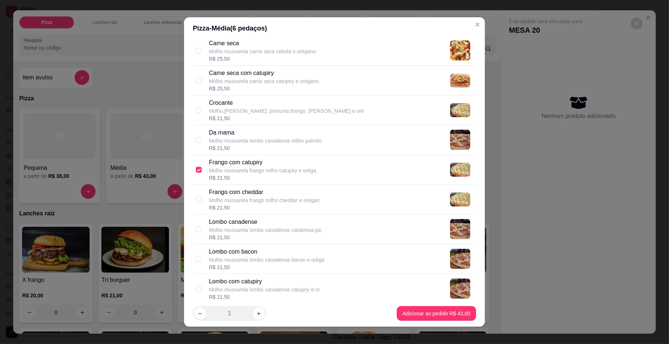
scroll to position [843, 0]
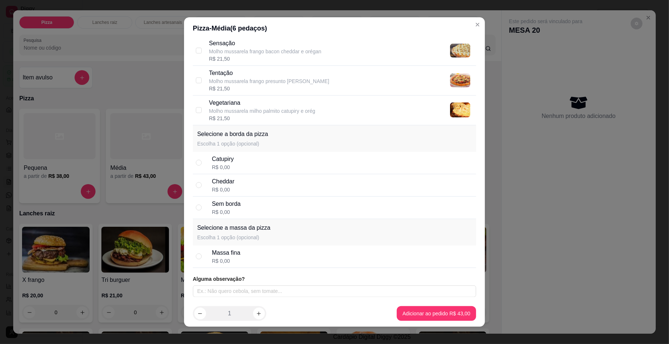
click at [221, 161] on div "Catupiry" at bounding box center [223, 159] width 22 height 9
radio input "true"
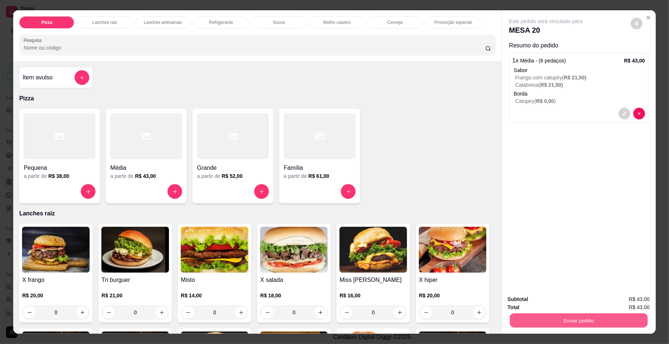
click at [617, 318] on button "Enviar pedido" at bounding box center [578, 320] width 138 height 14
click at [622, 295] on button "Enviar pedido" at bounding box center [630, 302] width 40 height 14
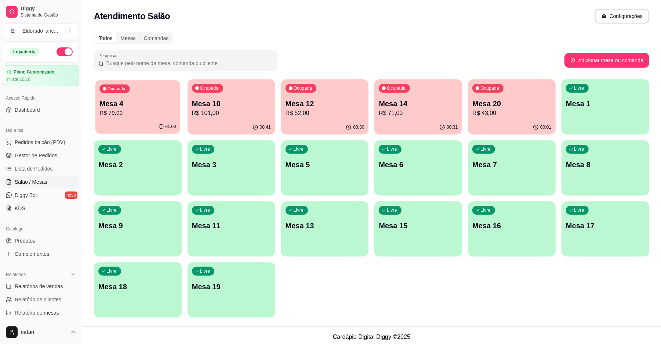
click at [128, 97] on div "Ocupada Mesa 4 R$ 79,00" at bounding box center [137, 100] width 85 height 40
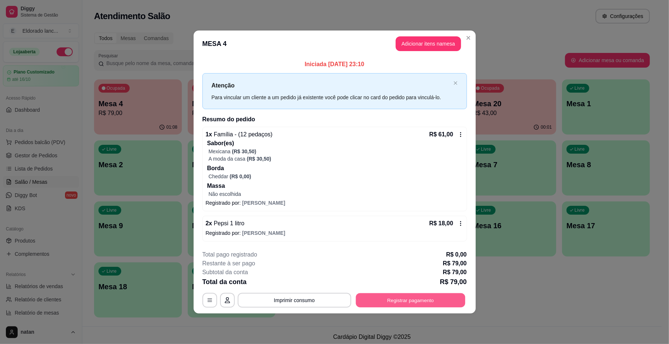
click at [393, 302] on button "Registrar pagamento" at bounding box center [410, 300] width 109 height 14
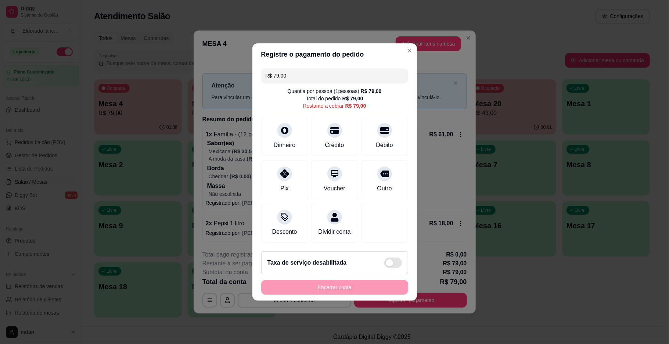
click at [312, 68] on input "R$ 79,00" at bounding box center [335, 75] width 138 height 15
click at [333, 132] on div "Crédito" at bounding box center [335, 134] width 52 height 43
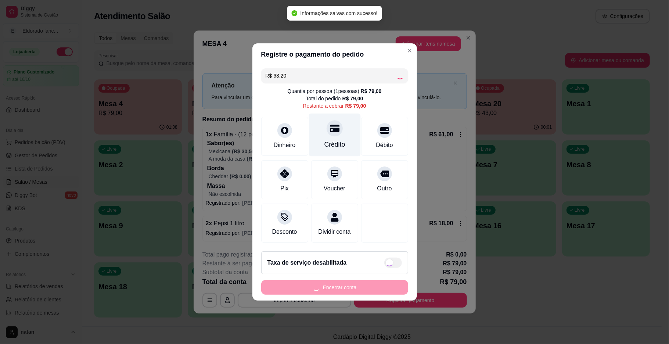
type input "R$ 15,80"
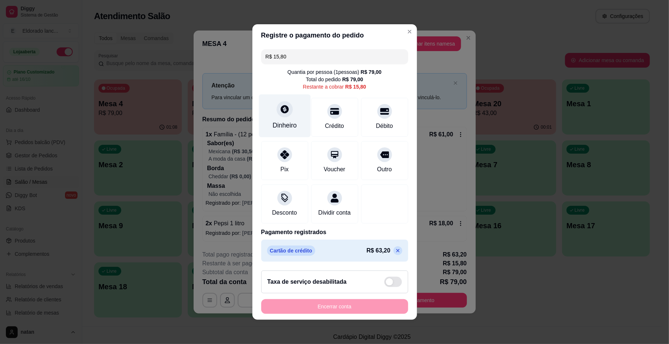
click at [273, 122] on div "Dinheiro" at bounding box center [285, 125] width 24 height 10
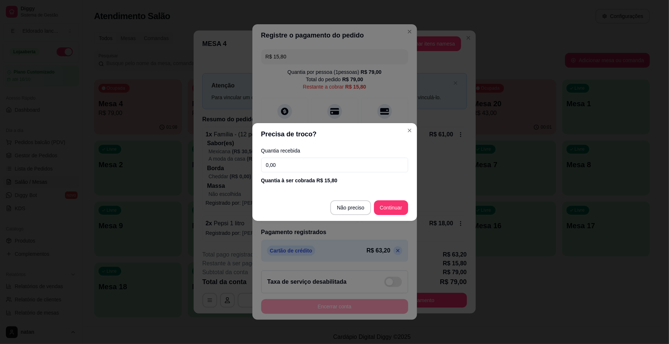
click at [287, 159] on input "0,00" at bounding box center [334, 165] width 147 height 15
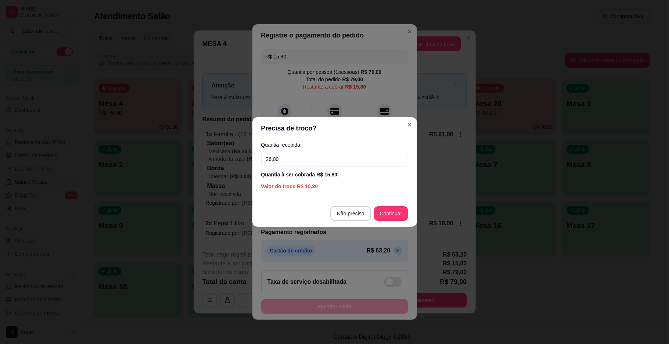
type input "26,00"
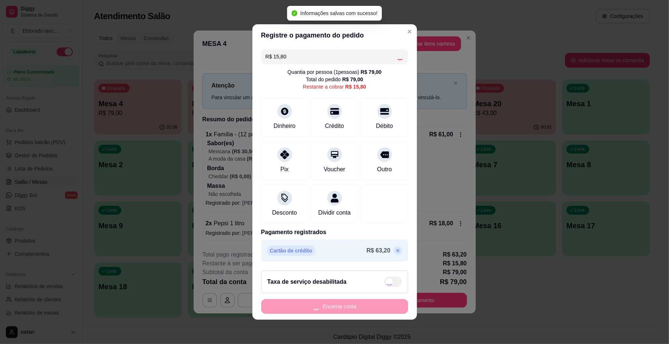
type input "R$ 0,00"
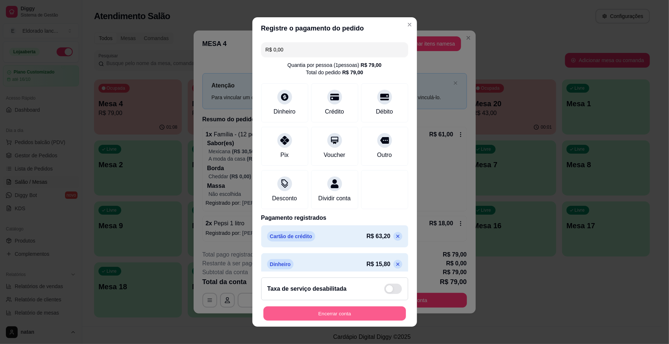
click at [332, 309] on button "Encerrar conta" at bounding box center [334, 313] width 143 height 14
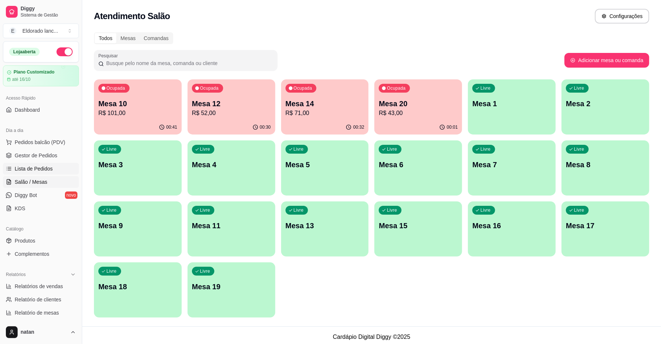
click at [20, 167] on span "Lista de Pedidos" at bounding box center [34, 168] width 38 height 7
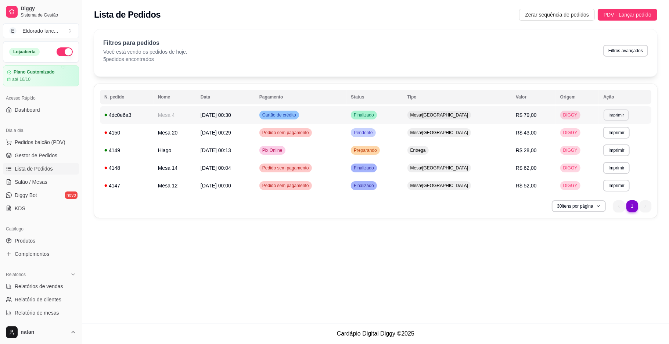
click at [614, 117] on button "Imprimir" at bounding box center [616, 114] width 25 height 11
click at [602, 143] on button "IMPRESSORA" at bounding box center [599, 140] width 51 height 11
click at [24, 180] on span "Salão / Mesas" at bounding box center [31, 181] width 33 height 7
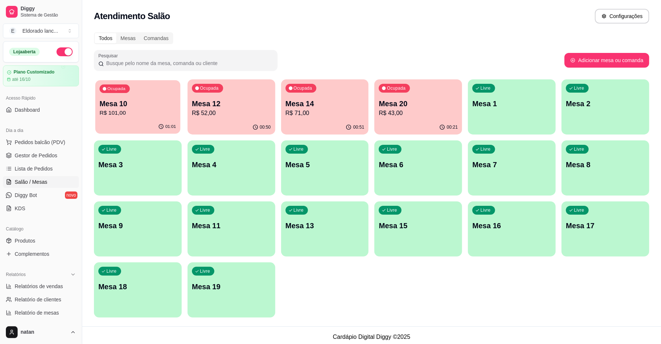
click at [160, 111] on p "R$ 101,00" at bounding box center [138, 113] width 76 height 8
click at [153, 112] on p "R$ 101,00" at bounding box center [138, 113] width 76 height 8
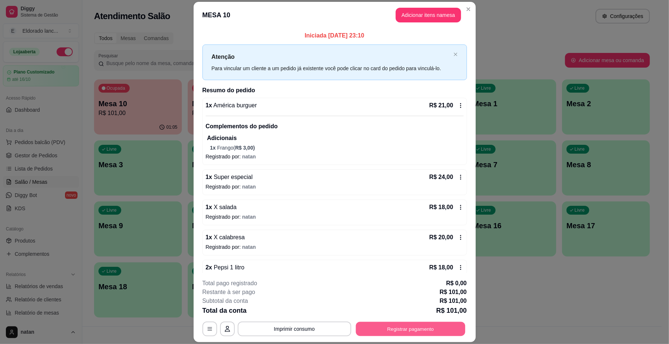
click at [371, 329] on button "Registrar pagamento" at bounding box center [410, 329] width 109 height 14
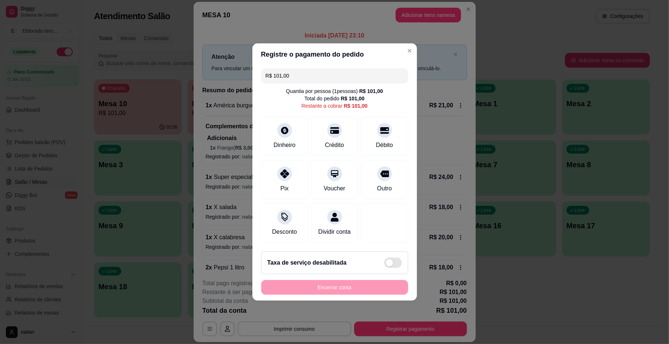
click at [304, 78] on input "R$ 101,00" at bounding box center [335, 75] width 138 height 15
click at [282, 167] on icon at bounding box center [284, 172] width 10 height 10
type input "R$ 54,00"
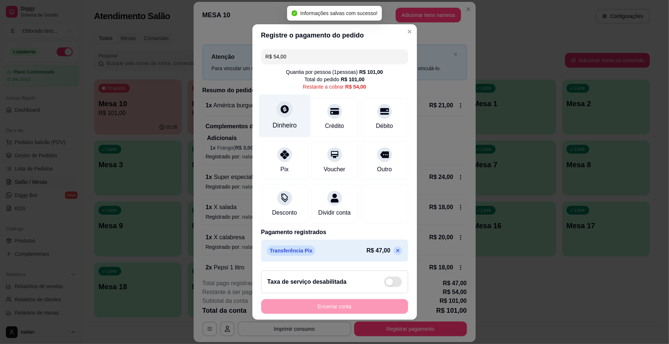
click at [284, 120] on div "Dinheiro" at bounding box center [285, 125] width 24 height 10
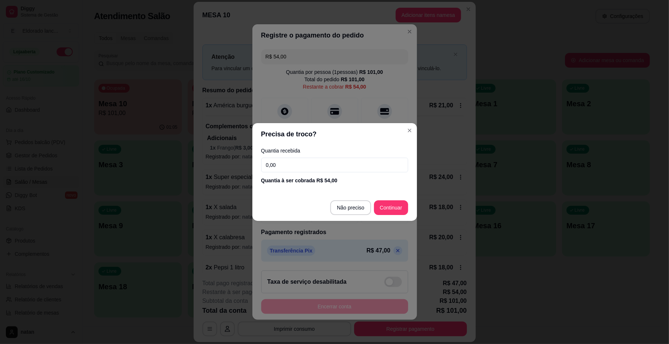
click at [291, 169] on input "0,00" at bounding box center [334, 165] width 147 height 15
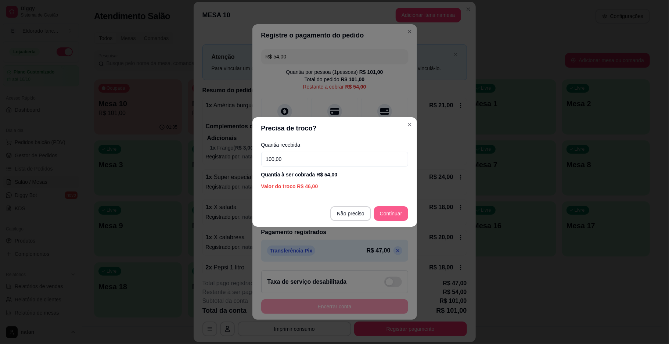
type input "100,00"
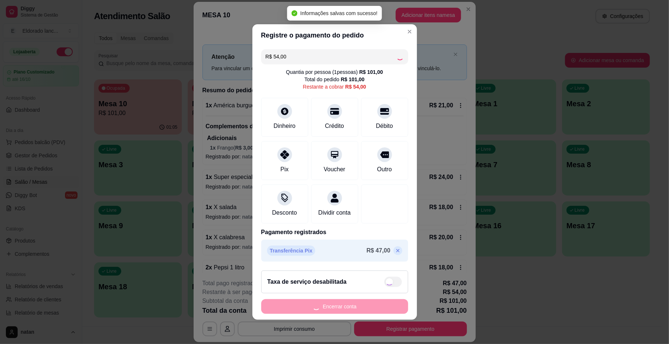
type input "R$ 0,00"
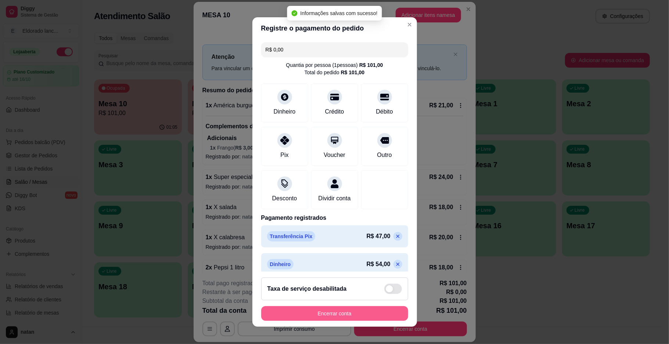
click at [346, 313] on button "Encerrar conta" at bounding box center [334, 313] width 147 height 15
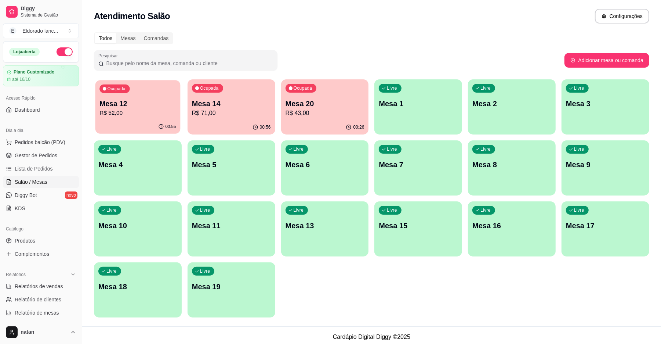
click at [131, 100] on p "Mesa 12" at bounding box center [138, 104] width 76 height 10
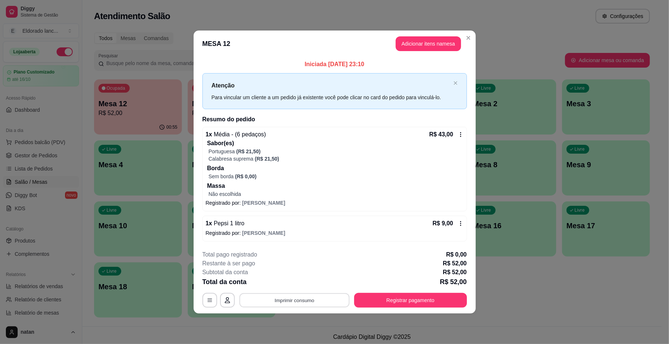
click at [303, 295] on button "Imprimir consumo" at bounding box center [294, 300] width 110 height 14
click at [40, 171] on div "**********" at bounding box center [334, 172] width 669 height 344
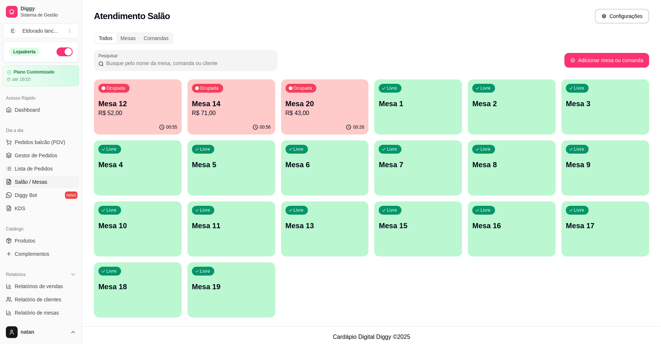
click at [39, 165] on span "Lista de Pedidos" at bounding box center [34, 168] width 38 height 7
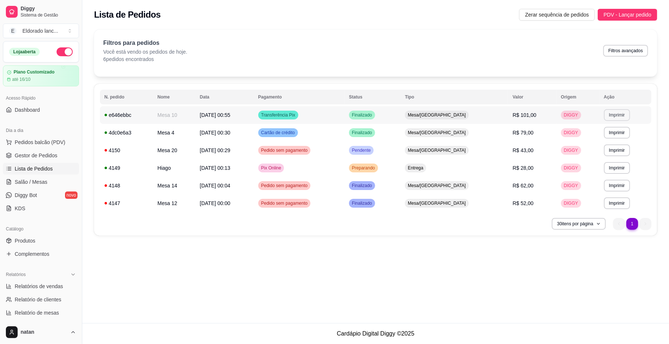
click at [604, 117] on button "Imprimir" at bounding box center [617, 115] width 26 height 12
click at [598, 144] on button "IMPRESSORA" at bounding box center [600, 140] width 51 height 11
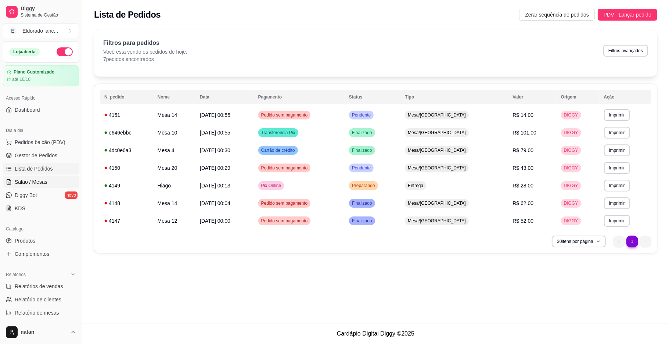
click at [48, 186] on link "Salão / Mesas" at bounding box center [41, 182] width 76 height 12
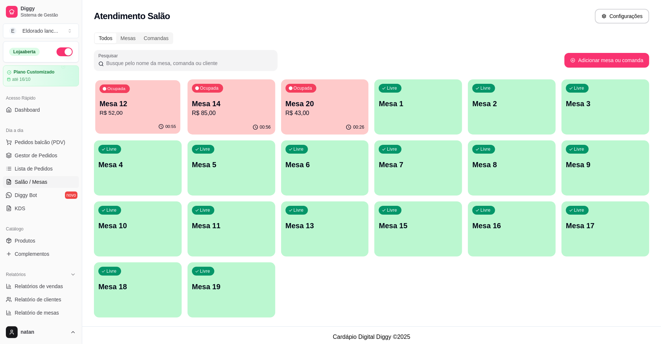
click at [131, 116] on p "R$ 52,00" at bounding box center [138, 113] width 76 height 8
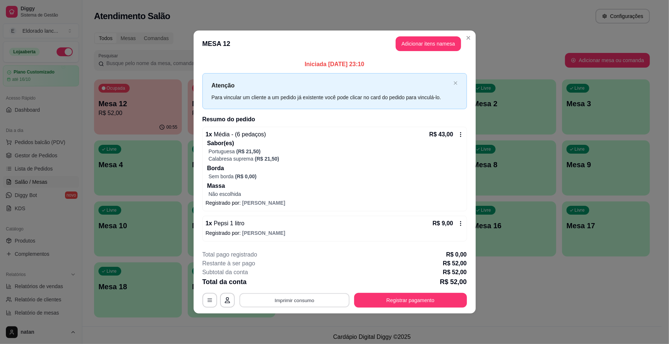
click at [274, 295] on button "Imprimir consumo" at bounding box center [294, 300] width 110 height 14
click at [279, 281] on button "IMPRESSORA" at bounding box center [296, 283] width 51 height 11
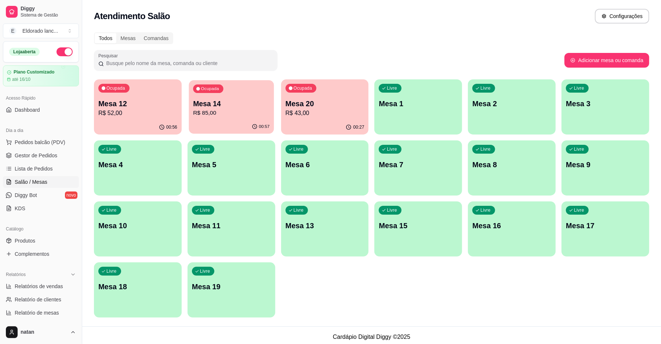
click at [234, 106] on p "Mesa 14" at bounding box center [231, 104] width 76 height 10
click at [316, 119] on div "Ocupada Mesa 20 R$ 43,00" at bounding box center [324, 100] width 85 height 40
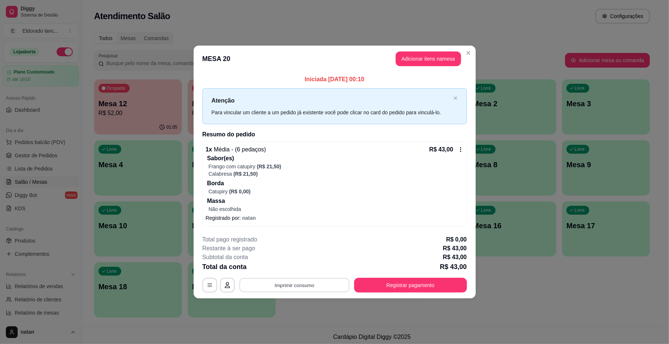
click at [345, 284] on button "Imprimir consumo" at bounding box center [294, 285] width 110 height 14
click at [309, 270] on button "IMPRESSORA" at bounding box center [296, 267] width 51 height 11
click at [375, 281] on button "Registrar pagamento" at bounding box center [410, 285] width 113 height 15
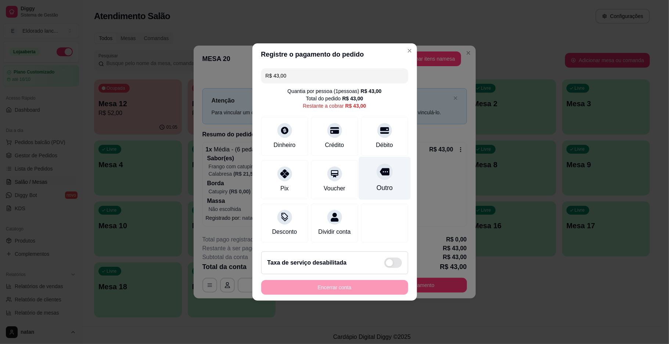
click at [383, 183] on div "Outro" at bounding box center [384, 188] width 16 height 10
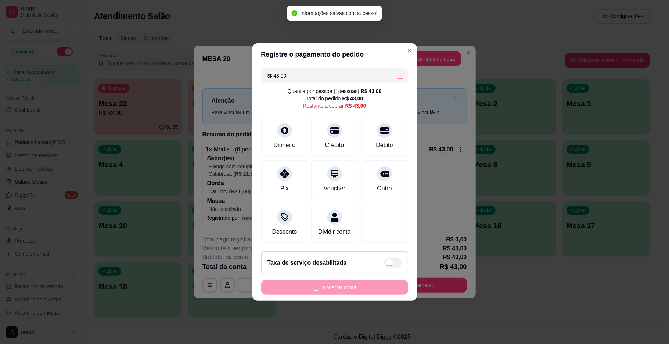
type input "R$ 0,00"
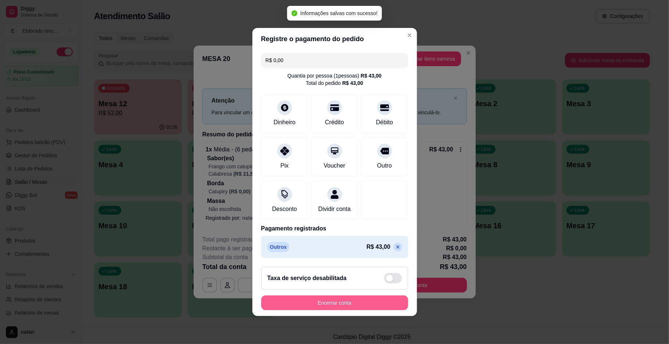
click at [365, 300] on button "Encerrar conta" at bounding box center [334, 302] width 147 height 15
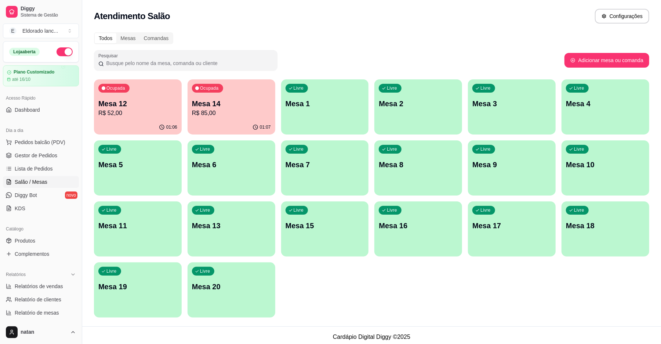
click at [224, 118] on div "Ocupada Mesa 14 R$ 85,00" at bounding box center [232, 99] width 88 height 41
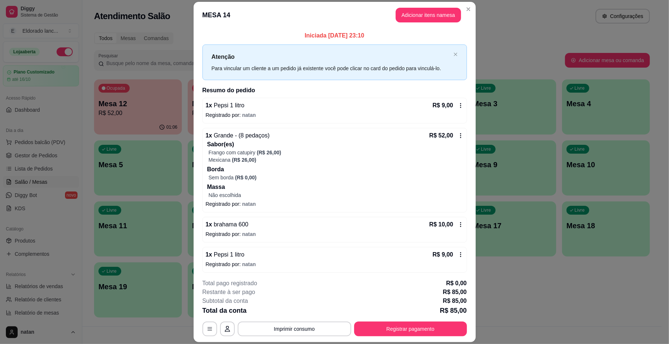
scroll to position [34, 0]
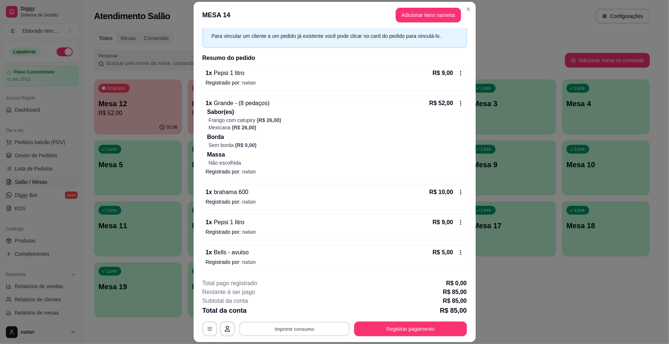
click at [303, 328] on button "Imprimir consumo" at bounding box center [294, 329] width 110 height 14
click at [294, 312] on button "IMPRESSORA" at bounding box center [292, 311] width 51 height 11
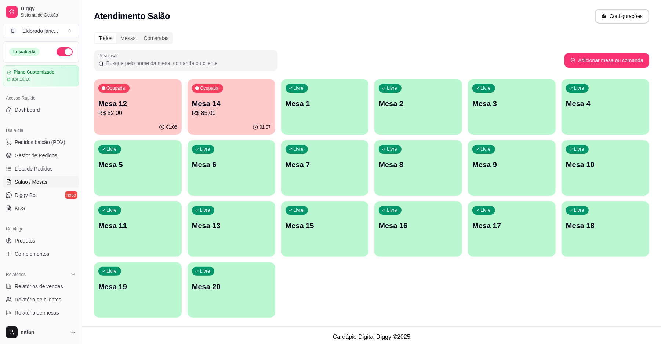
click at [154, 119] on div "Ocupada Mesa 12 R$ 52,00" at bounding box center [138, 99] width 88 height 41
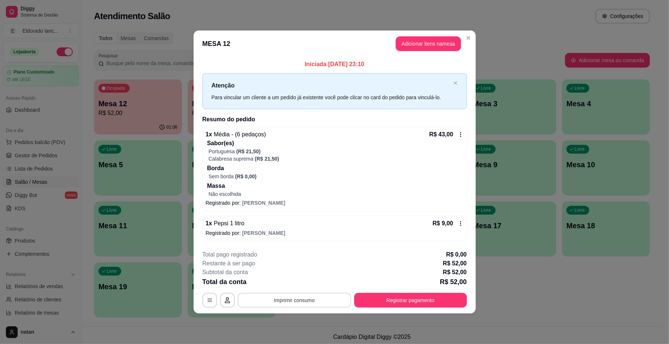
click at [334, 295] on button "Imprimir consumo" at bounding box center [294, 300] width 113 height 15
click at [310, 284] on button "IMPRESSORA" at bounding box center [296, 284] width 53 height 12
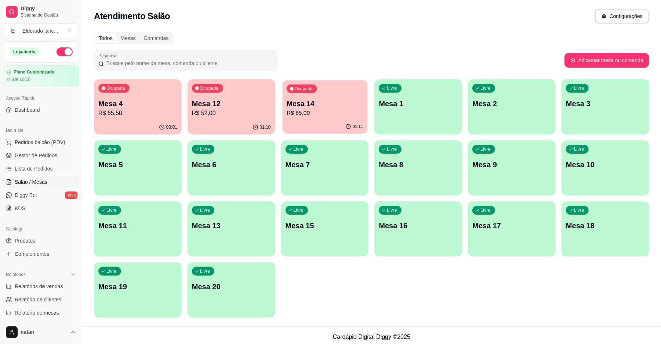
click at [336, 109] on p "R$ 85,00" at bounding box center [325, 113] width 76 height 8
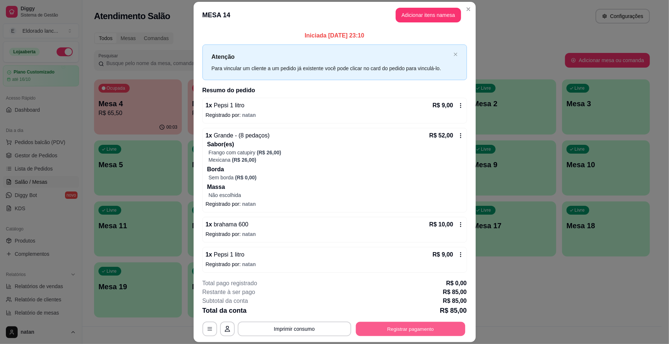
click at [371, 328] on button "Registrar pagamento" at bounding box center [410, 329] width 109 height 14
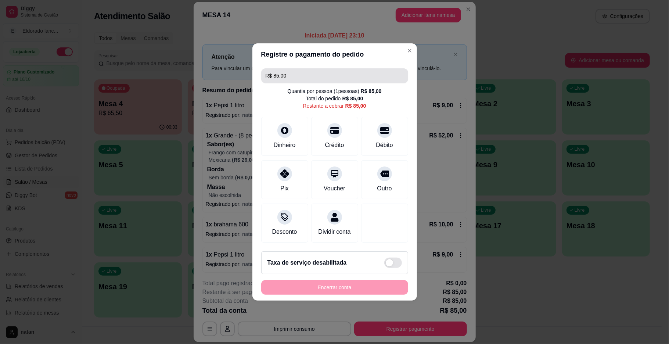
click at [290, 77] on input "R$ 85,00" at bounding box center [335, 75] width 138 height 15
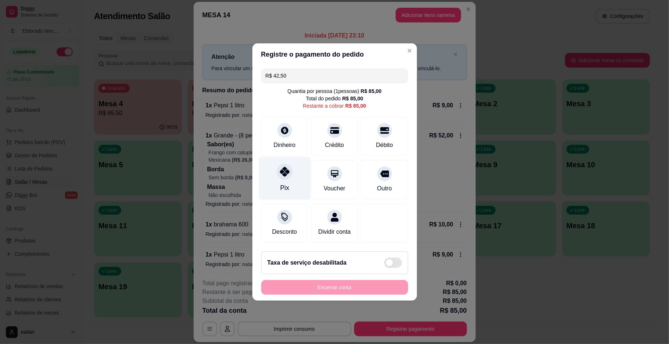
click at [290, 172] on div "Pix" at bounding box center [285, 178] width 52 height 43
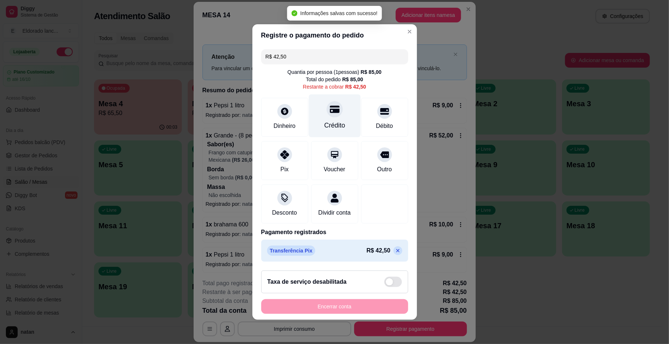
click at [316, 141] on div "Voucher" at bounding box center [334, 160] width 47 height 39
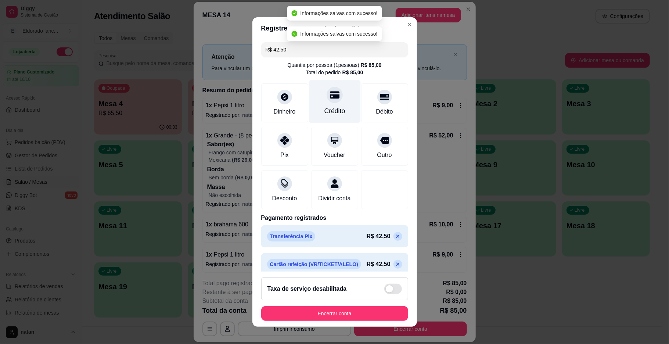
type input "R$ 0,00"
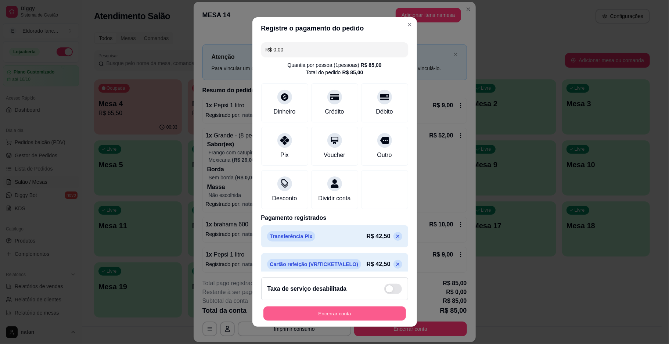
click at [358, 310] on button "Encerrar conta" at bounding box center [334, 313] width 143 height 14
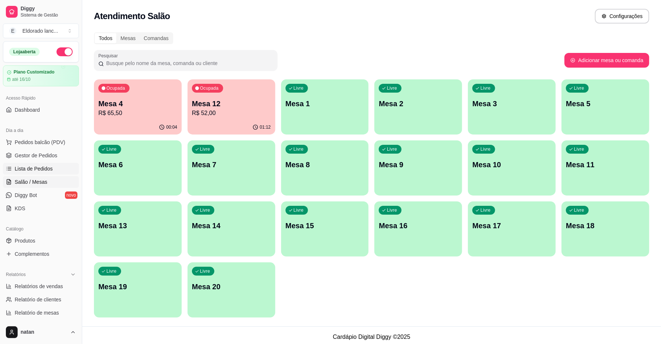
click at [33, 170] on span "Lista de Pedidos" at bounding box center [34, 168] width 38 height 7
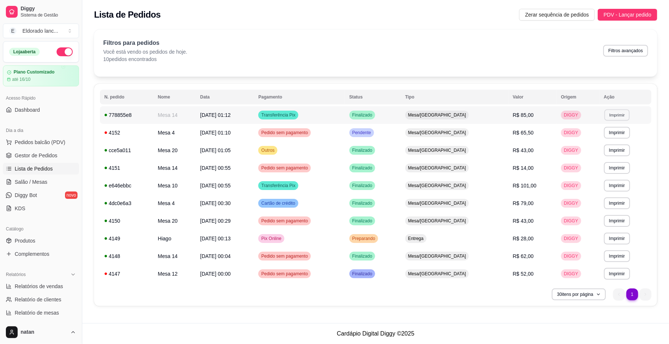
click at [625, 112] on button "Imprimir" at bounding box center [616, 114] width 25 height 11
click at [601, 143] on button "IMPRESSORA" at bounding box center [600, 140] width 51 height 11
click at [27, 183] on span "Salão / Mesas" at bounding box center [31, 181] width 33 height 7
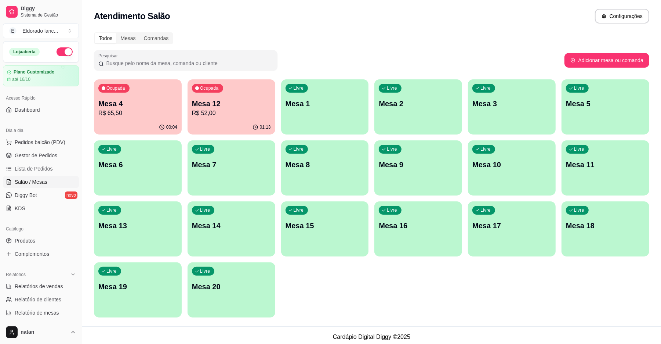
click at [212, 107] on p "Mesa 12" at bounding box center [231, 103] width 79 height 10
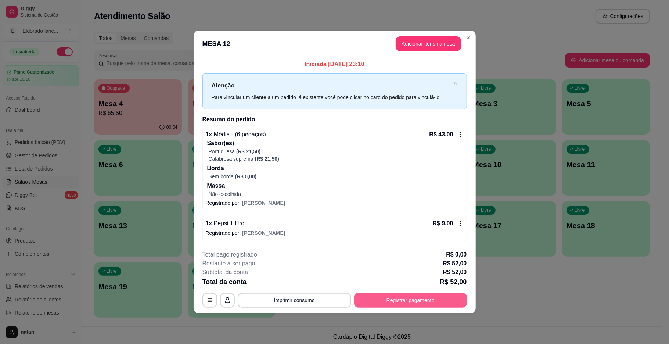
click at [389, 304] on button "Registrar pagamento" at bounding box center [410, 300] width 113 height 15
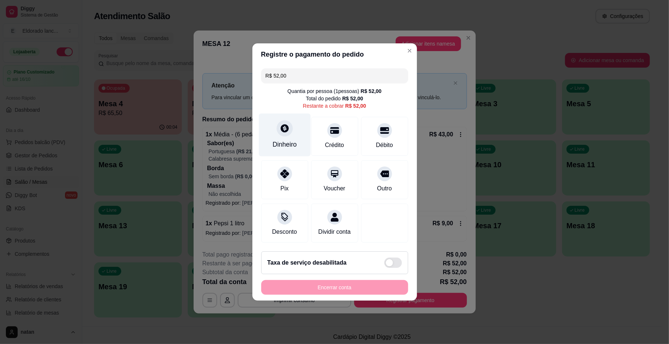
click at [288, 123] on icon at bounding box center [284, 128] width 10 height 10
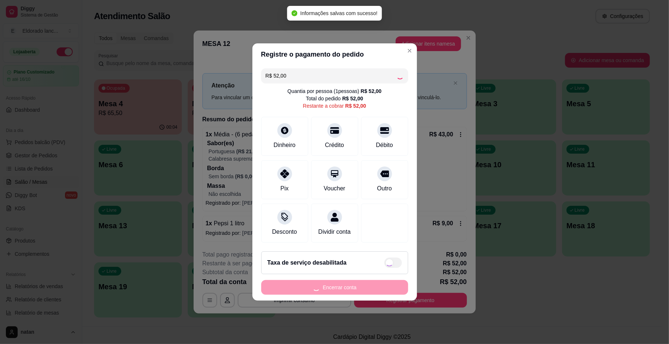
type input "R$ 0,00"
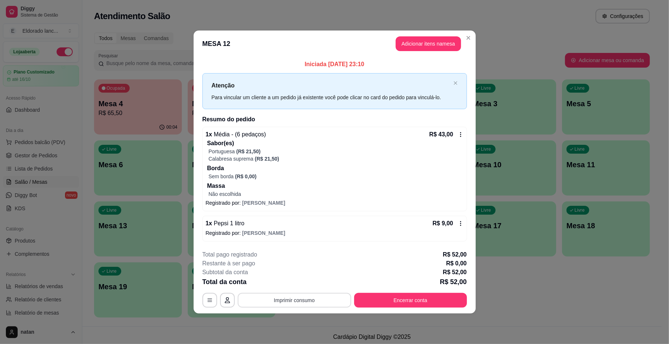
click at [317, 299] on button "Imprimir consumo" at bounding box center [294, 300] width 113 height 15
click at [287, 280] on button "IMPRESSORA" at bounding box center [296, 284] width 53 height 12
click at [426, 306] on button "Encerrar conta" at bounding box center [410, 300] width 109 height 14
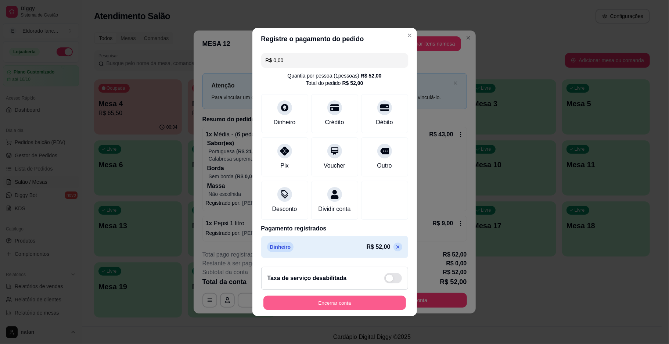
click at [321, 303] on button "Encerrar conta" at bounding box center [334, 303] width 143 height 14
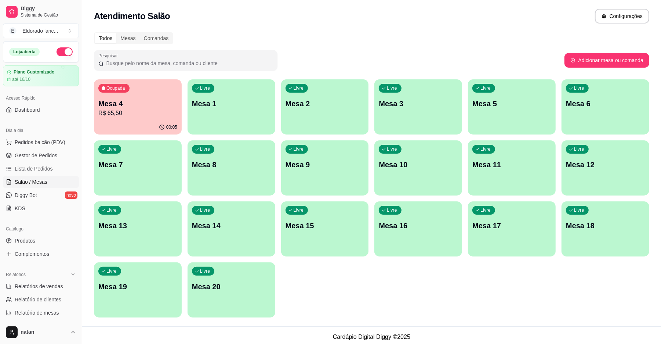
click at [46, 179] on span "Salão / Mesas" at bounding box center [31, 181] width 33 height 7
click at [49, 158] on span "Gestor de Pedidos" at bounding box center [36, 155] width 43 height 7
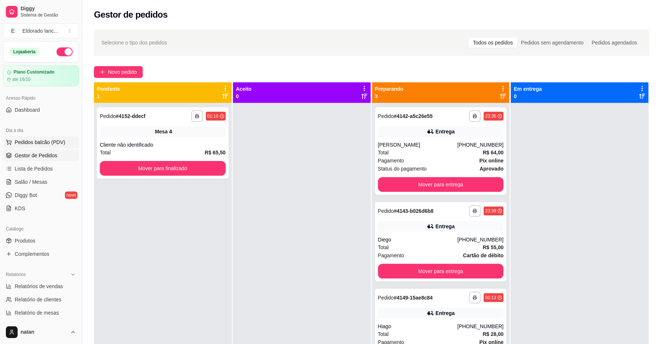
click at [49, 144] on span "Pedidos balcão (PDV)" at bounding box center [40, 141] width 51 height 7
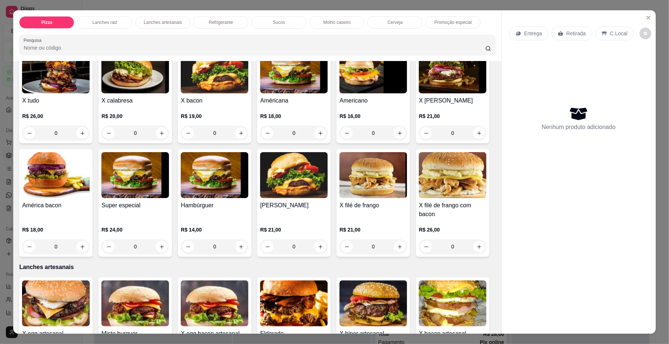
scroll to position [400, 0]
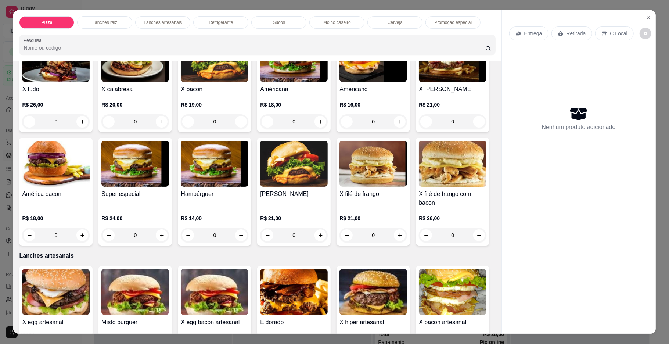
click at [339, 129] on div "0" at bounding box center [373, 121] width 68 height 15
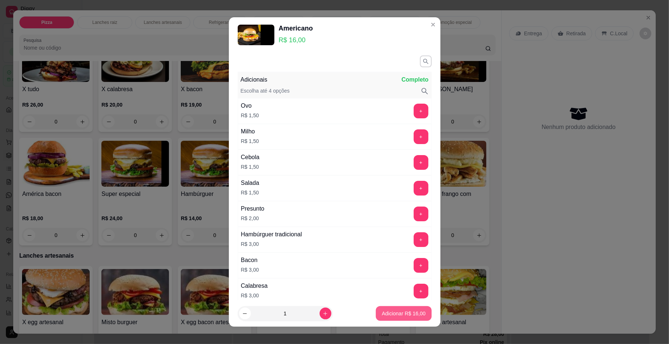
click at [382, 314] on p "Adicionar R$ 16,00" at bounding box center [404, 313] width 44 height 7
type input "1"
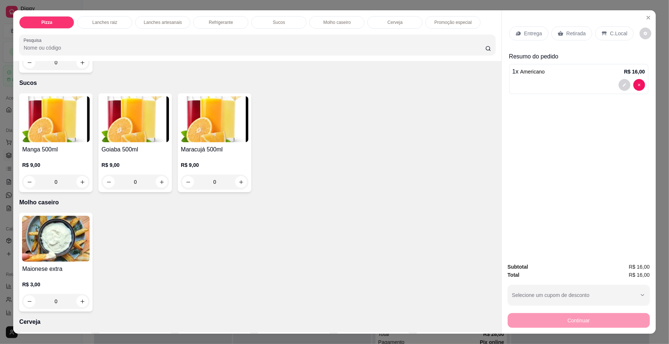
scroll to position [1130, 0]
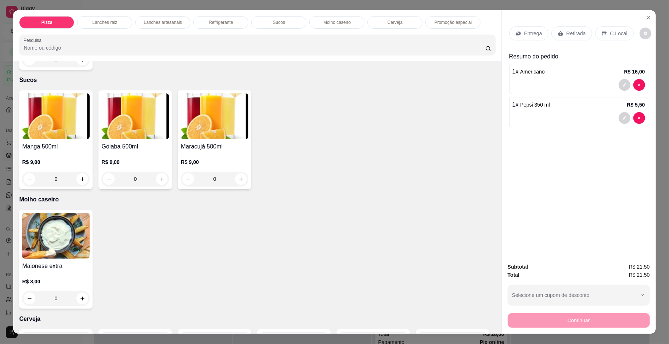
type input "1"
click at [635, 294] on button "Selecione um cupom de desconto" at bounding box center [579, 295] width 142 height 21
click at [632, 318] on div "Continuar" at bounding box center [579, 319] width 142 height 17
click at [538, 30] on div "Entrega" at bounding box center [528, 33] width 39 height 14
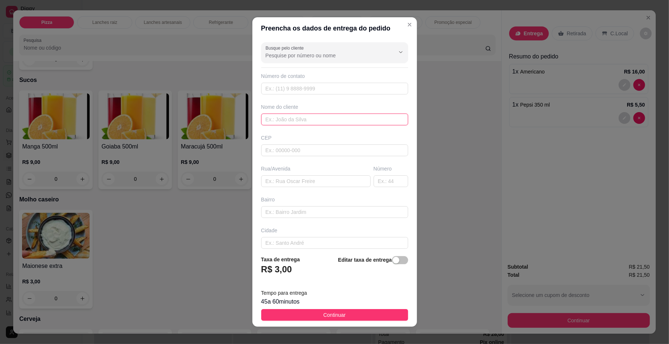
click at [308, 116] on input "text" at bounding box center [334, 119] width 147 height 12
type input "paulo"
click at [297, 182] on input "text" at bounding box center [315, 181] width 109 height 12
type input "jurema"
click at [377, 180] on input "text" at bounding box center [391, 181] width 35 height 12
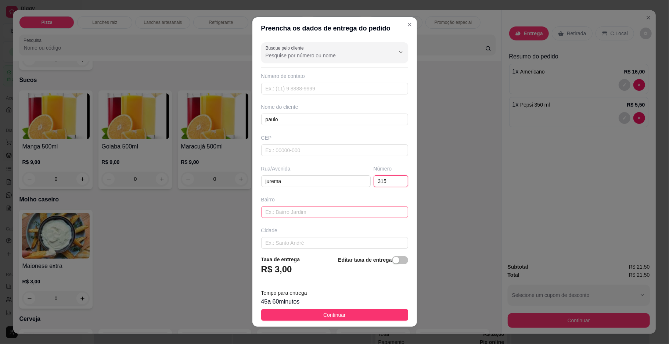
type input "315"
click at [267, 214] on input "text" at bounding box center [334, 212] width 147 height 12
type input "[PERSON_NAME]"
click at [324, 313] on span "Continuar" at bounding box center [334, 315] width 22 height 8
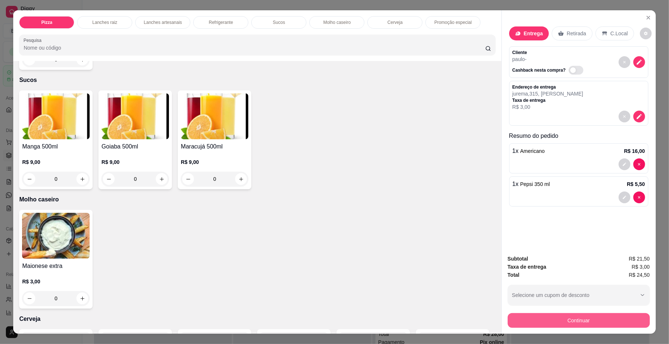
click at [535, 316] on button "Continuar" at bounding box center [579, 320] width 142 height 15
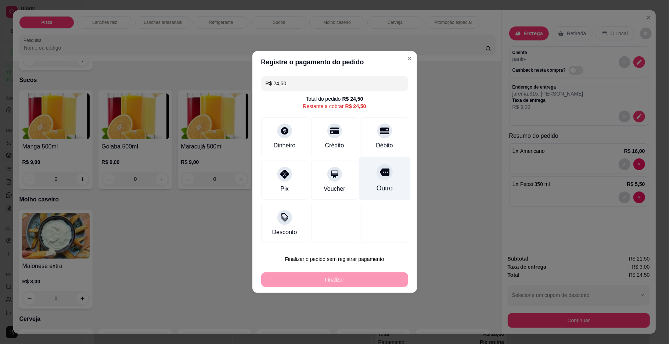
click at [376, 184] on div "Outro" at bounding box center [384, 188] width 16 height 10
type input "R$ 0,00"
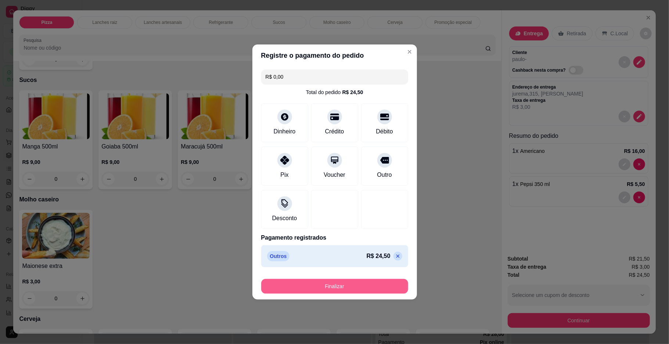
click at [385, 281] on button "Finalizar" at bounding box center [334, 286] width 147 height 15
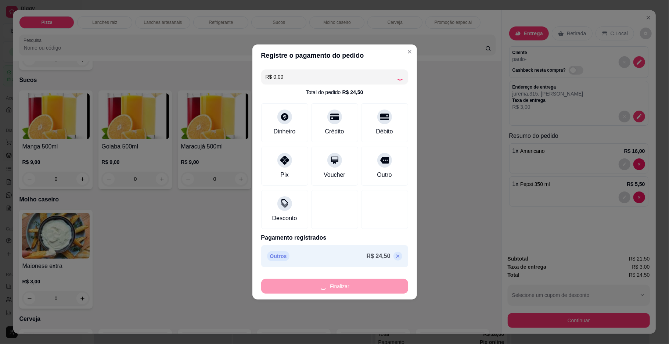
type input "0"
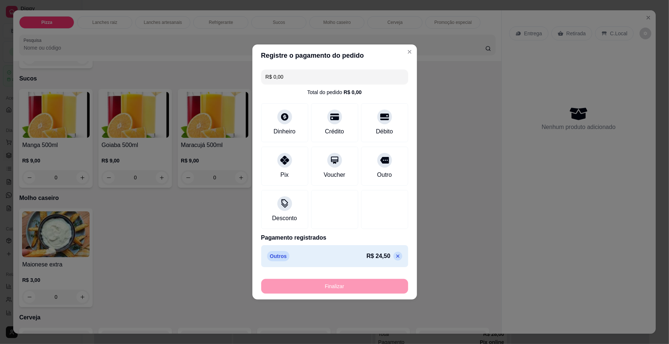
type input "-R$ 24,50"
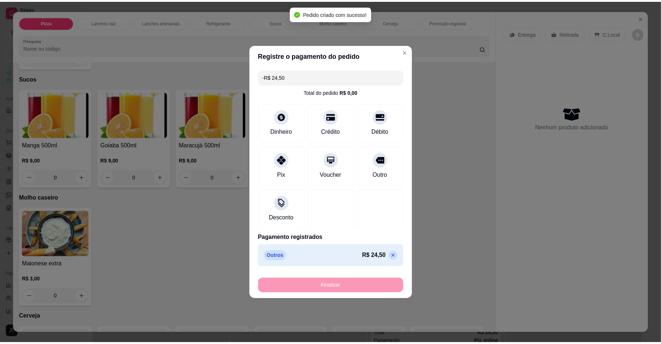
scroll to position [1129, 0]
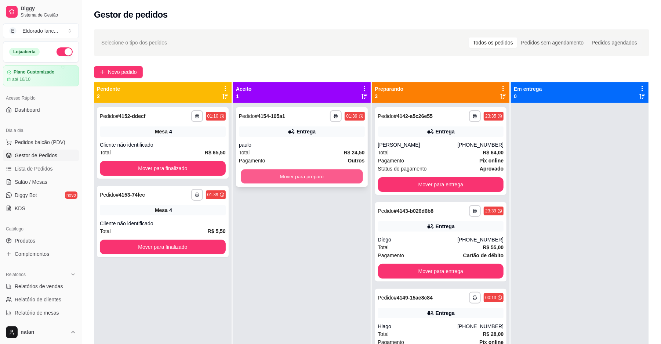
click at [271, 176] on button "Mover para preparo" at bounding box center [302, 176] width 122 height 14
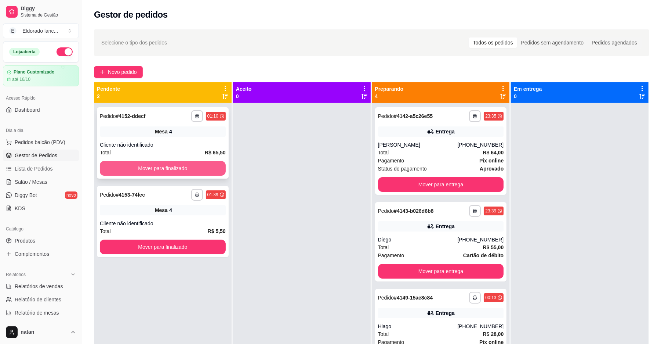
click at [206, 163] on button "Mover para finalizado" at bounding box center [163, 168] width 126 height 15
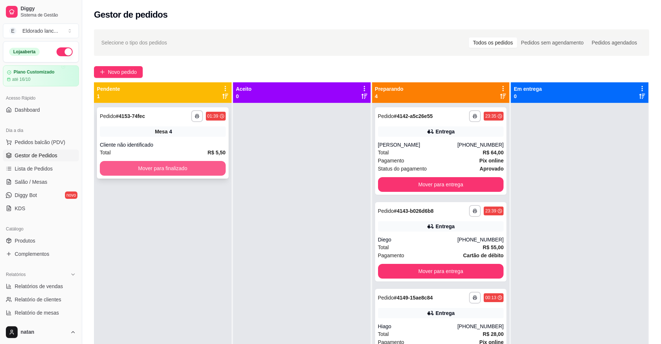
click at [206, 169] on button "Mover para finalizado" at bounding box center [163, 168] width 126 height 15
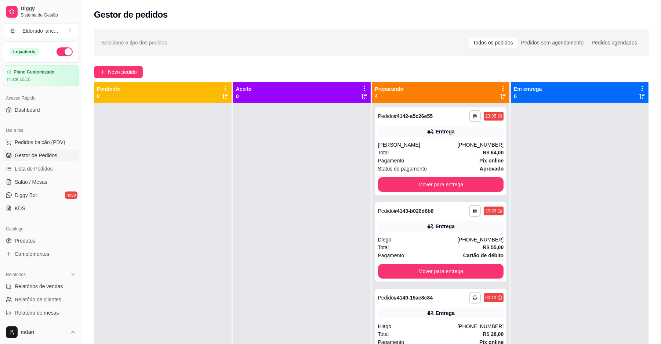
click at [58, 52] on button "button" at bounding box center [65, 51] width 16 height 9
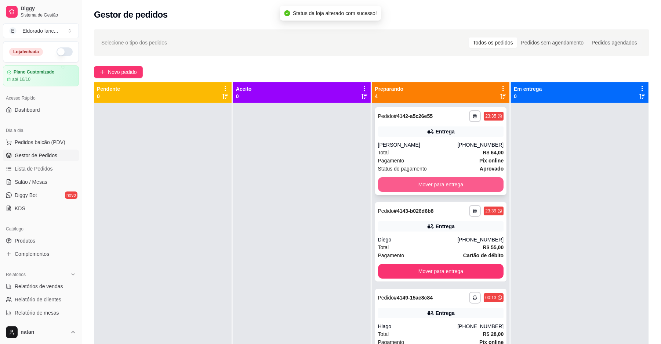
click at [410, 180] on button "Mover para entrega" at bounding box center [441, 184] width 126 height 15
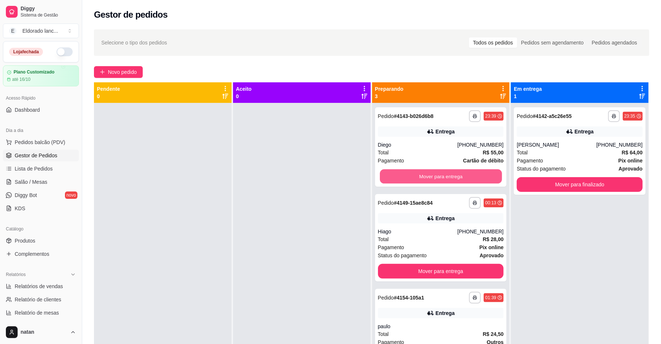
click at [410, 180] on button "Mover para entrega" at bounding box center [441, 176] width 122 height 14
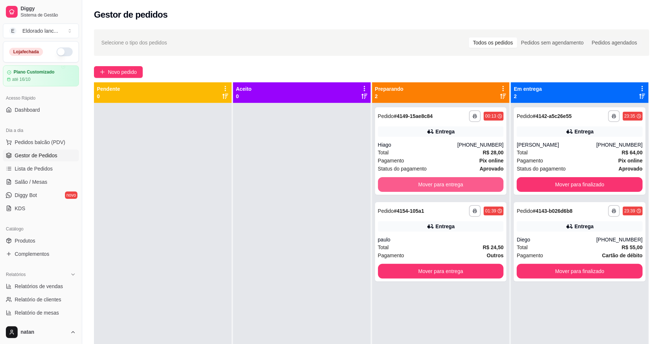
click at [410, 180] on button "Mover para entrega" at bounding box center [441, 184] width 126 height 15
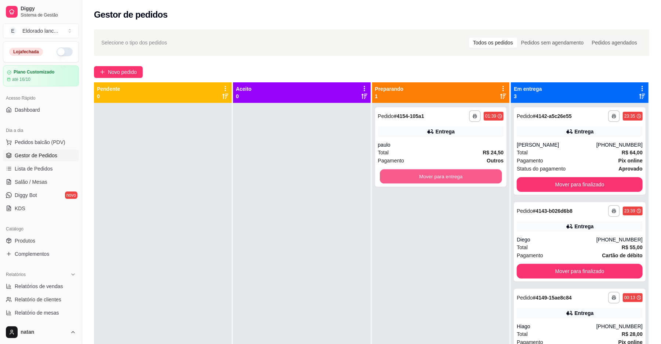
click at [410, 180] on button "Mover para entrega" at bounding box center [441, 176] width 122 height 14
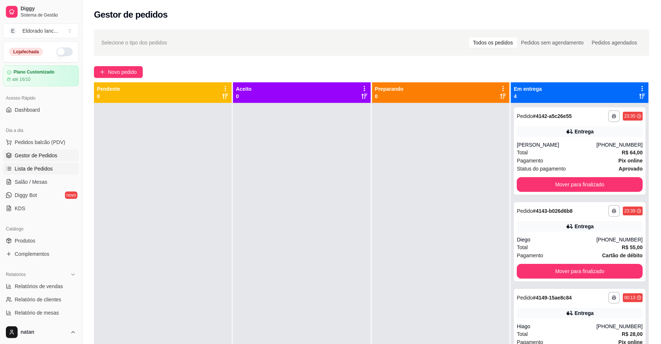
click at [40, 167] on span "Lista de Pedidos" at bounding box center [34, 168] width 38 height 7
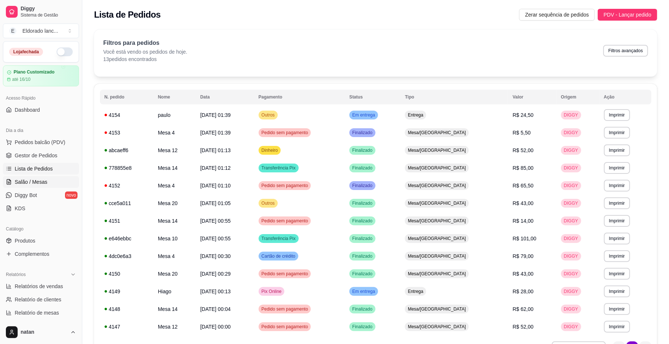
click at [39, 185] on span "Salão / Mesas" at bounding box center [31, 181] width 33 height 7
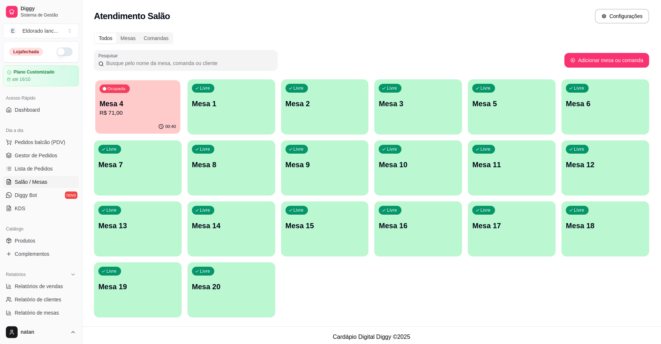
click at [103, 109] on p "R$ 71,00" at bounding box center [138, 113] width 76 height 8
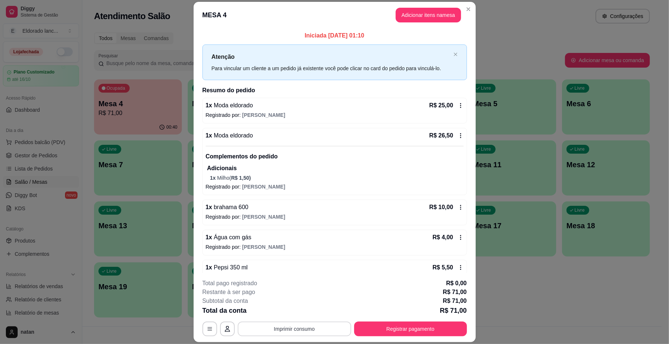
click at [328, 328] on button "Imprimir consumo" at bounding box center [294, 328] width 113 height 15
click at [304, 313] on button "IMPRESSORA" at bounding box center [292, 312] width 53 height 12
click at [429, 333] on button "Registrar pagamento" at bounding box center [410, 329] width 109 height 14
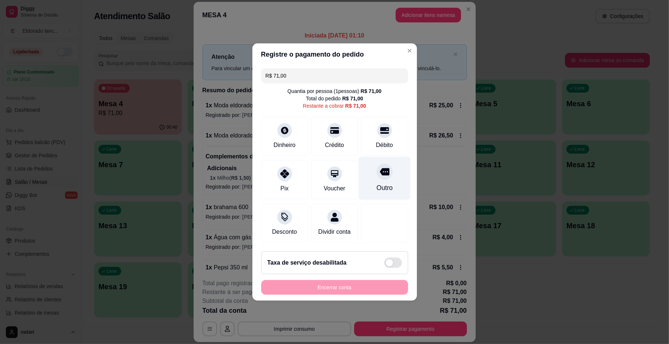
click at [379, 167] on icon at bounding box center [384, 172] width 10 height 10
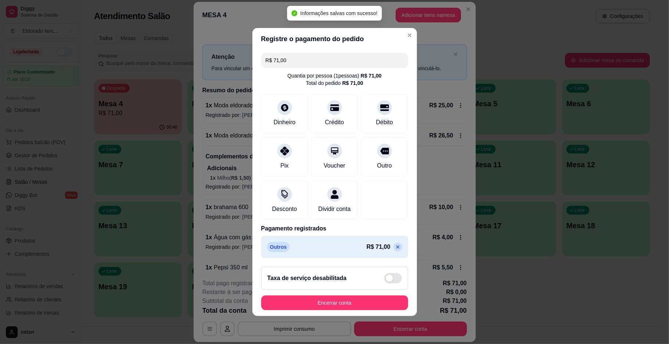
type input "R$ 0,00"
click at [353, 289] on div "Taxa de serviço desabilitada" at bounding box center [334, 278] width 147 height 23
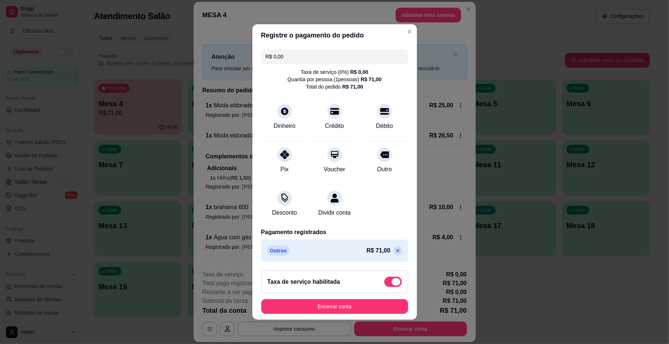
click at [392, 285] on span at bounding box center [396, 281] width 9 height 7
click at [386, 288] on input "checkbox" at bounding box center [386, 285] width 5 height 5
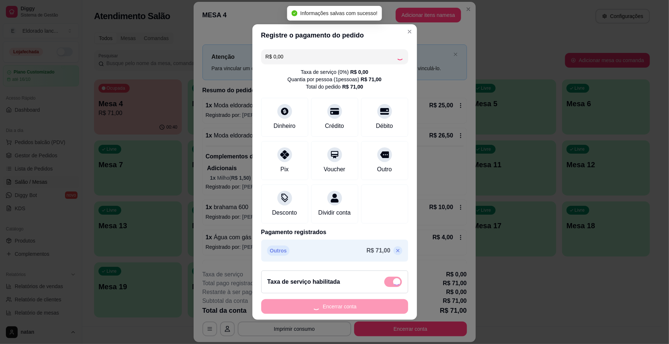
checkbox input "false"
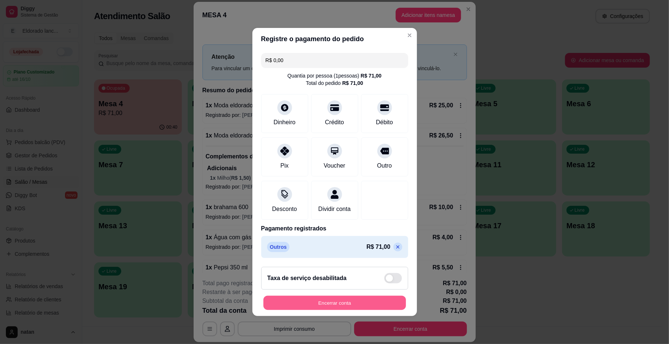
click at [376, 306] on button "Encerrar conta" at bounding box center [334, 303] width 143 height 14
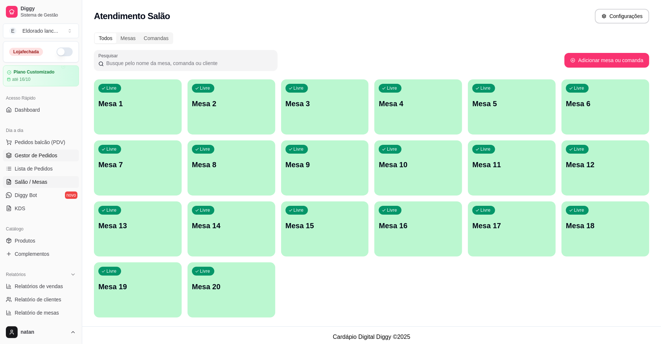
click at [44, 153] on span "Gestor de Pedidos" at bounding box center [36, 155] width 43 height 7
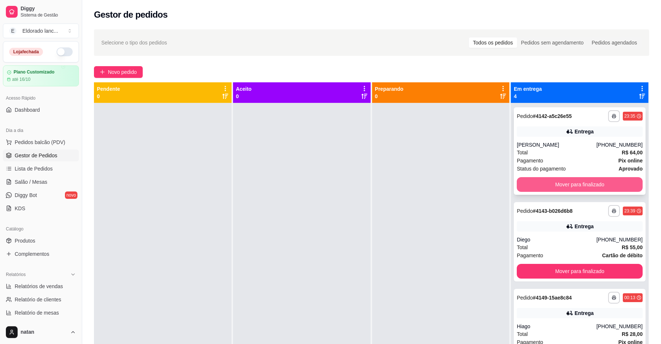
click at [565, 184] on button "Mover para finalizado" at bounding box center [580, 184] width 126 height 15
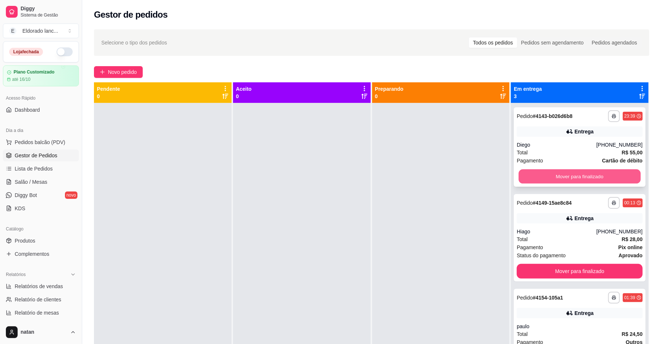
click at [564, 176] on button "Mover para finalizado" at bounding box center [580, 176] width 122 height 14
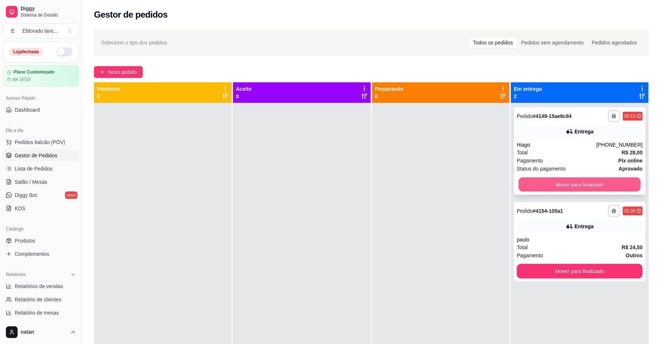
click at [566, 184] on button "Mover para finalizado" at bounding box center [580, 184] width 122 height 14
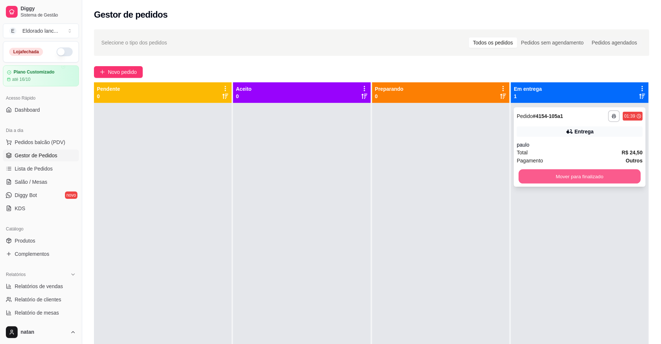
click at [565, 172] on button "Mover para finalizado" at bounding box center [580, 176] width 122 height 14
